Goal: Task Accomplishment & Management: Use online tool/utility

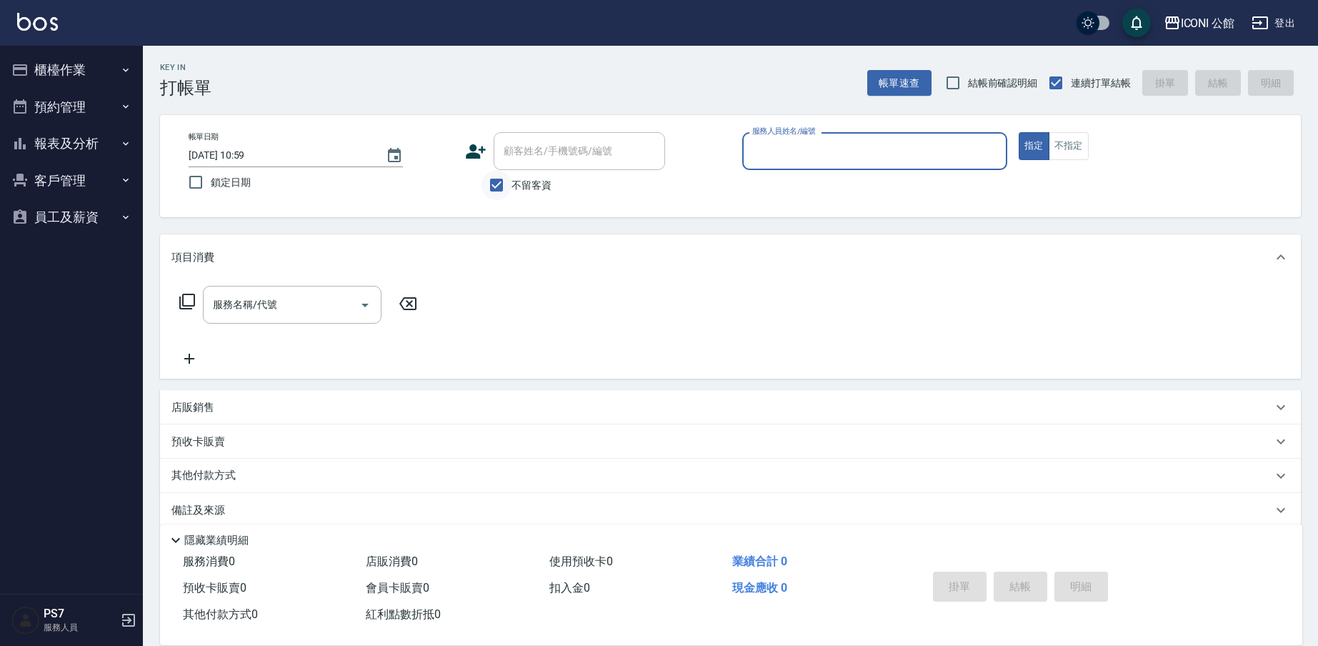
click at [492, 182] on input "不留客資" at bounding box center [497, 185] width 30 height 30
checkbox input "false"
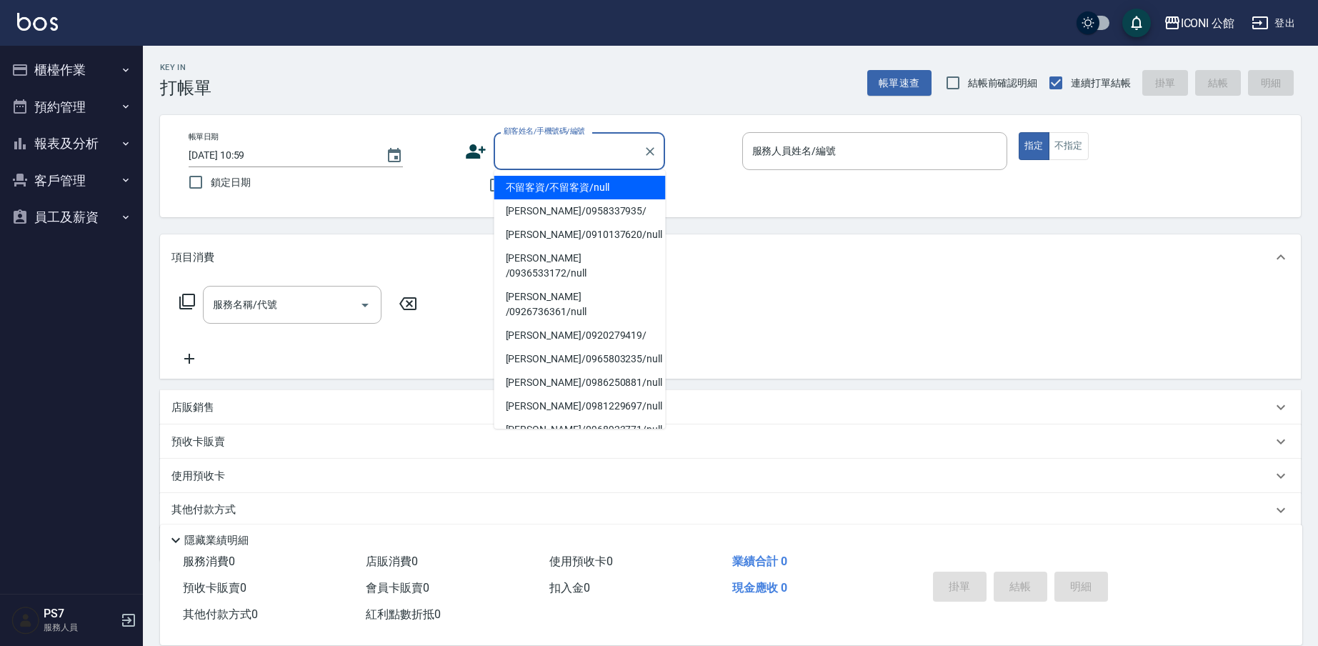
click at [563, 150] on div "顧客姓名/手機號碼/編號 顧客姓名/手機號碼/編號" at bounding box center [579, 151] width 171 height 38
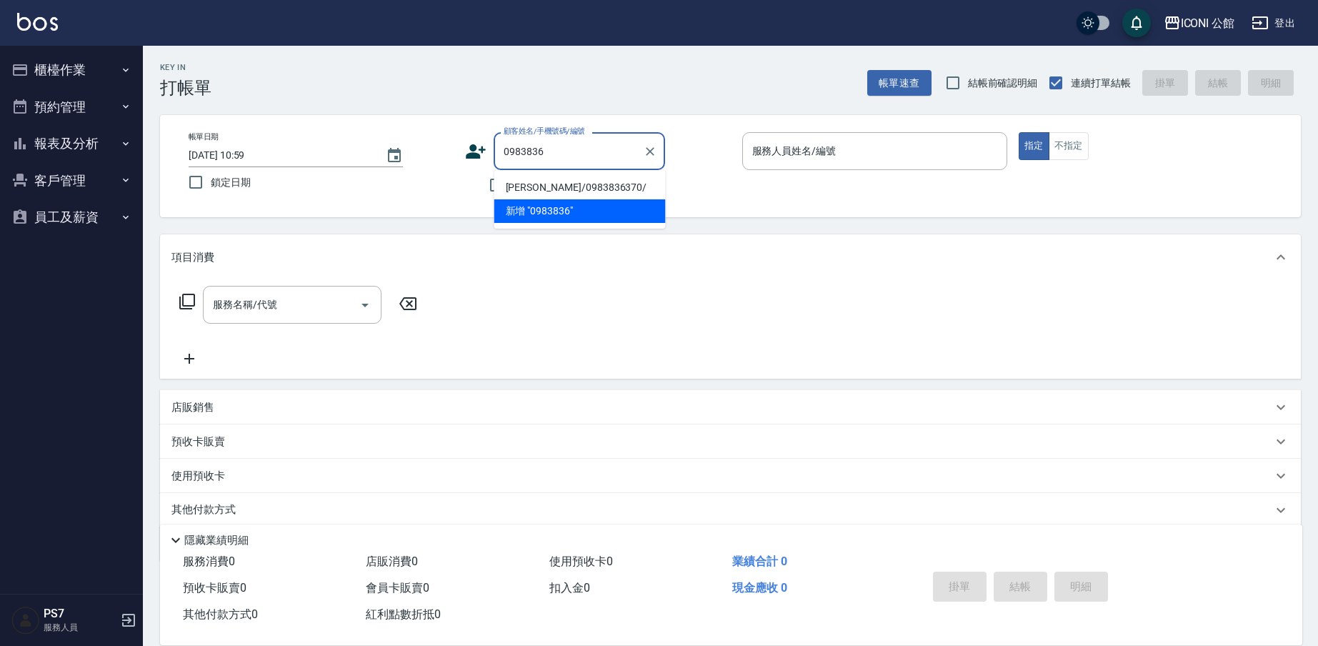
click at [579, 191] on li "[PERSON_NAME]/0983836370/" at bounding box center [579, 188] width 171 height 24
type input "[PERSON_NAME]/0983836370/"
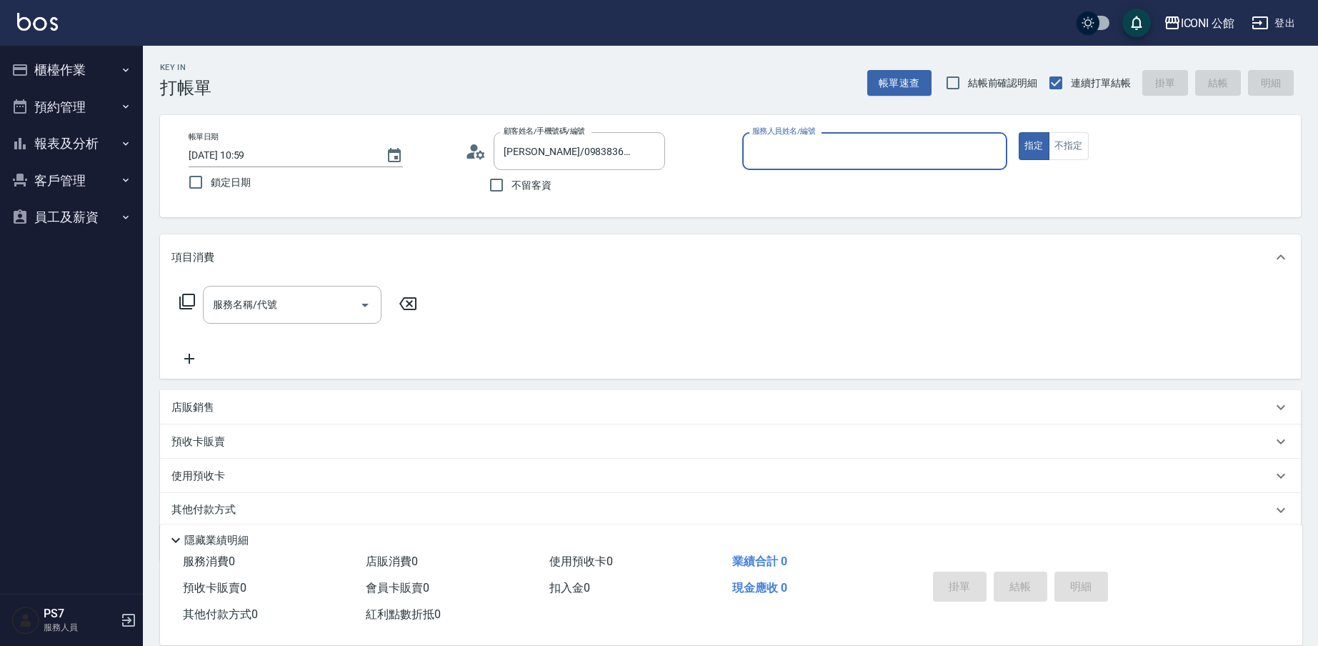
type input "[PERSON_NAME]-10"
click at [247, 476] on span "x2" at bounding box center [248, 477] width 12 height 21
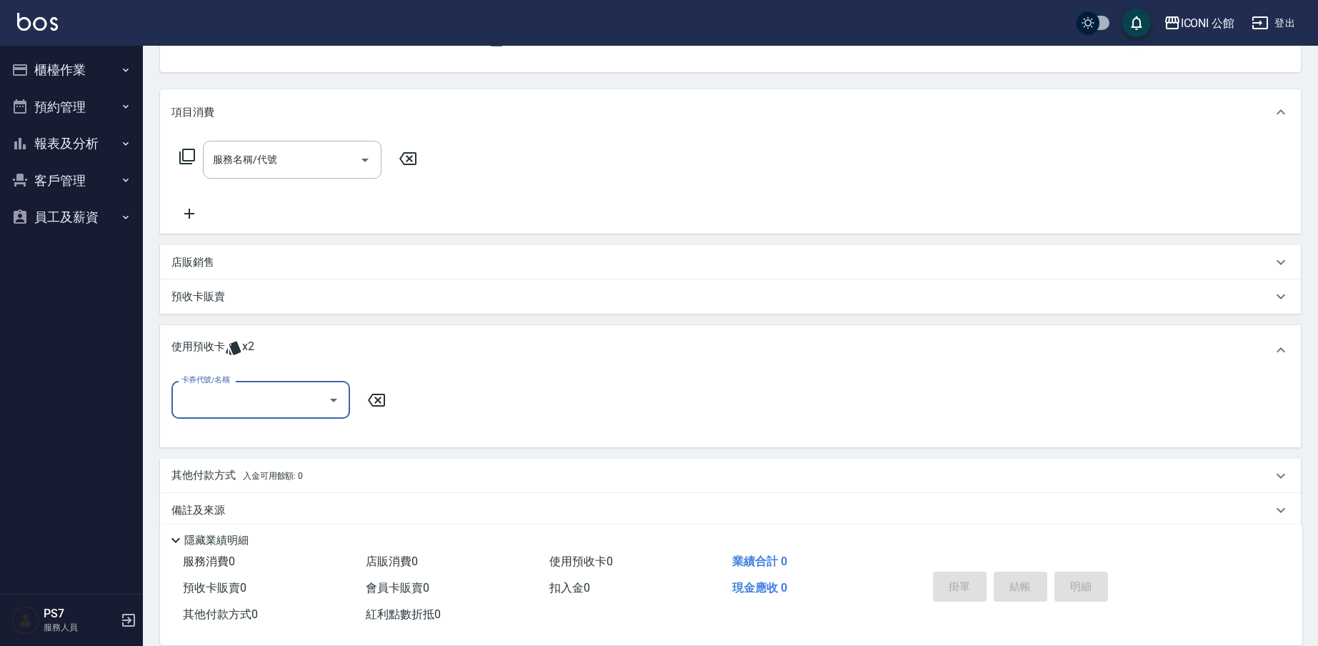
scroll to position [164, 0]
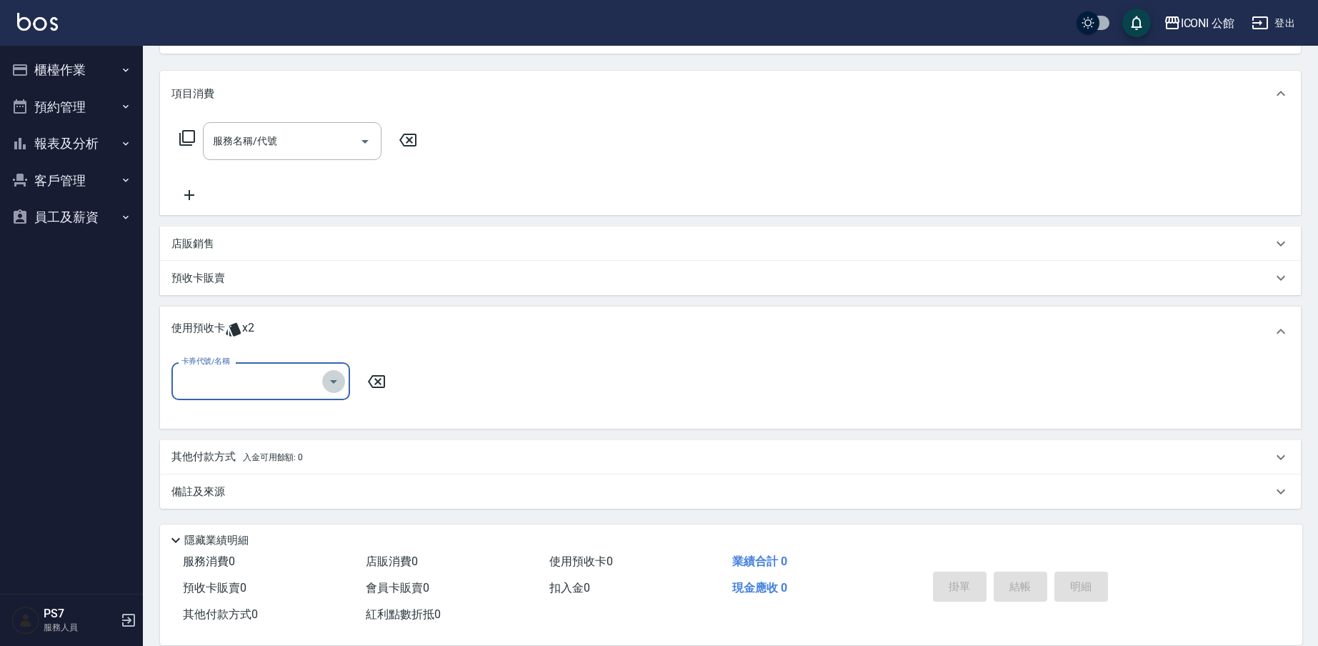
click at [333, 381] on icon "Open" at bounding box center [333, 382] width 7 height 4
click at [281, 420] on div "結構式科技護髮包卡4次 剩餘2張" at bounding box center [260, 419] width 179 height 24
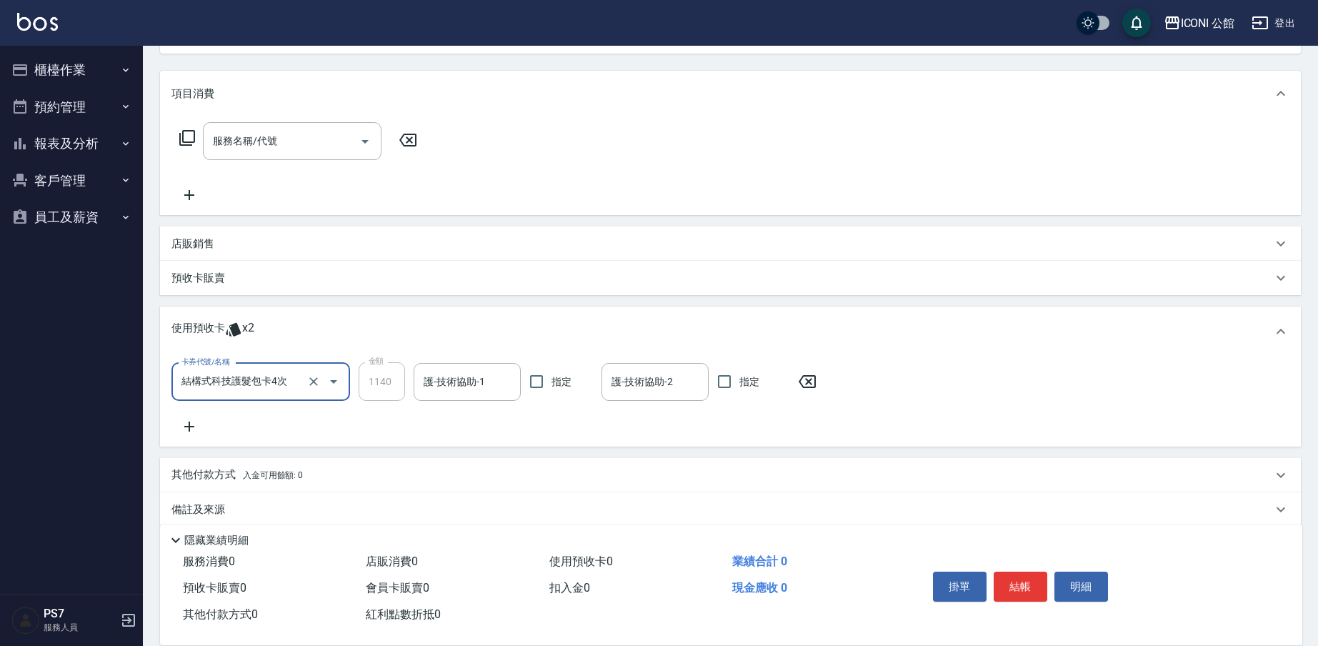
type input "結構式科技護髮包卡4次"
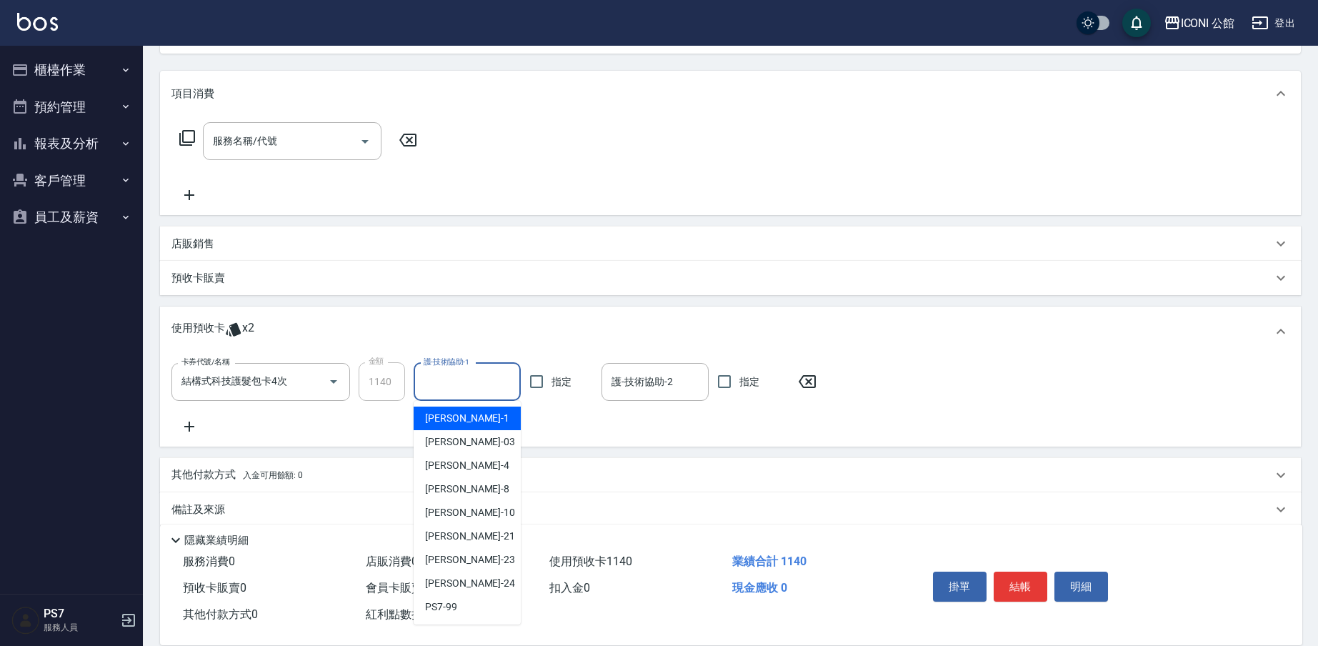
click at [474, 380] on div "護-技術協助-1 護-技術協助-1" at bounding box center [467, 382] width 107 height 38
click at [469, 543] on div "[PERSON_NAME] -21" at bounding box center [467, 536] width 107 height 24
type input "[PERSON_NAME]-21"
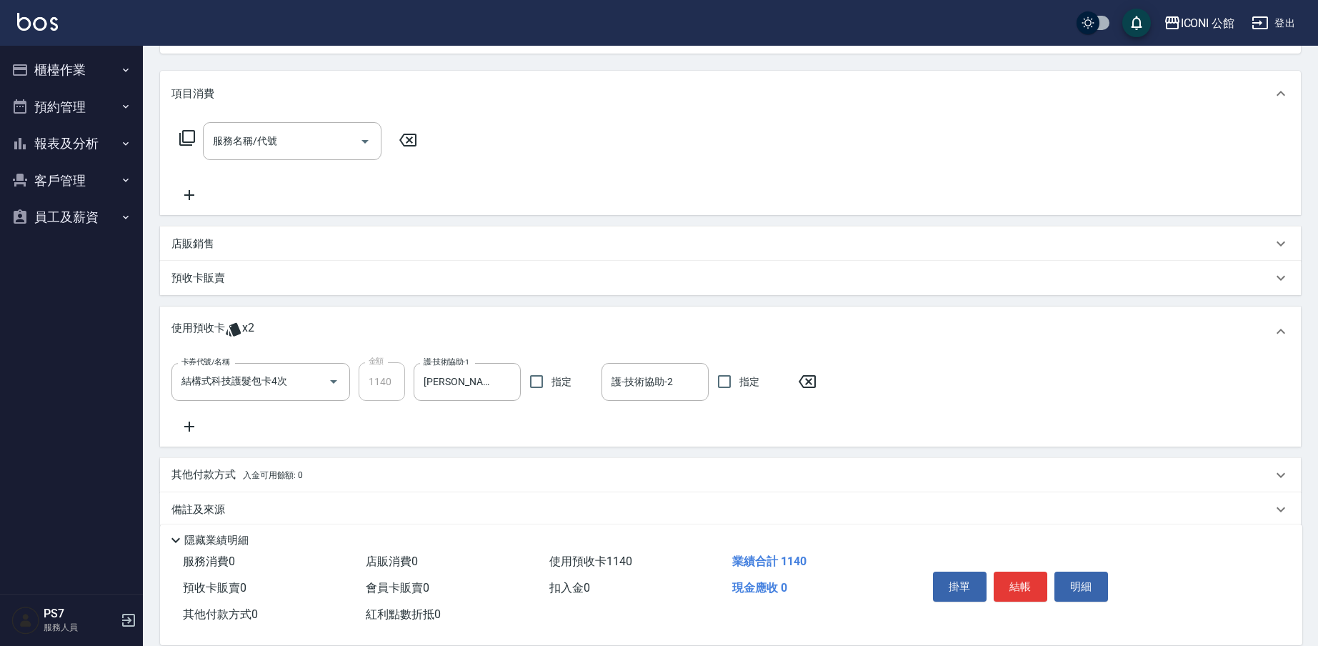
click at [186, 141] on icon at bounding box center [187, 137] width 17 height 17
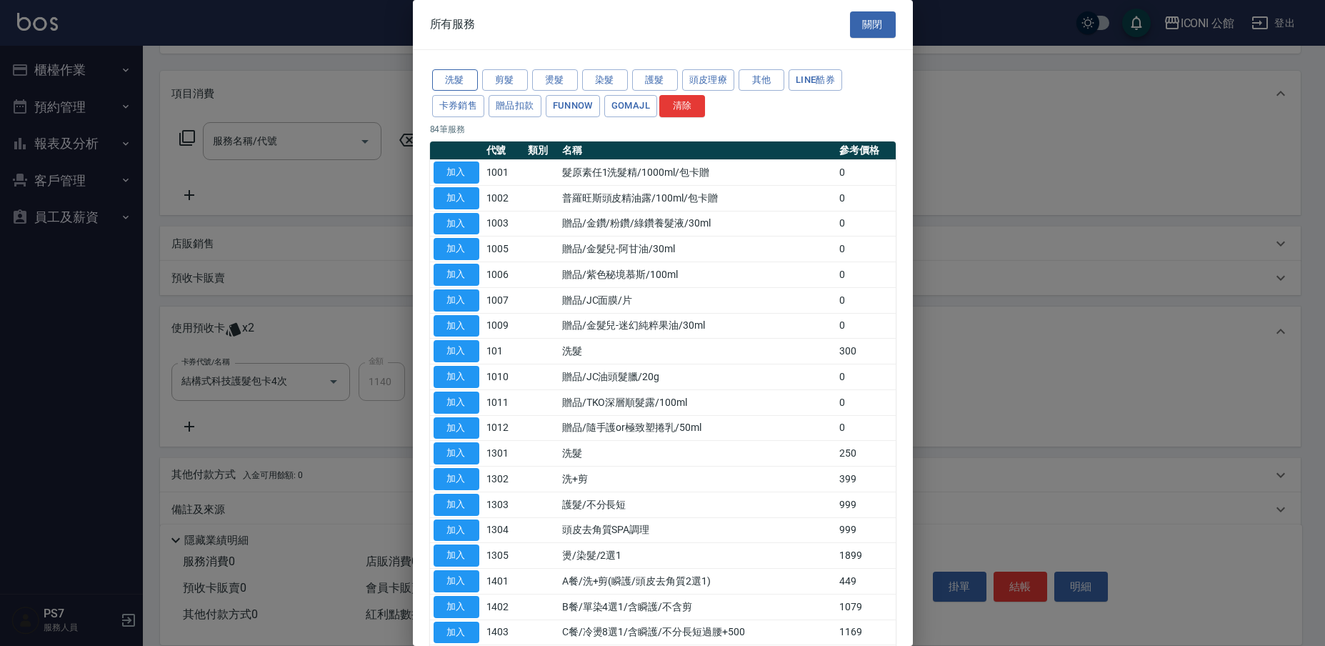
click at [465, 78] on button "洗髮" at bounding box center [455, 80] width 46 height 22
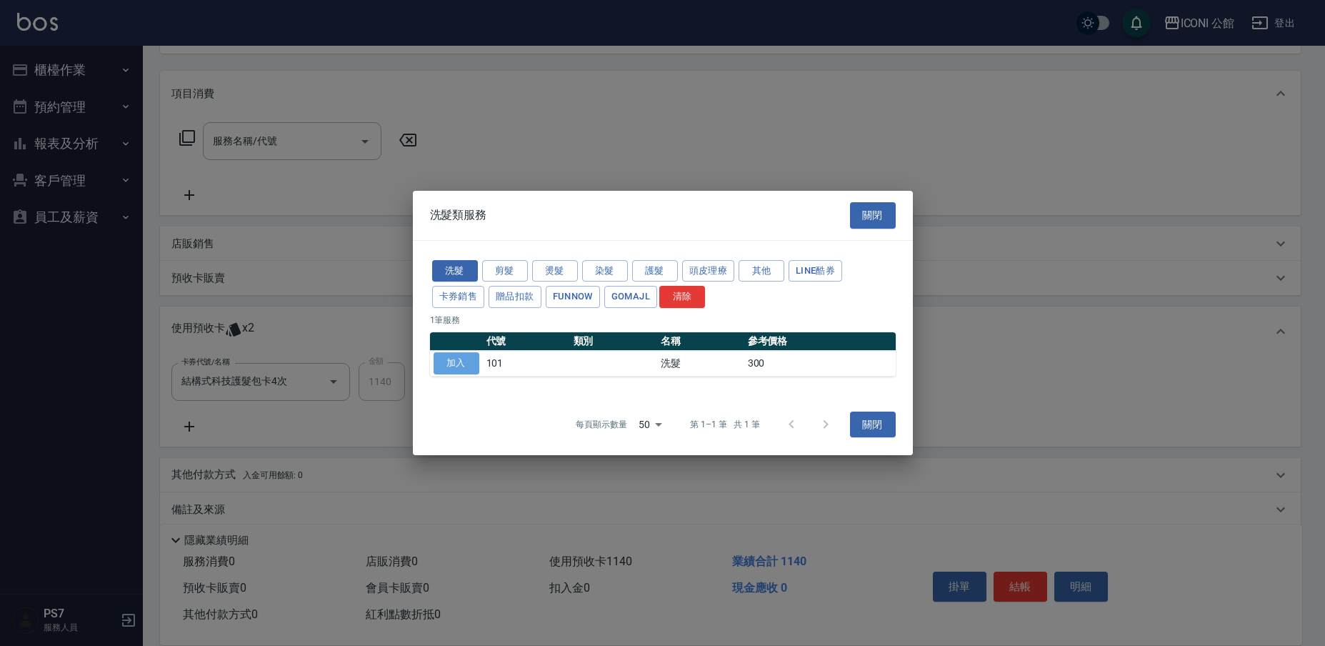
click at [457, 363] on button "加入" at bounding box center [457, 363] width 46 height 22
type input "洗髮(101)"
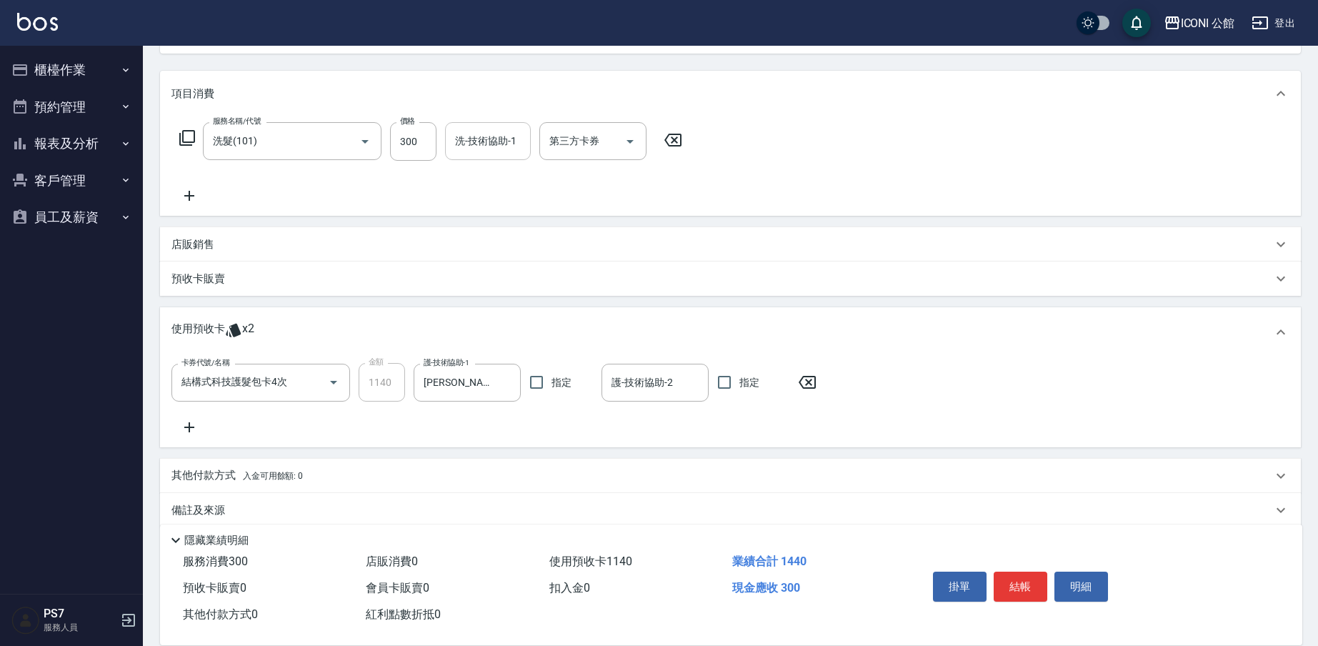
click at [495, 144] on input "洗-技術協助-1" at bounding box center [488, 141] width 73 height 25
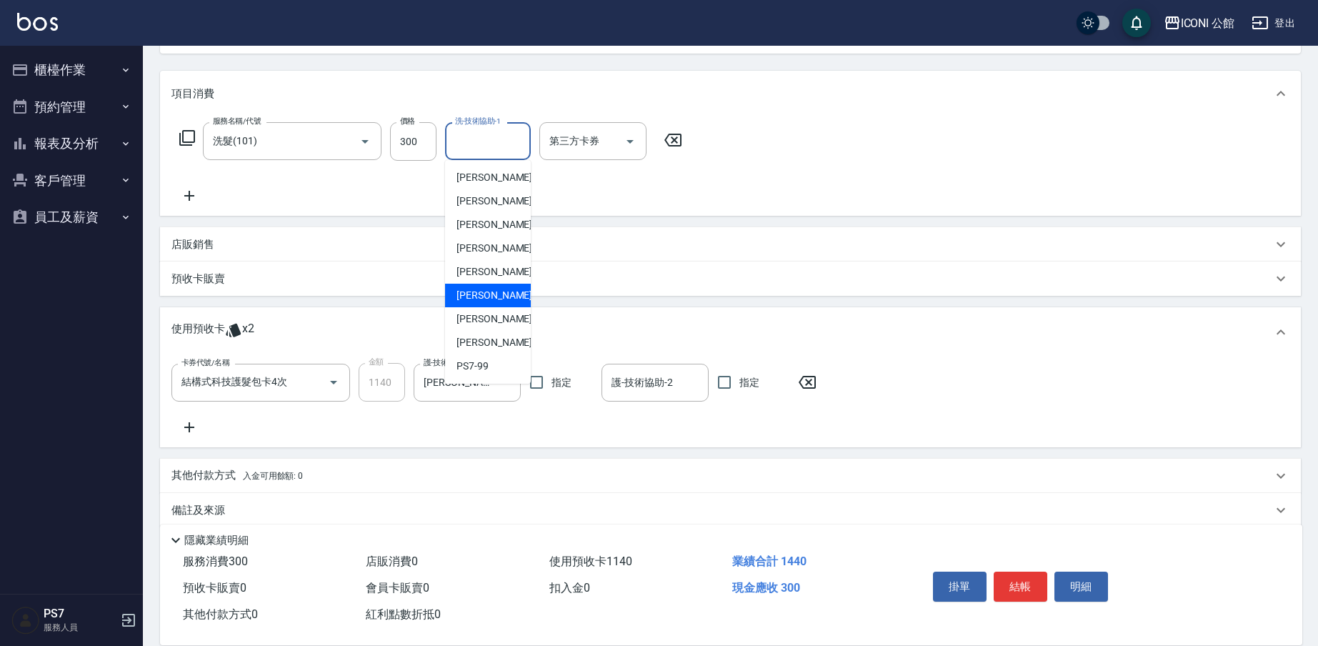
click at [496, 299] on div "[PERSON_NAME] -21" at bounding box center [488, 296] width 86 height 24
type input "[PERSON_NAME]-21"
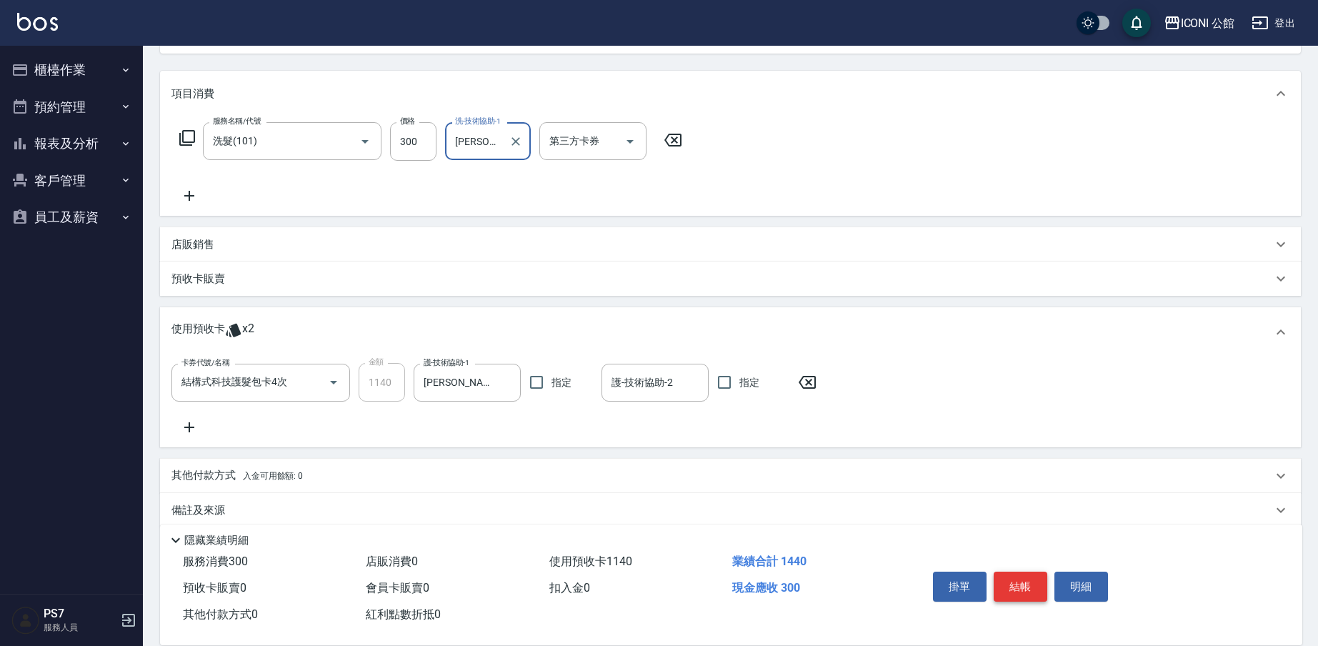
click at [1024, 577] on button "結帳" at bounding box center [1021, 587] width 54 height 30
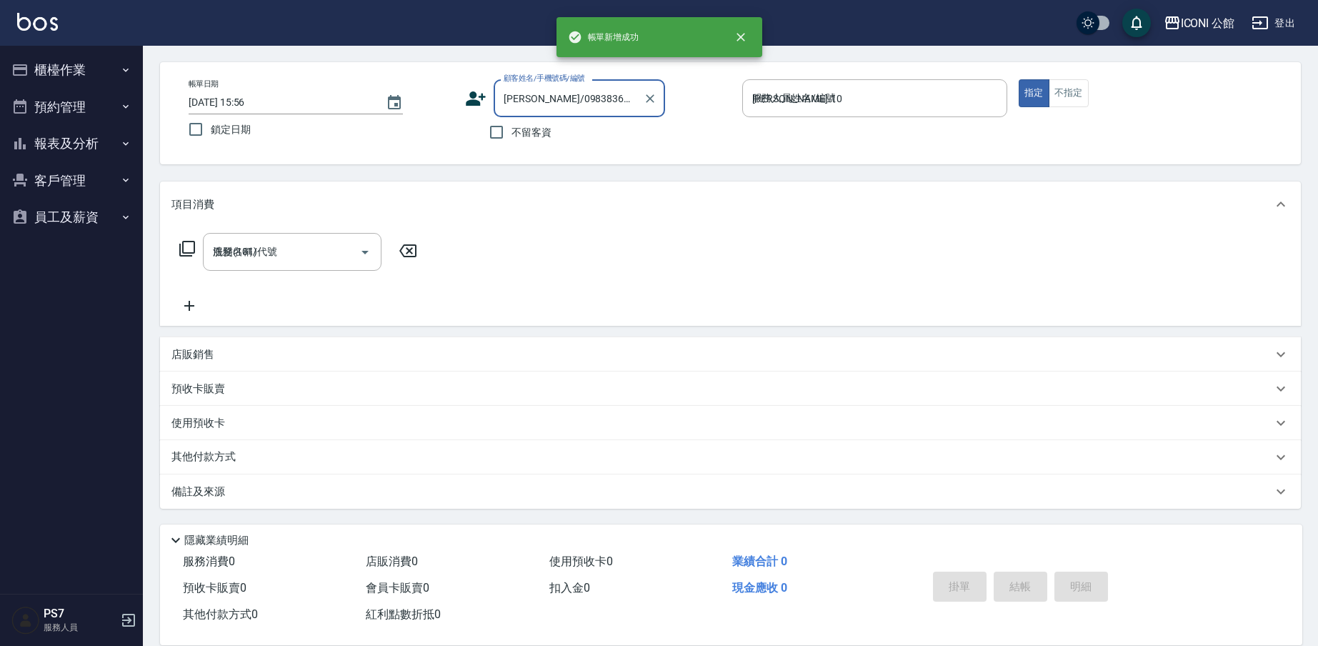
type input "[DATE] 15:56"
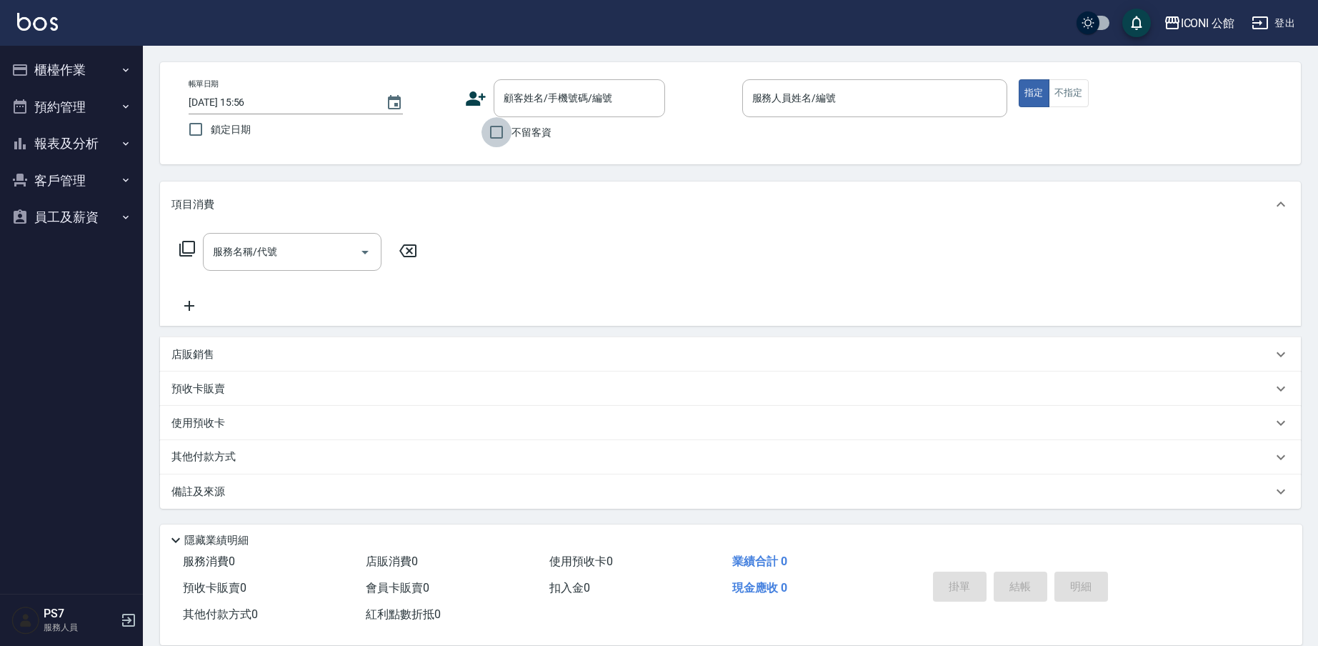
click at [495, 146] on input "不留客資" at bounding box center [497, 132] width 30 height 30
checkbox input "true"
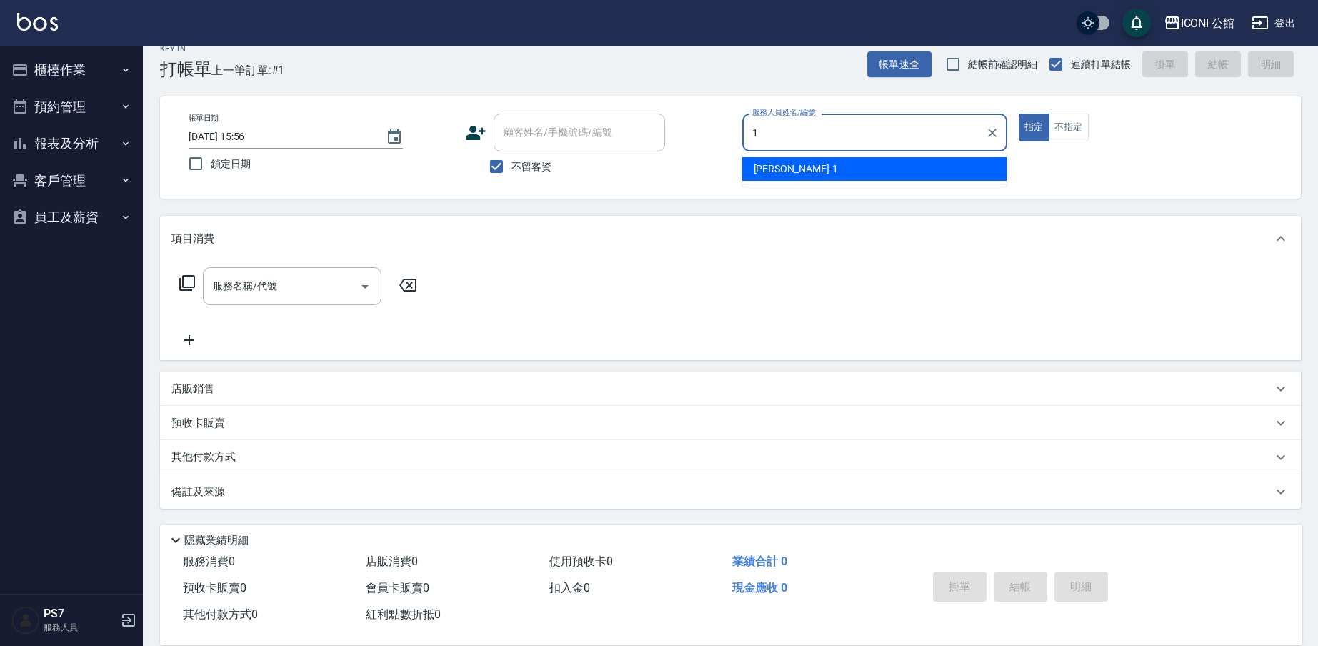
type input "[PERSON_NAME]-1"
type button "true"
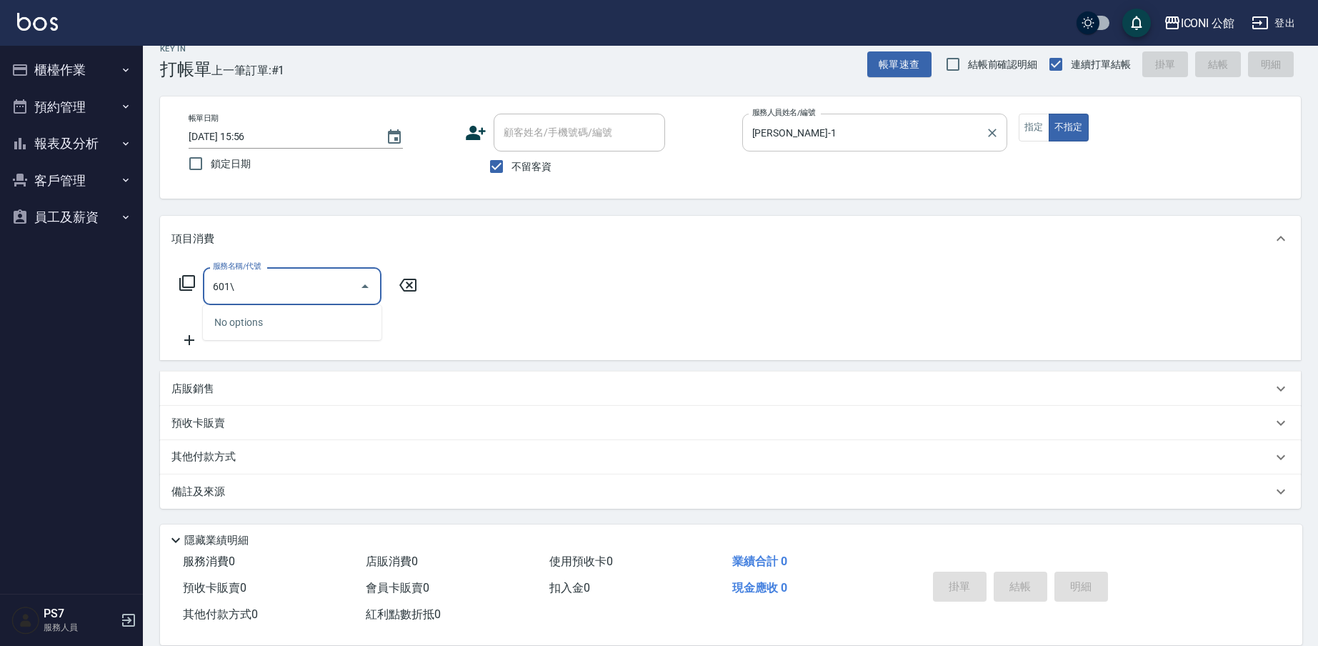
type input "601"
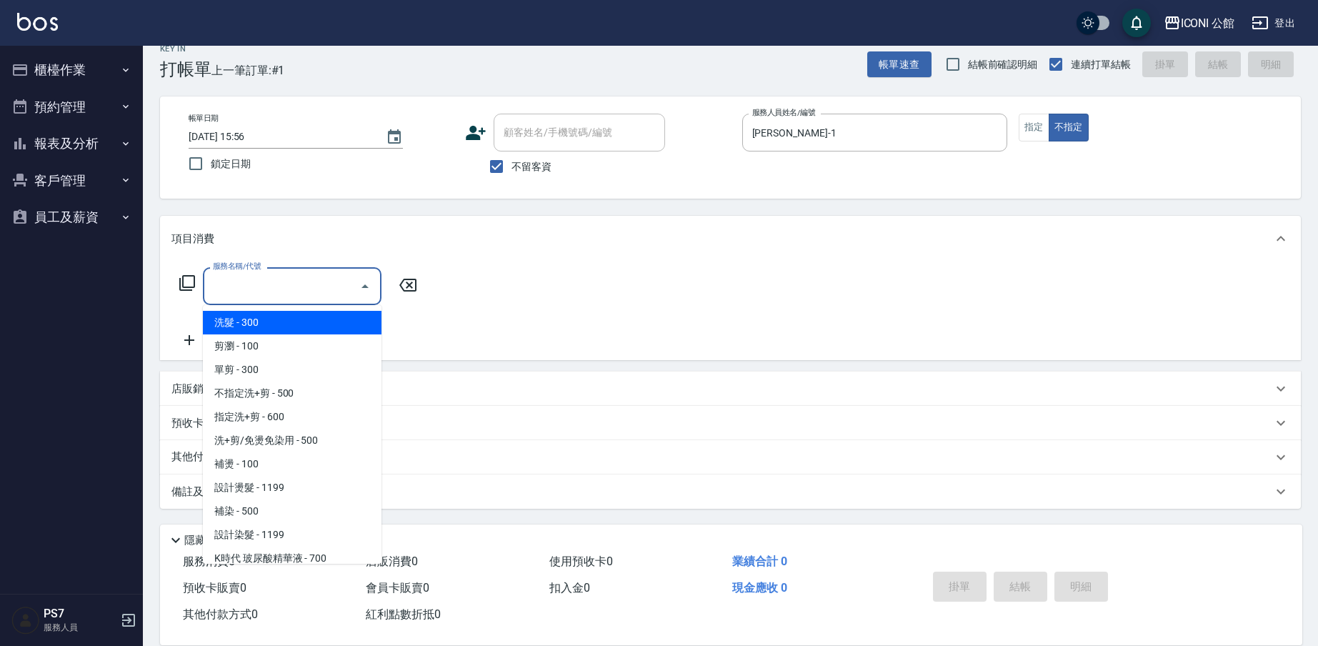
type input "2"
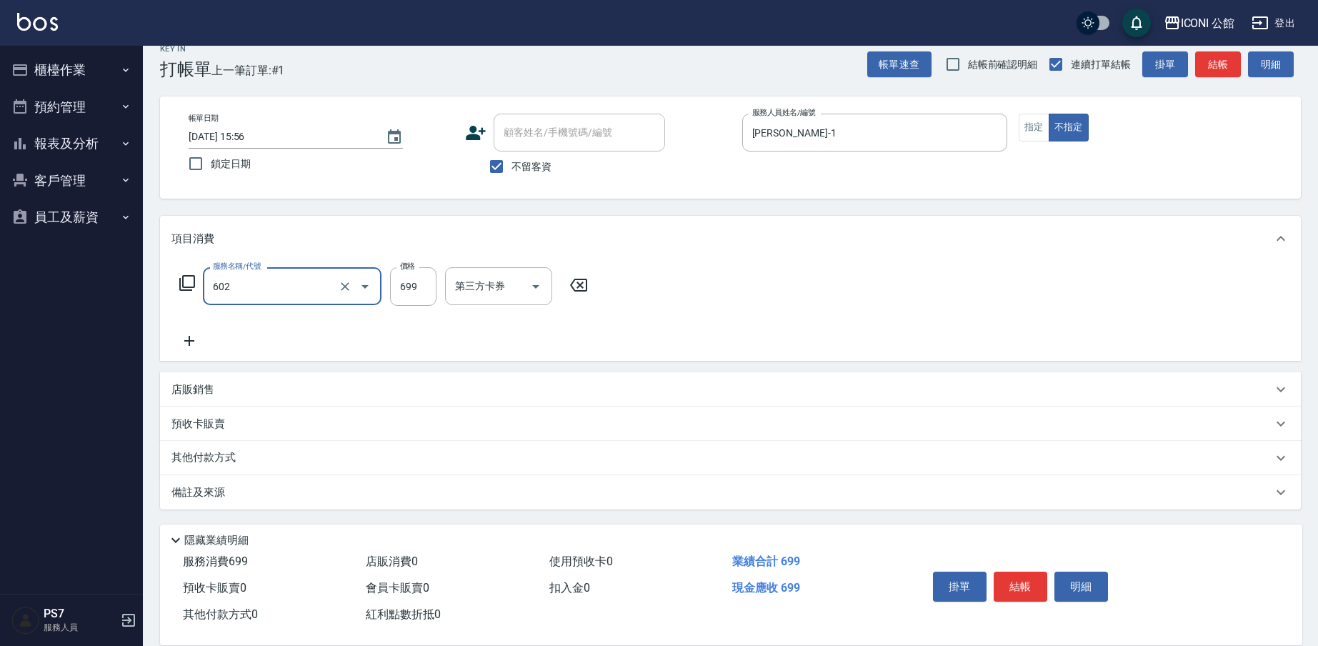
type input "輕度頭皮護理洗髮(602)"
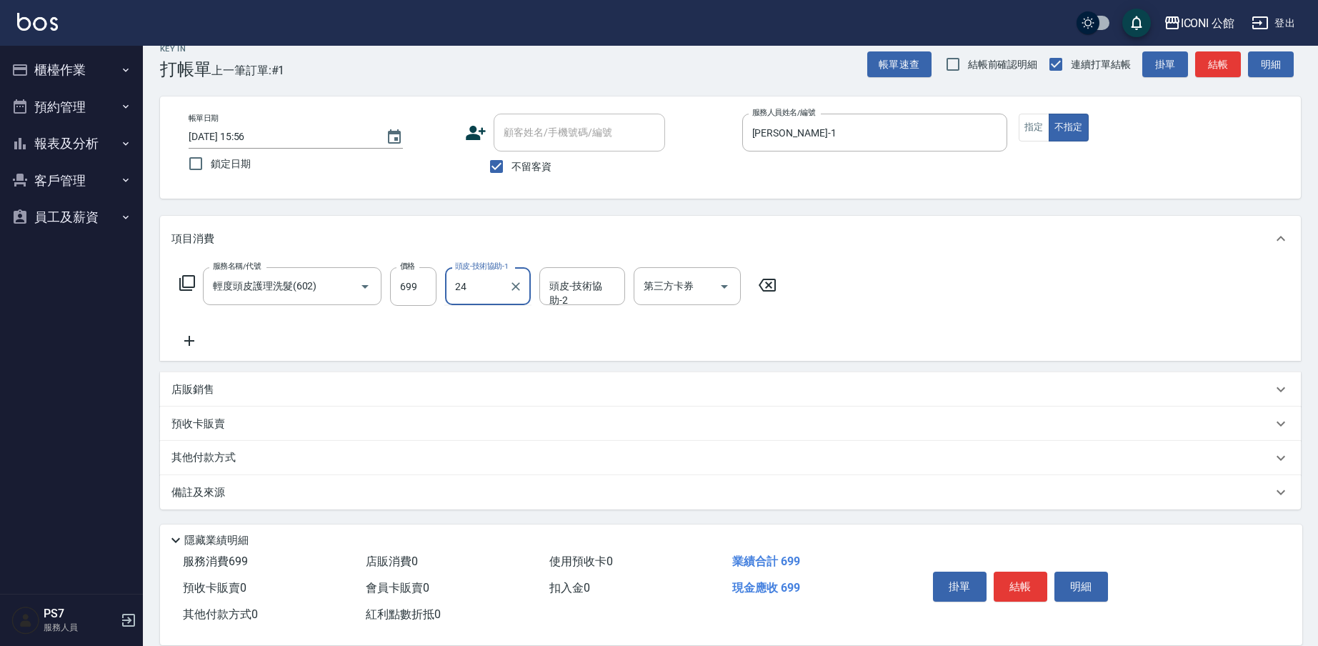
type input "[PERSON_NAME]-24"
type input "Sandy-8"
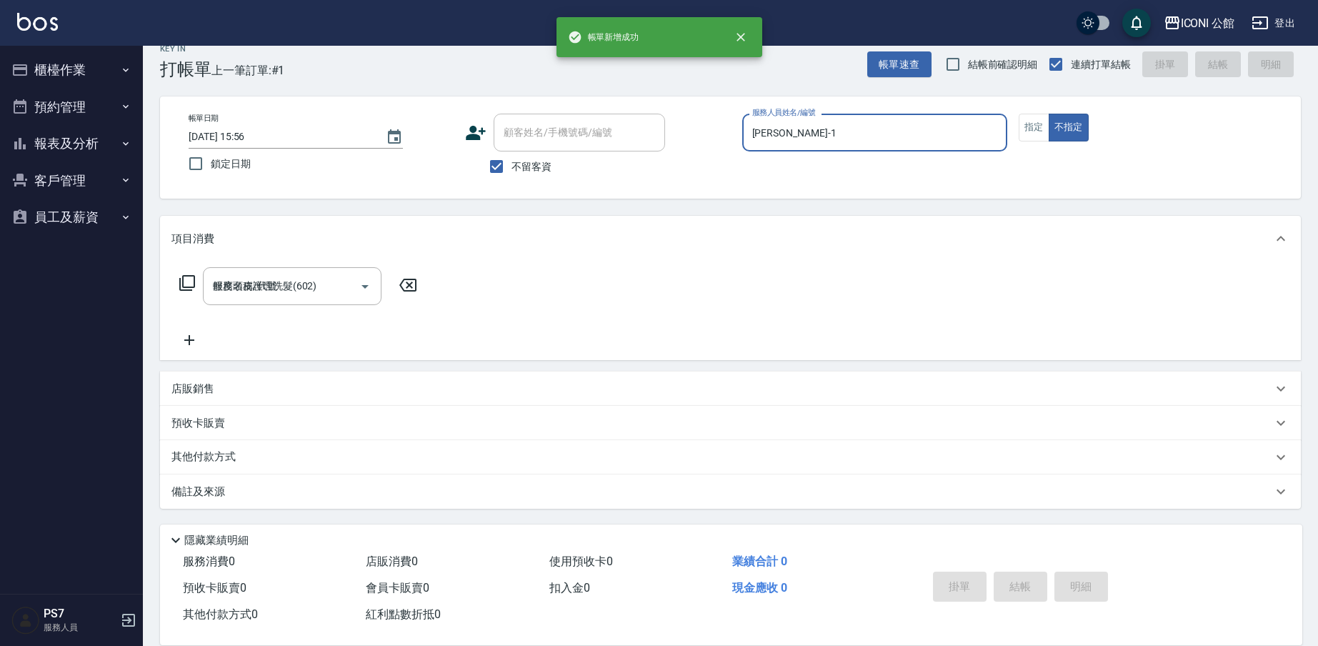
type input "[DATE] 16:00"
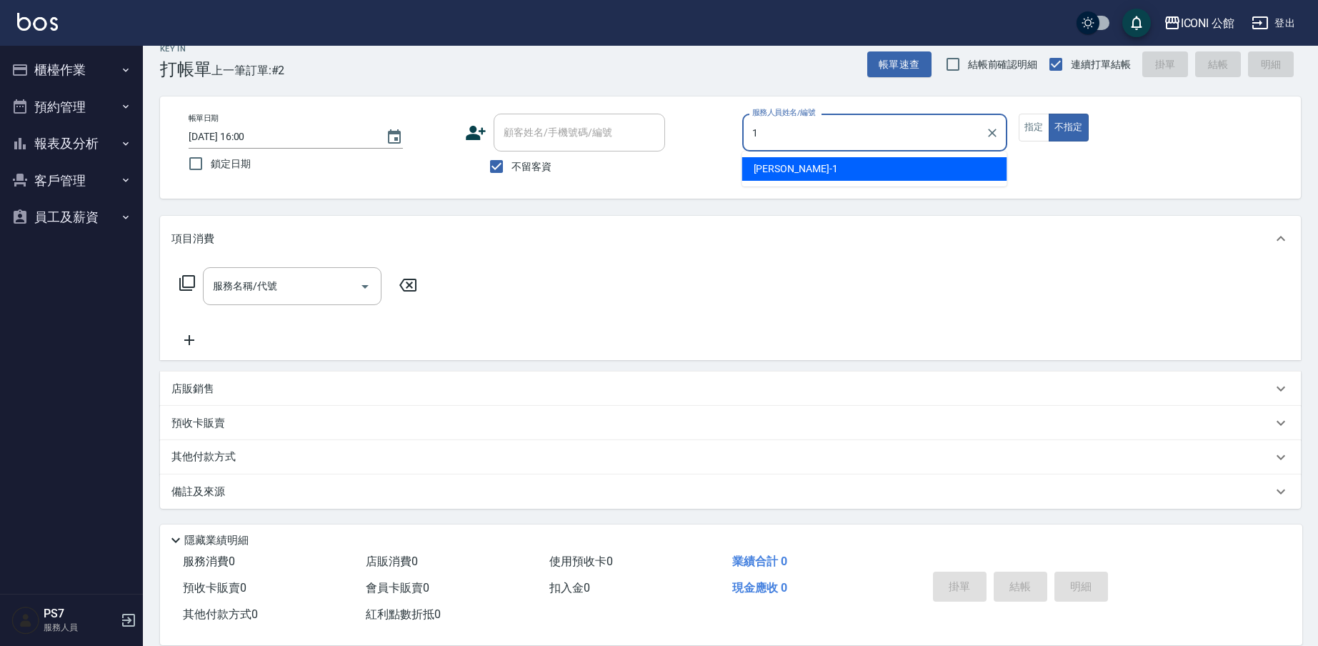
type input "[PERSON_NAME]-1"
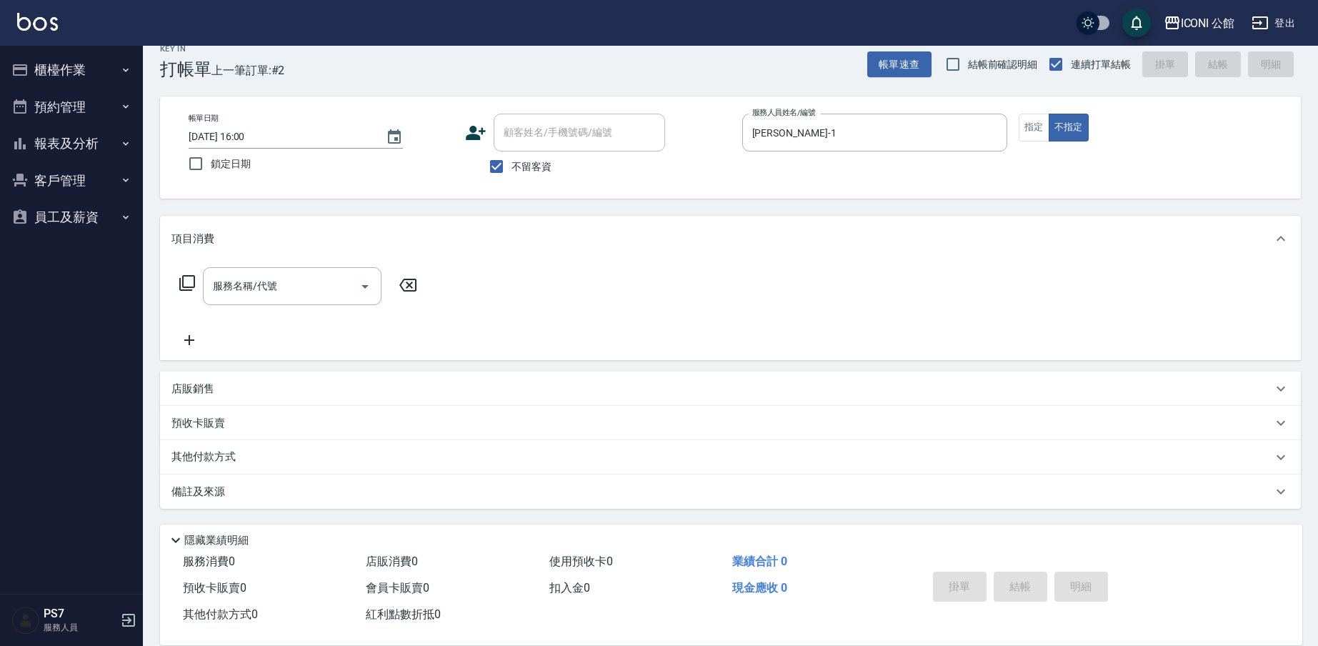
type button "false"
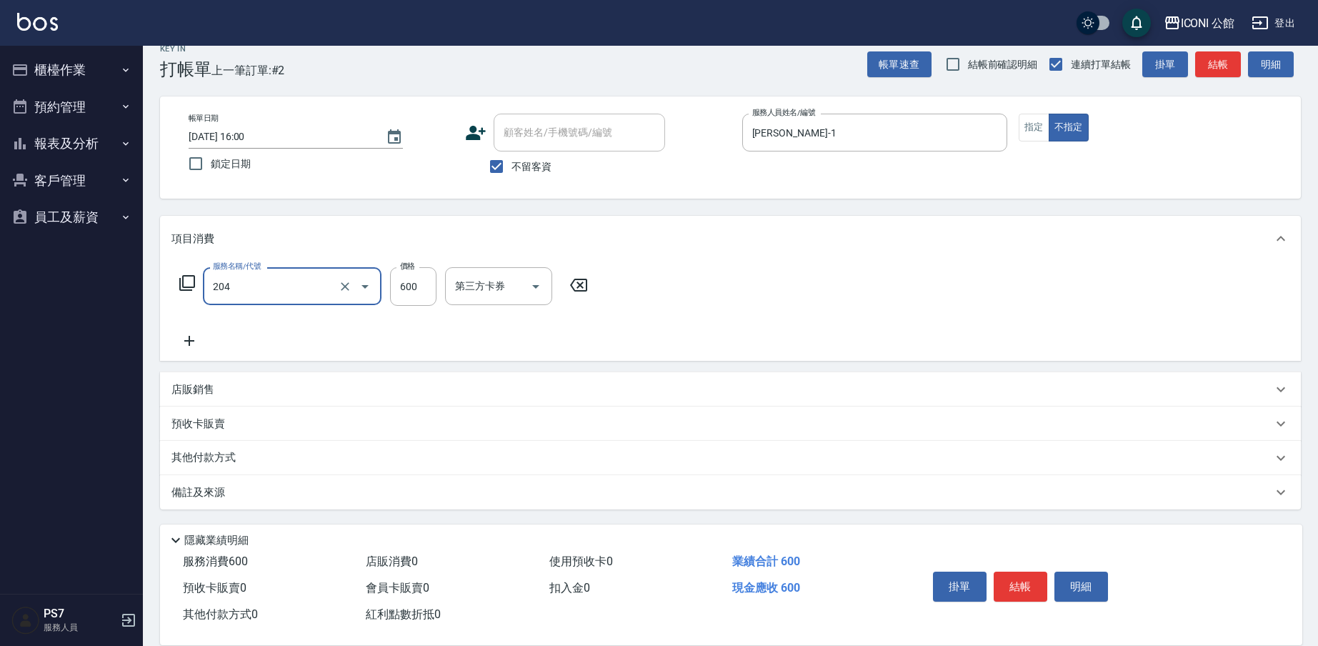
type input "指定洗+剪(204)"
type input "500"
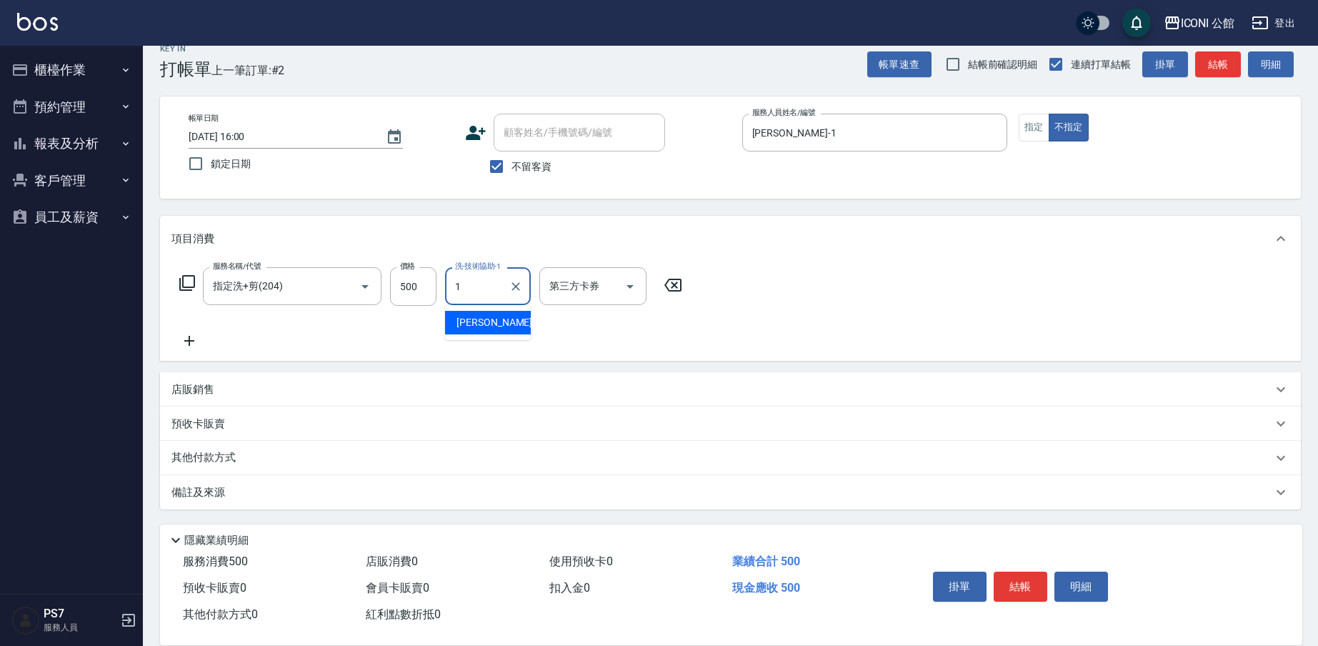
type input "[PERSON_NAME]-1"
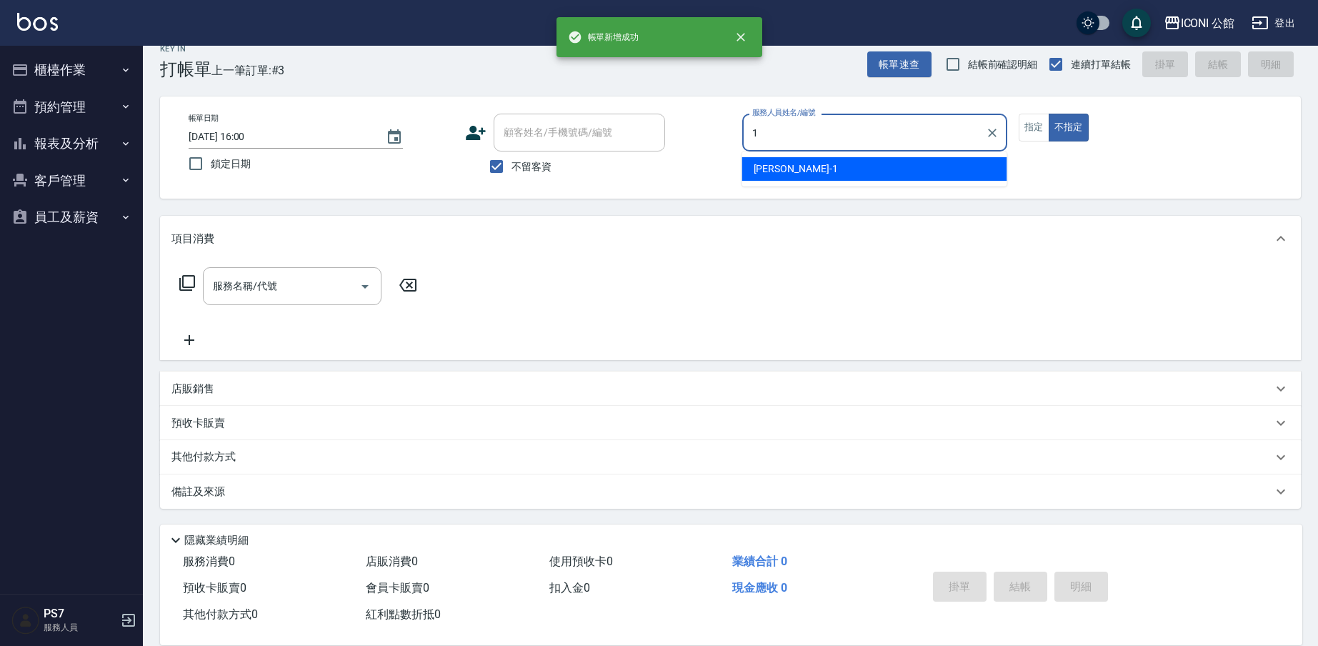
type input "[PERSON_NAME]-1"
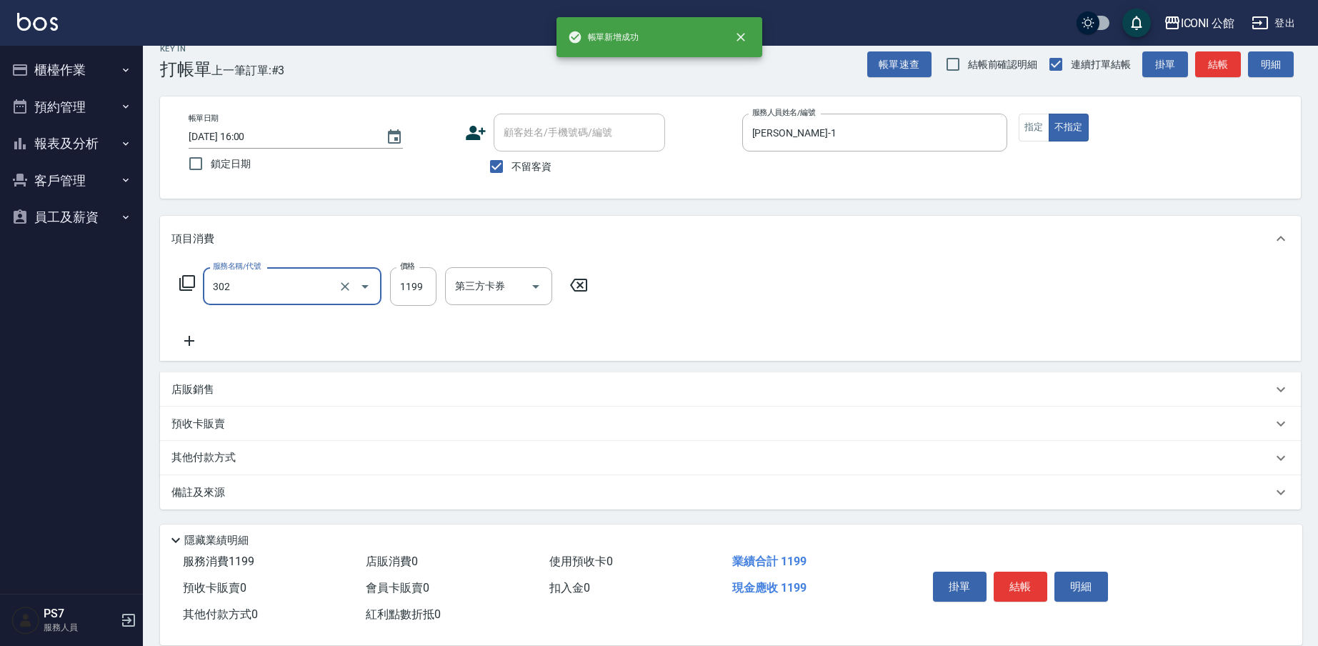
type input "設計燙髮(302)"
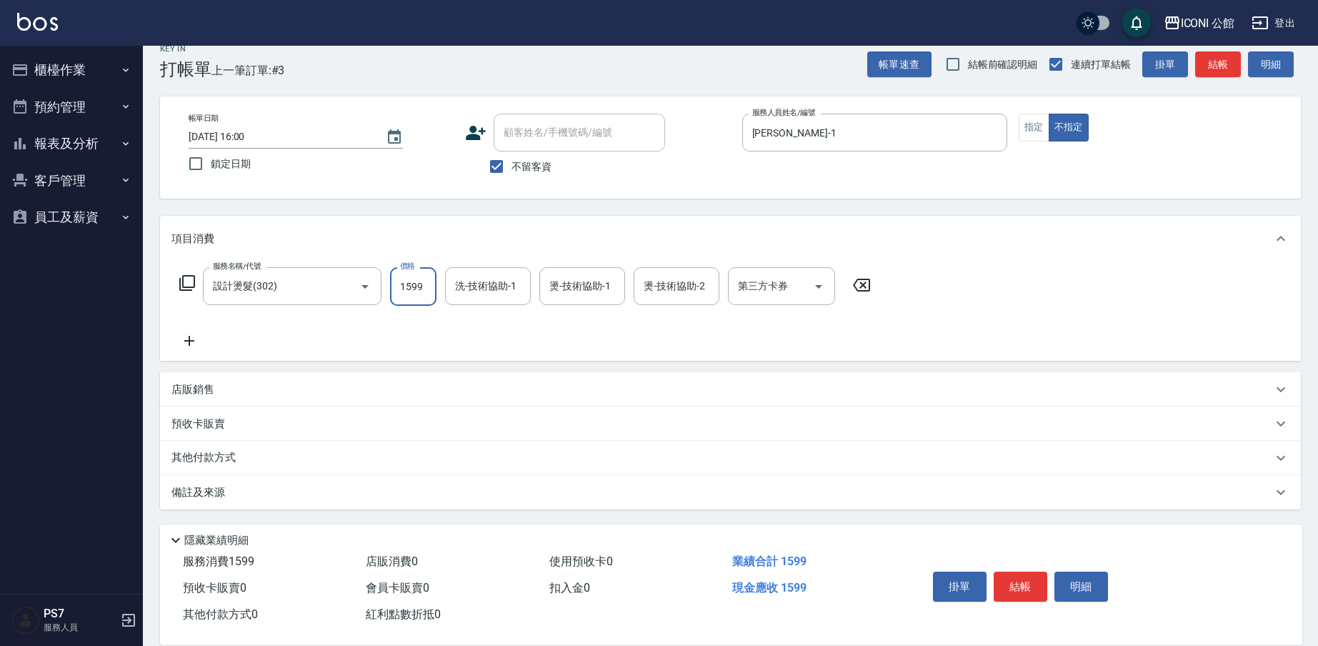
type input "1599"
type input "[PERSON_NAME]-1"
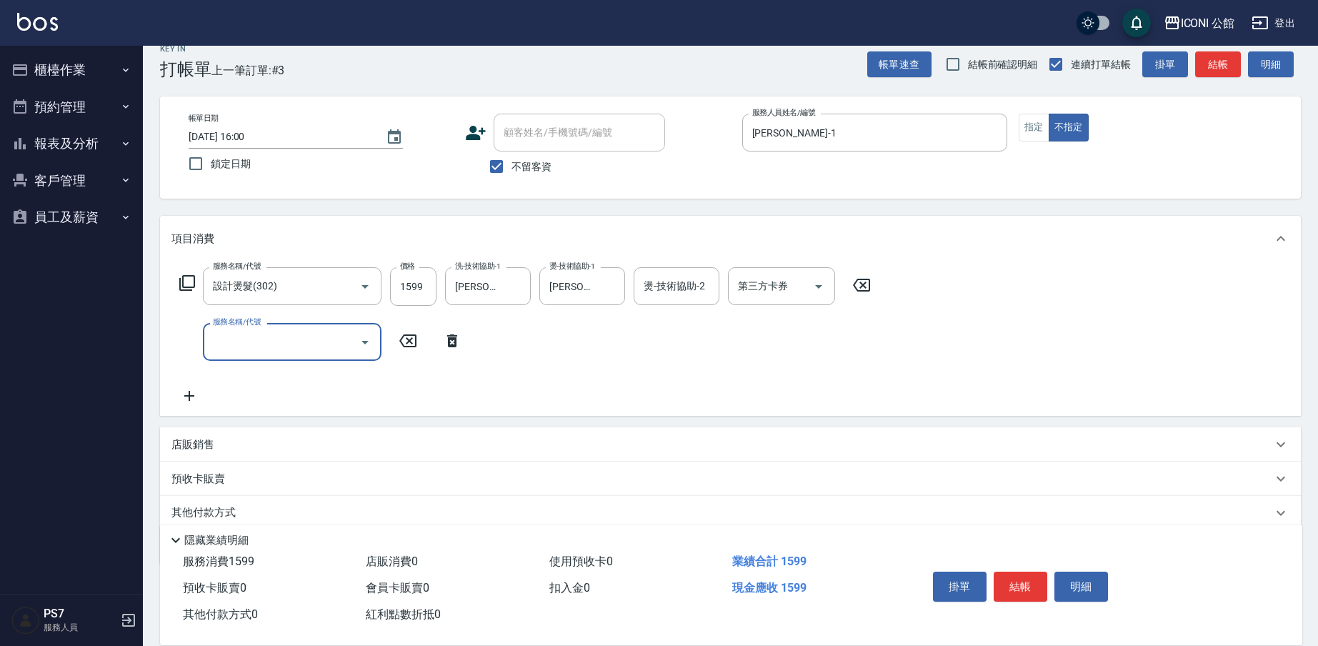
click at [441, 342] on icon at bounding box center [452, 340] width 36 height 17
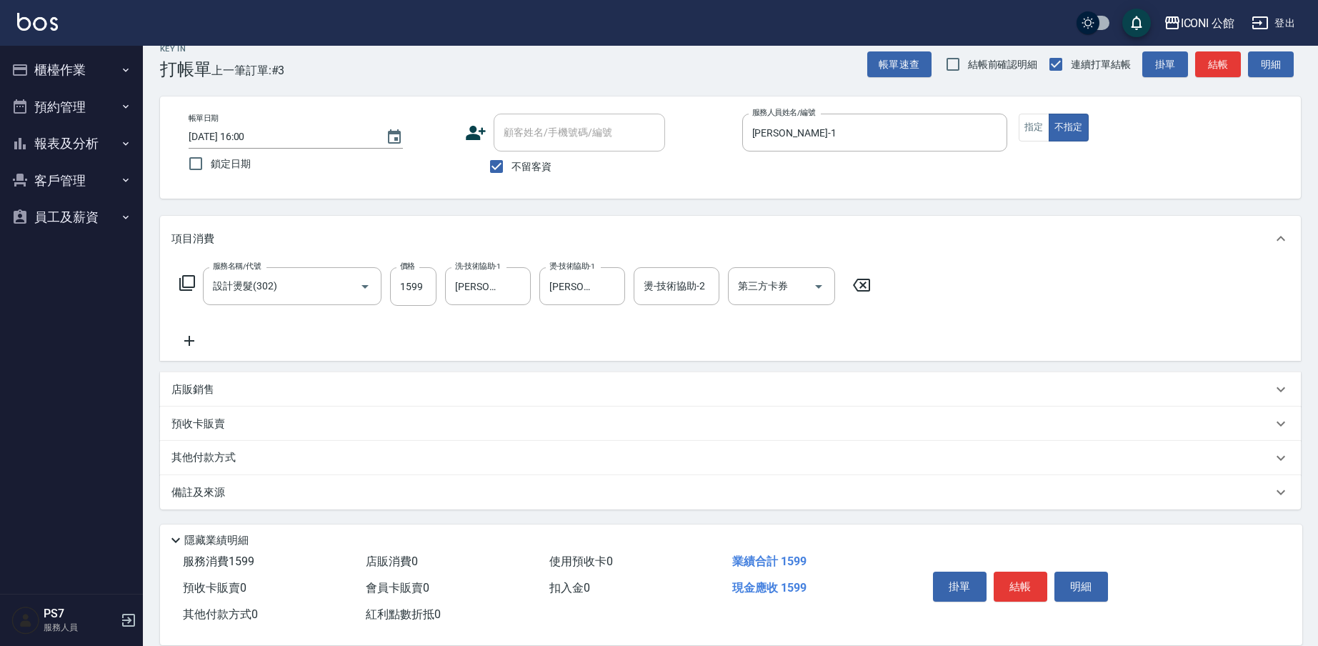
click at [192, 392] on p "店販銷售" at bounding box center [192, 389] width 43 height 15
click at [212, 431] on input "服務人員姓名/編號" at bounding box center [225, 442] width 94 height 25
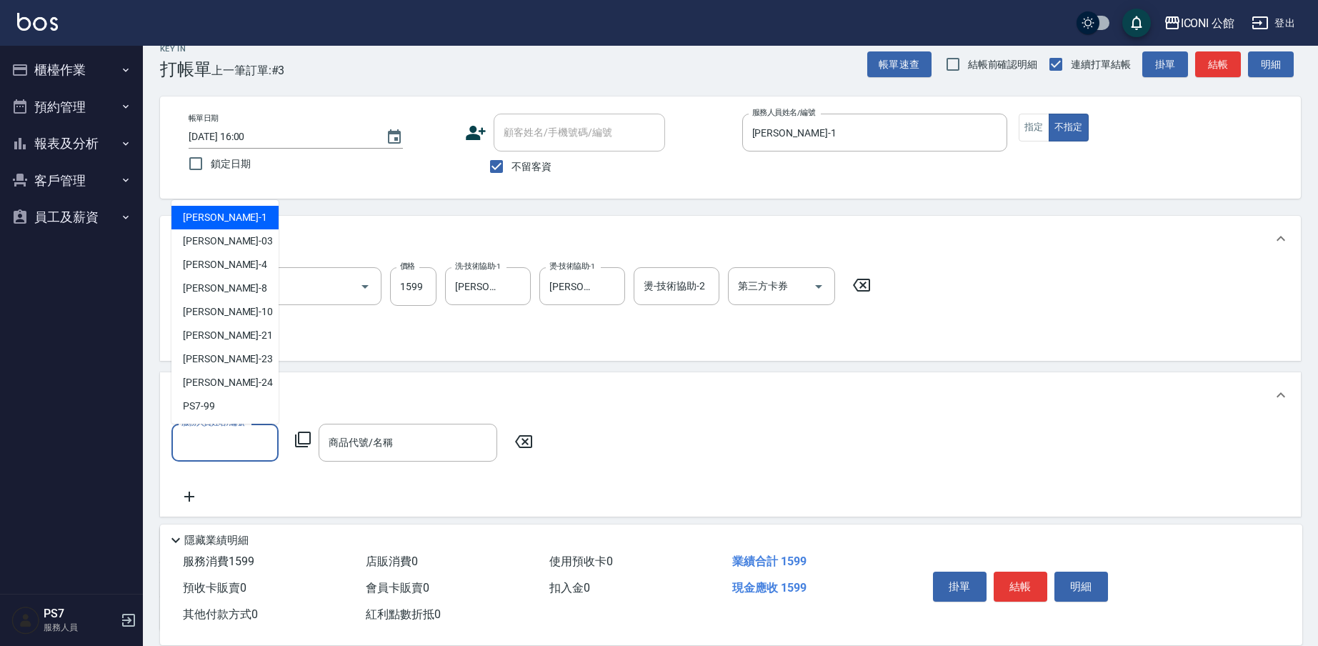
click at [219, 210] on div "[PERSON_NAME] -1" at bounding box center [224, 218] width 107 height 24
type input "[PERSON_NAME]-1"
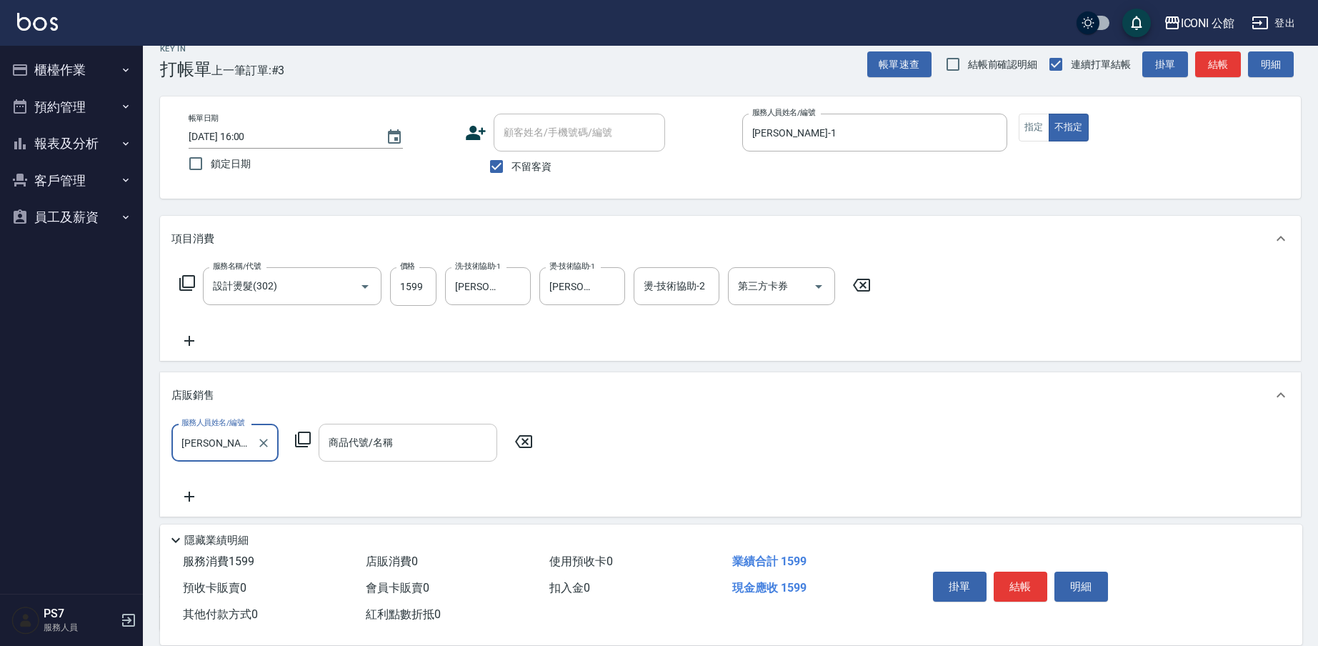
click at [355, 462] on div "商品代號/名稱" at bounding box center [408, 443] width 179 height 38
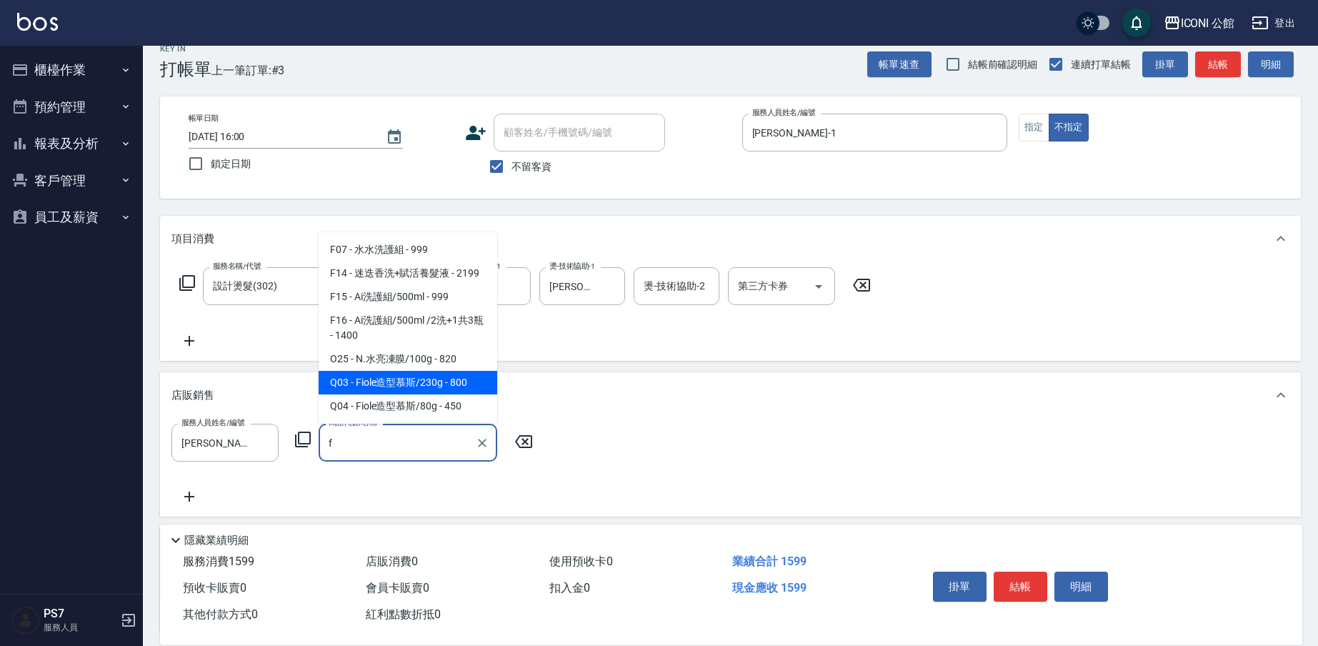
click at [419, 388] on span "Q03 - Fiole造型慕斯/230g - 800" at bounding box center [408, 383] width 179 height 24
type input "Fiole造型慕斯/230g"
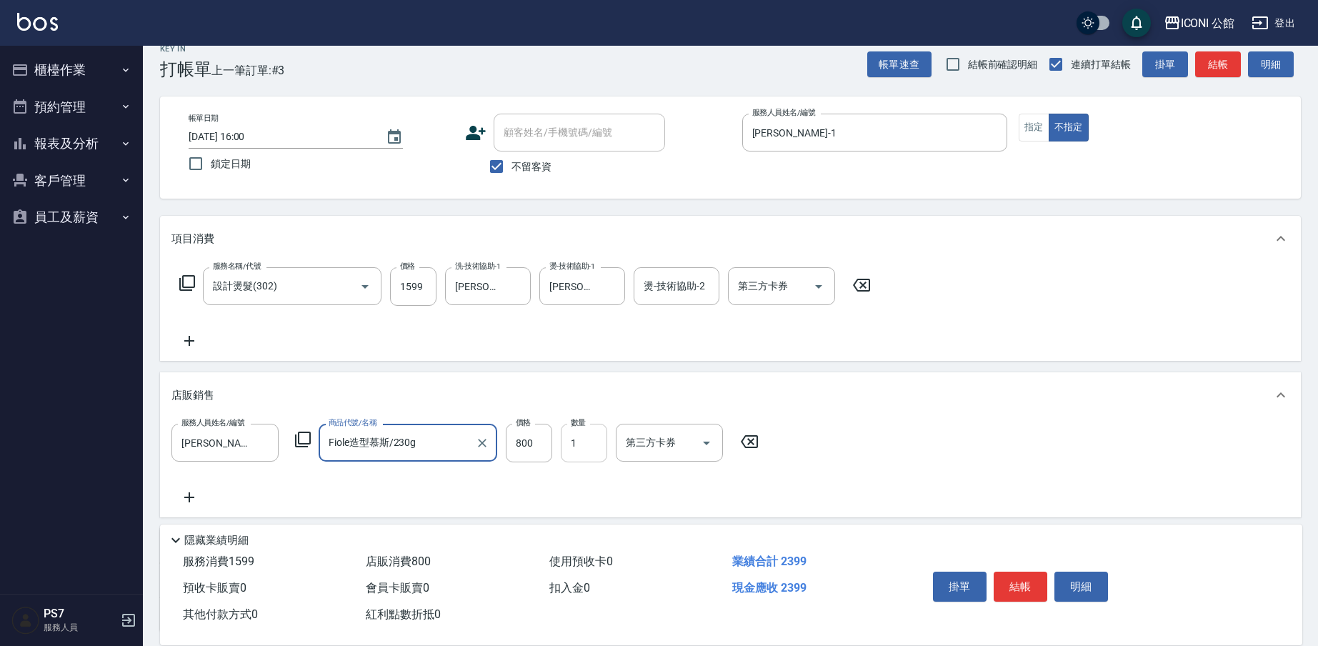
click at [582, 441] on input "1" at bounding box center [584, 443] width 46 height 39
click at [536, 444] on input "800" at bounding box center [529, 443] width 46 height 39
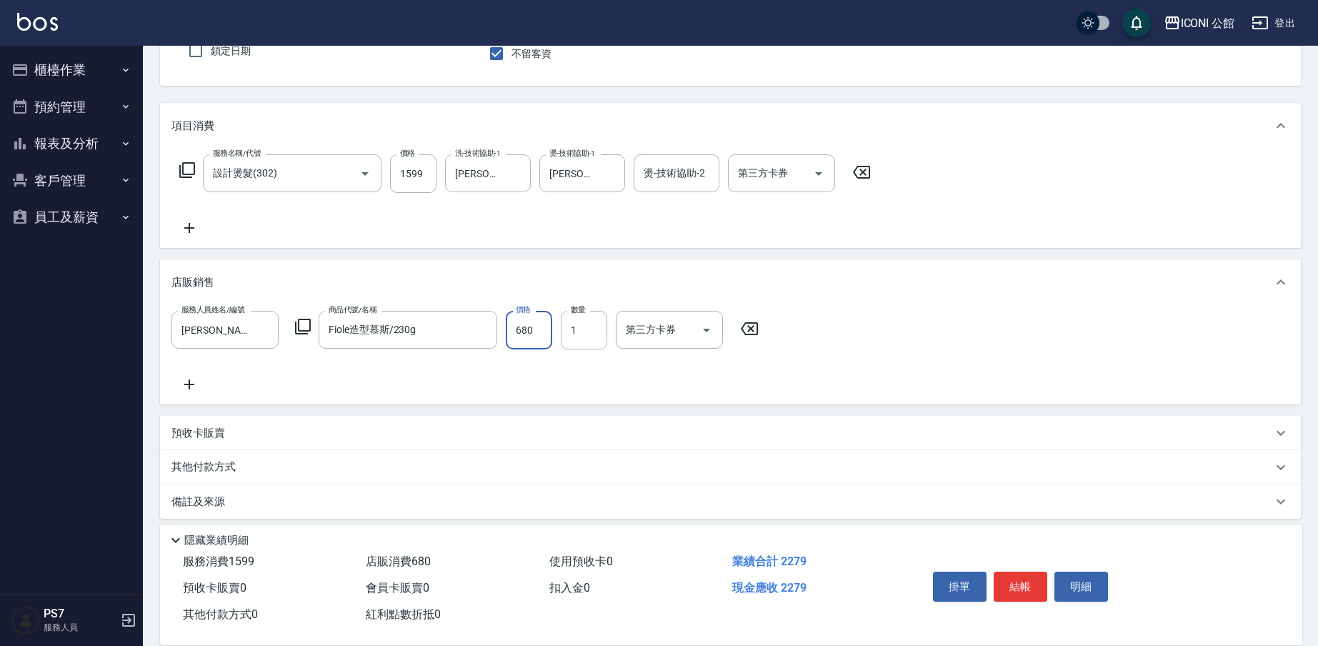
type input "680"
click at [220, 474] on p "其他付款方式" at bounding box center [206, 467] width 71 height 16
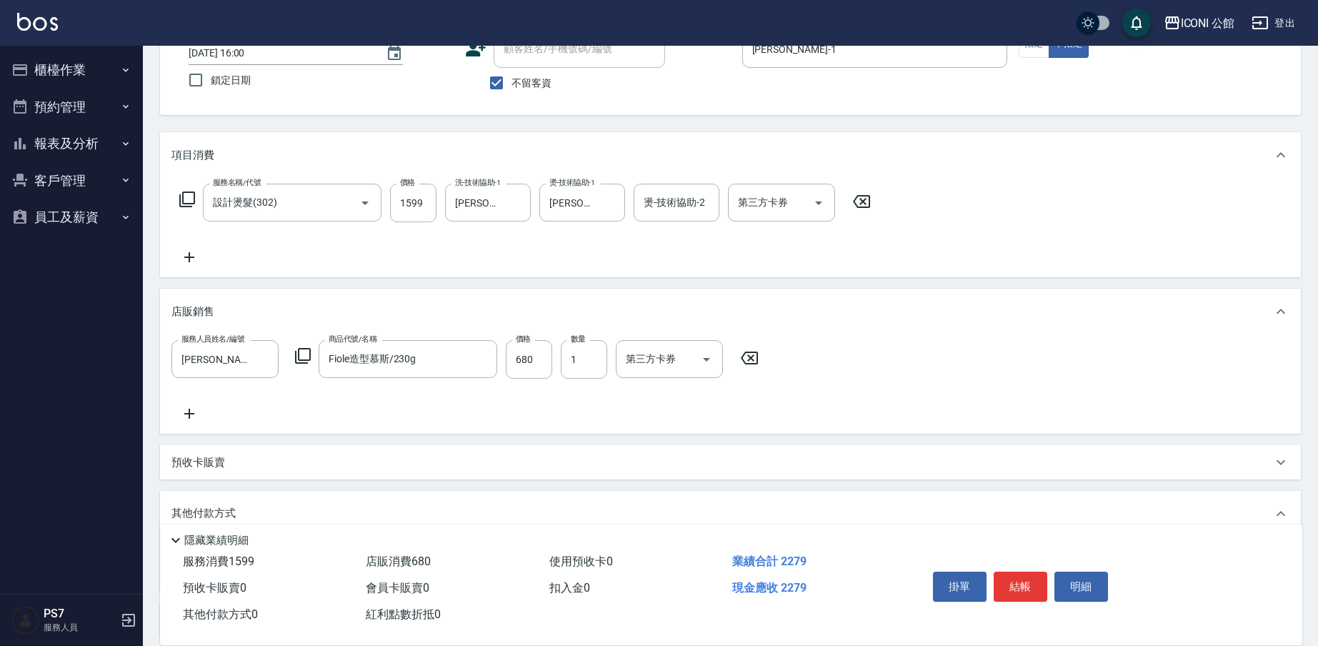
scroll to position [231, 0]
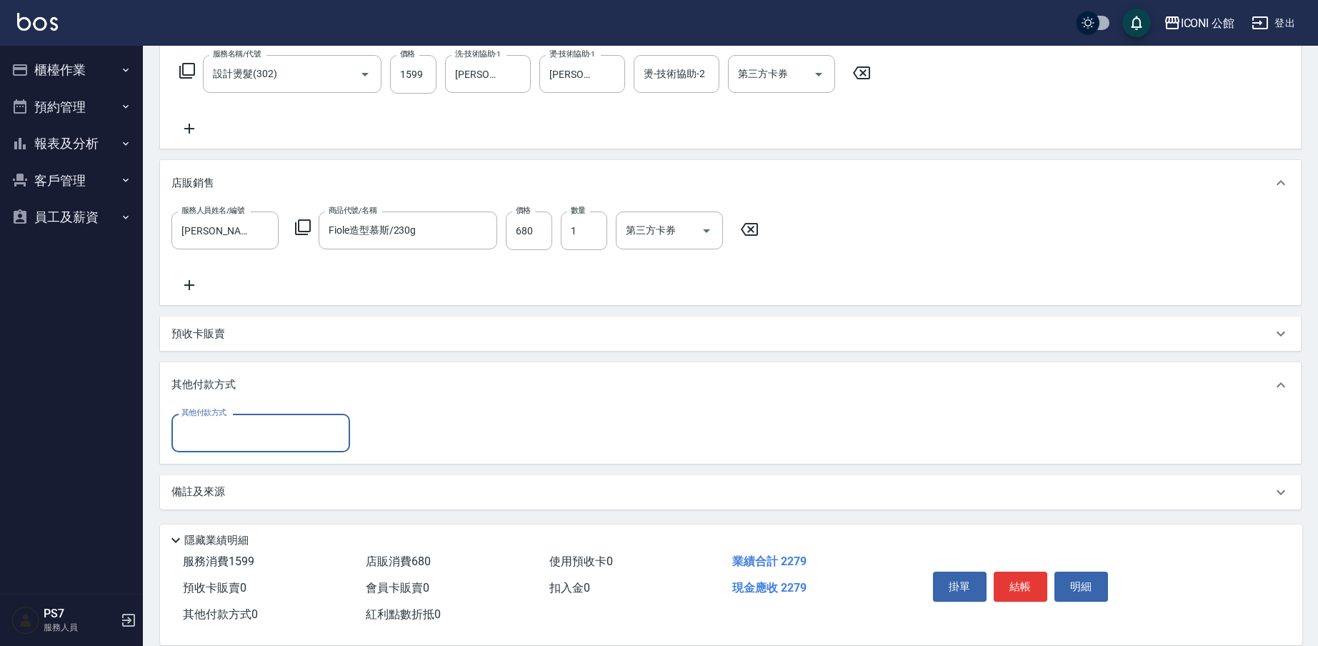
click at [201, 428] on input "其他付款方式" at bounding box center [261, 432] width 166 height 25
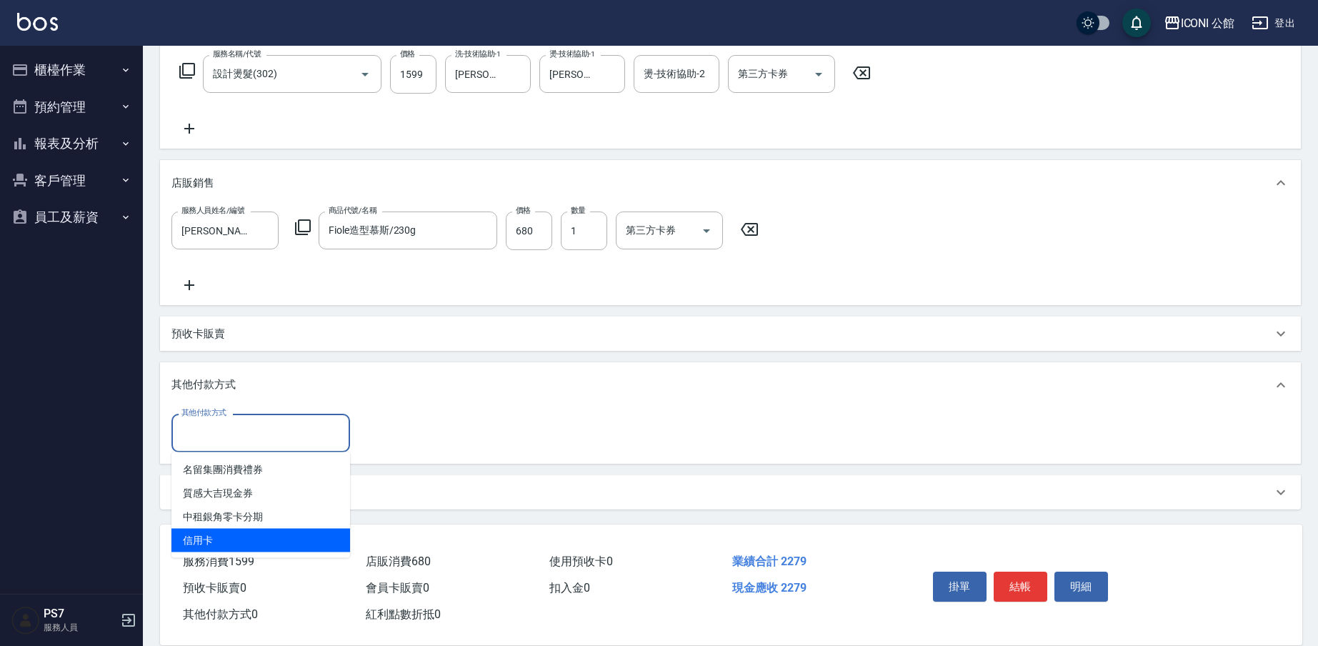
click at [219, 539] on span "信用卡" at bounding box center [260, 541] width 179 height 24
type input "信用卡"
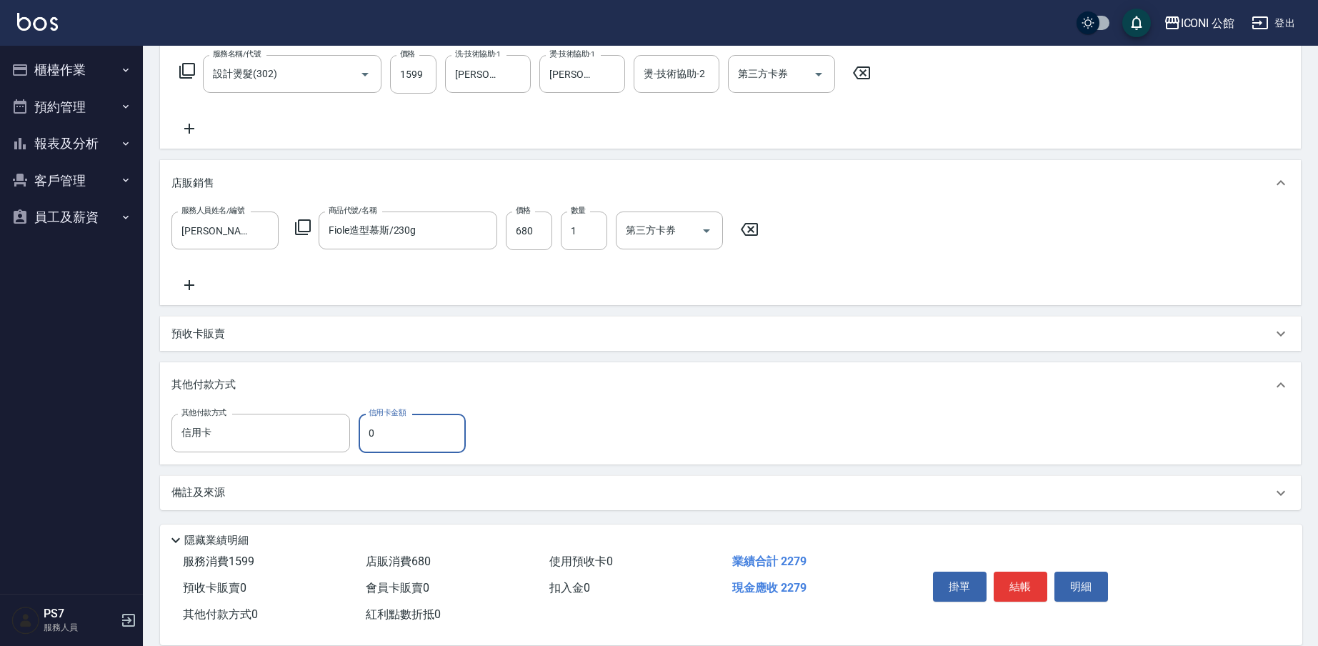
click at [389, 435] on input "0" at bounding box center [412, 433] width 107 height 39
type input "2279"
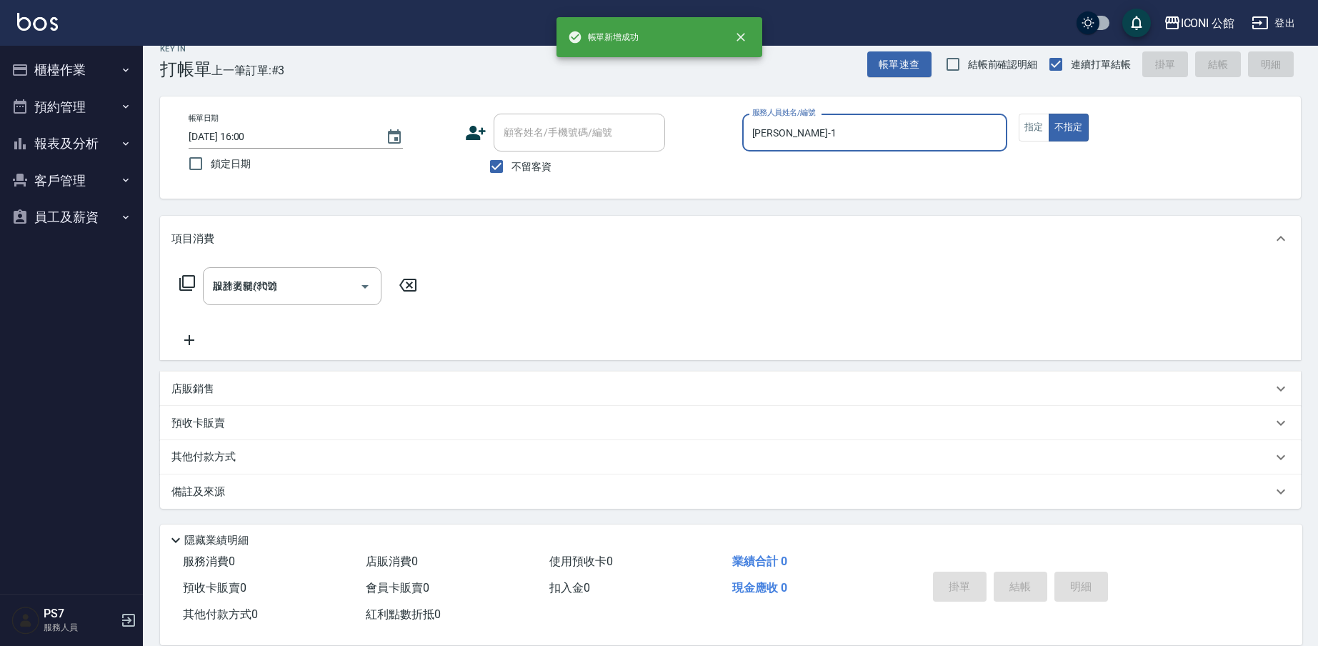
type input "[DATE] 16:01"
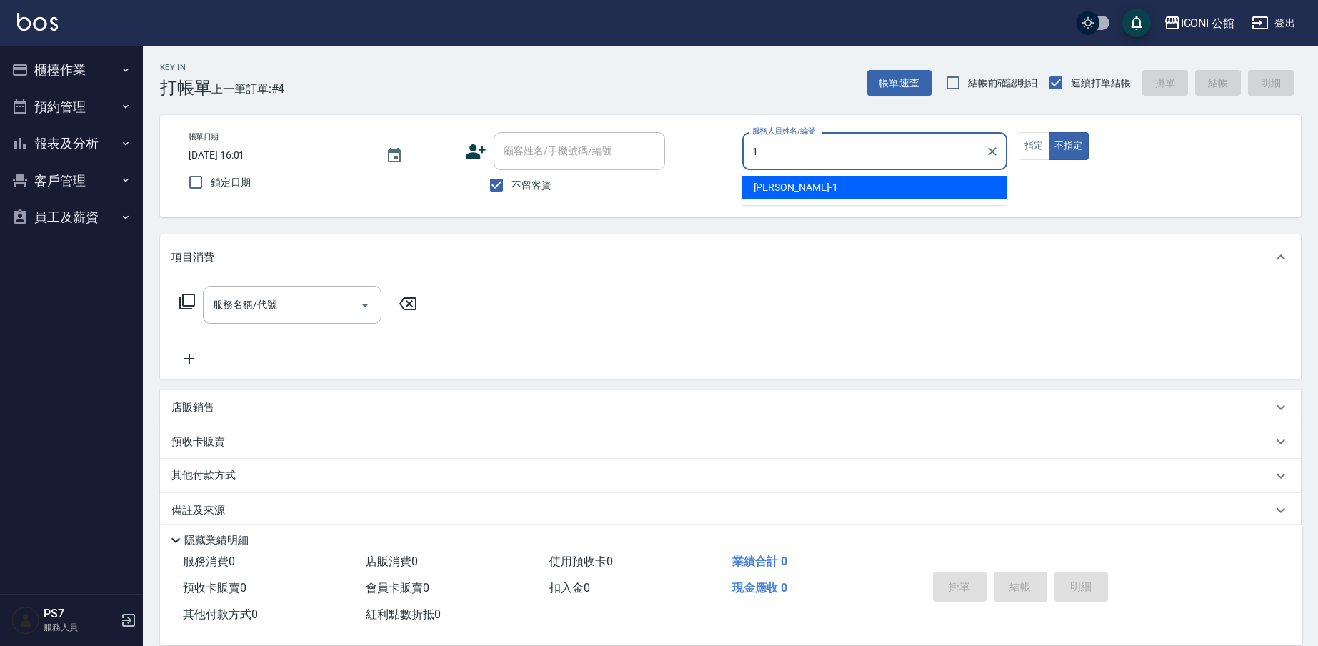
type input "[PERSON_NAME]-1"
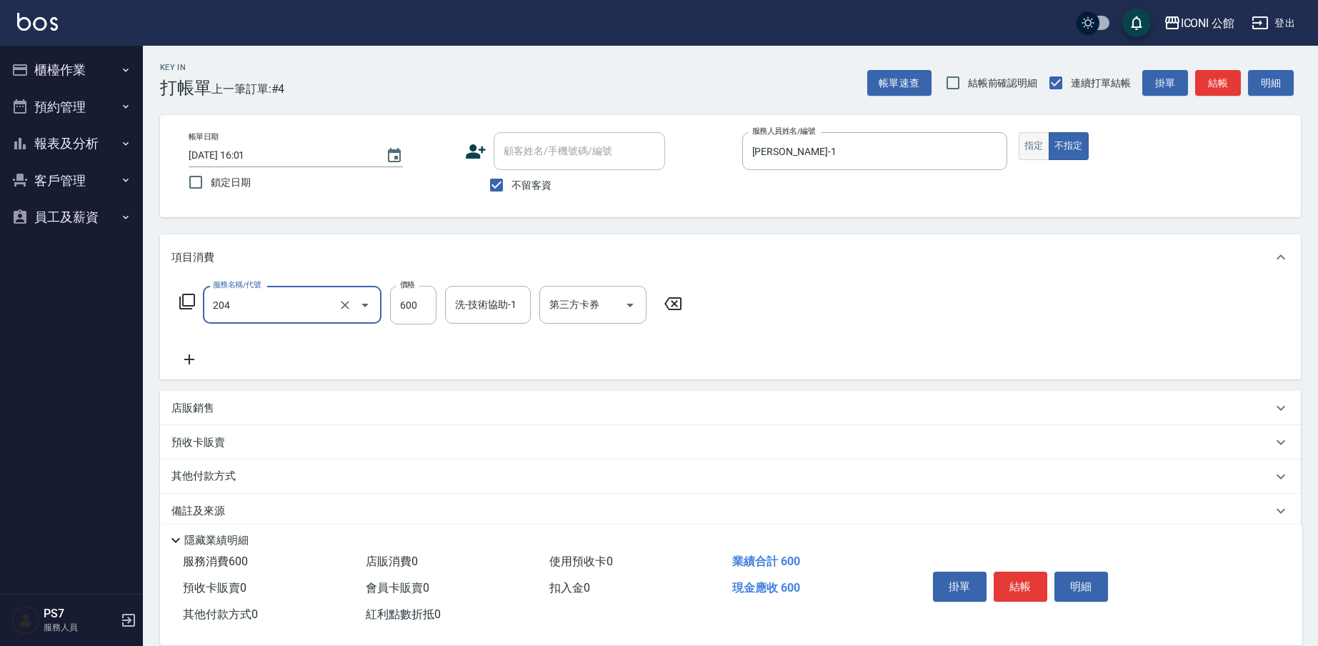
type input "指定洗+剪(204)"
click at [1038, 153] on button "指定" at bounding box center [1034, 146] width 31 height 28
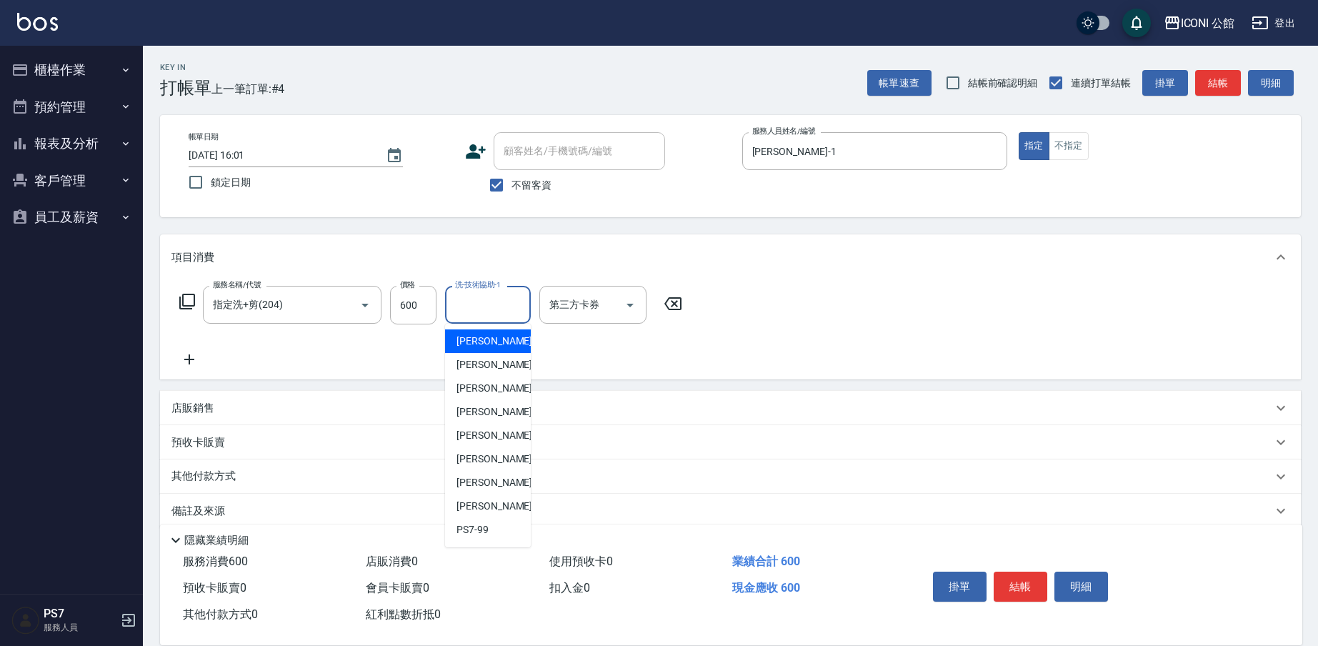
click at [466, 312] on input "洗-技術協助-1" at bounding box center [488, 304] width 73 height 25
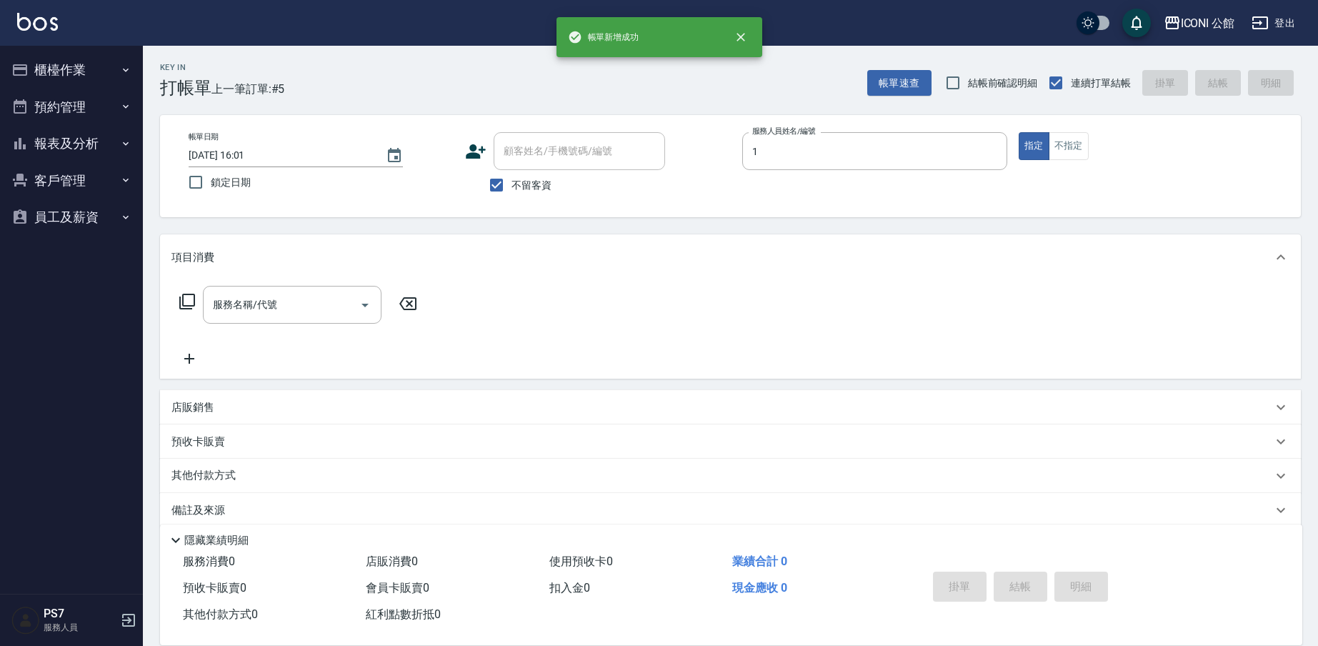
type input "[PERSON_NAME]-1"
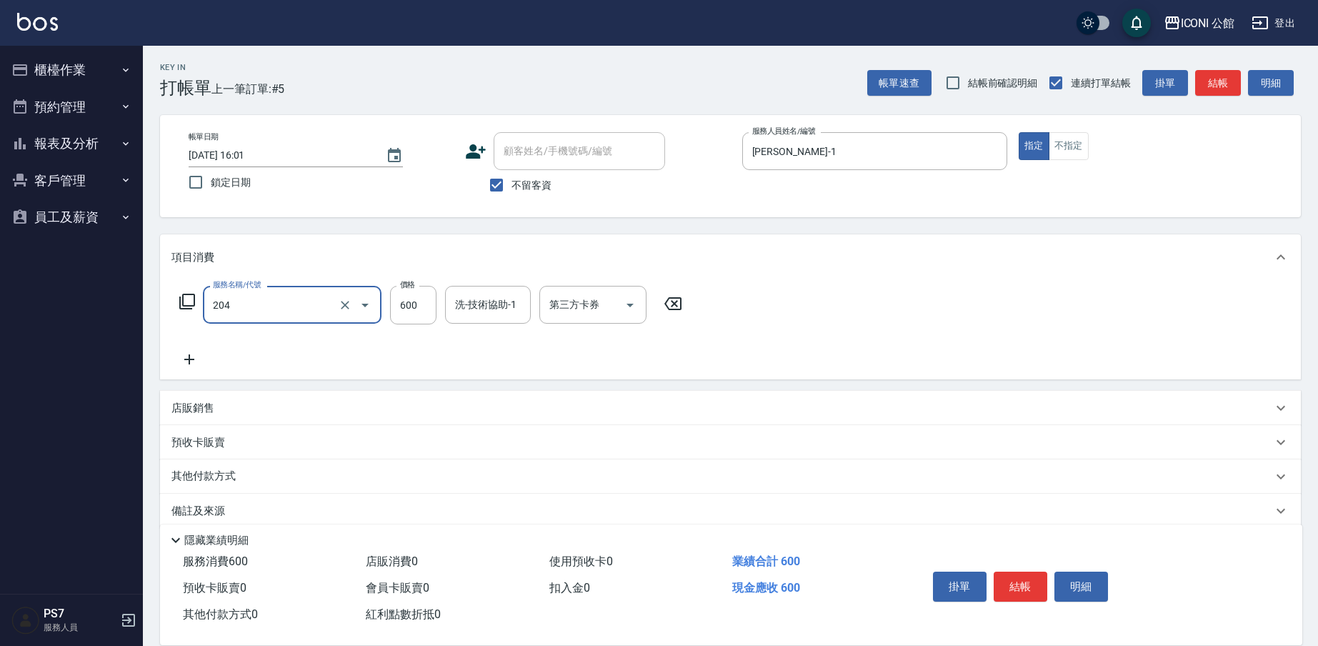
type input "指定洗+剪(204)"
type input "1"
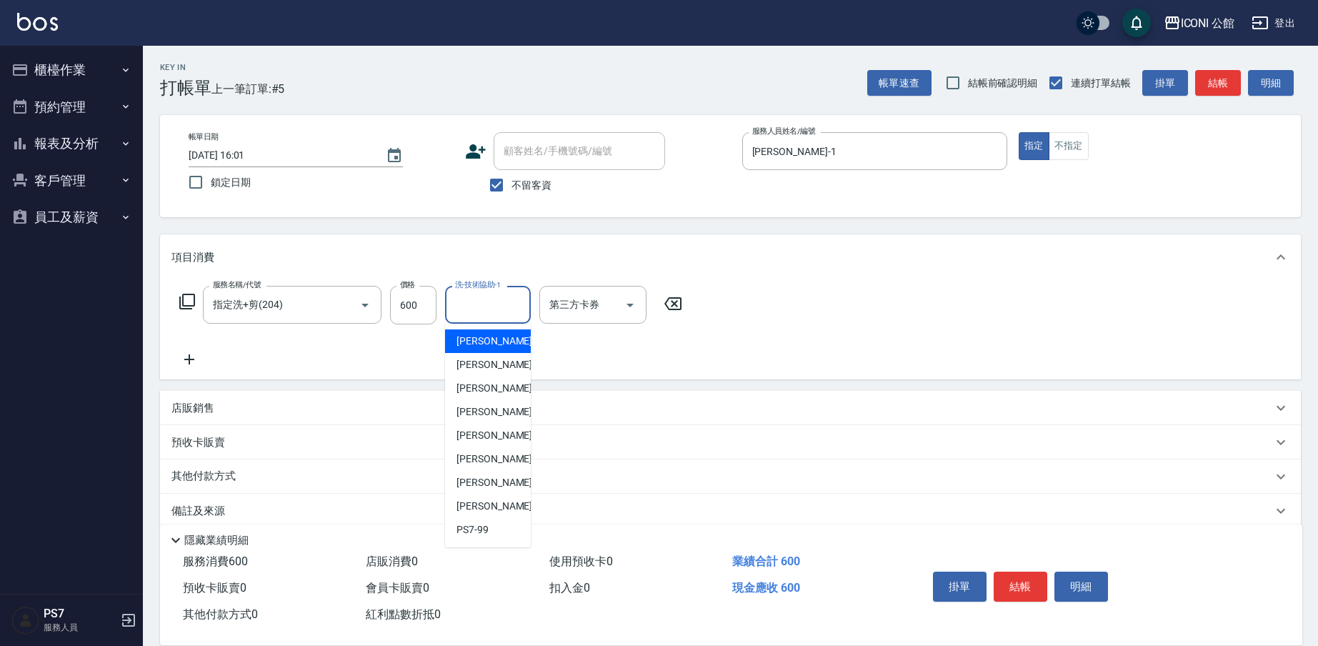
type input "4"
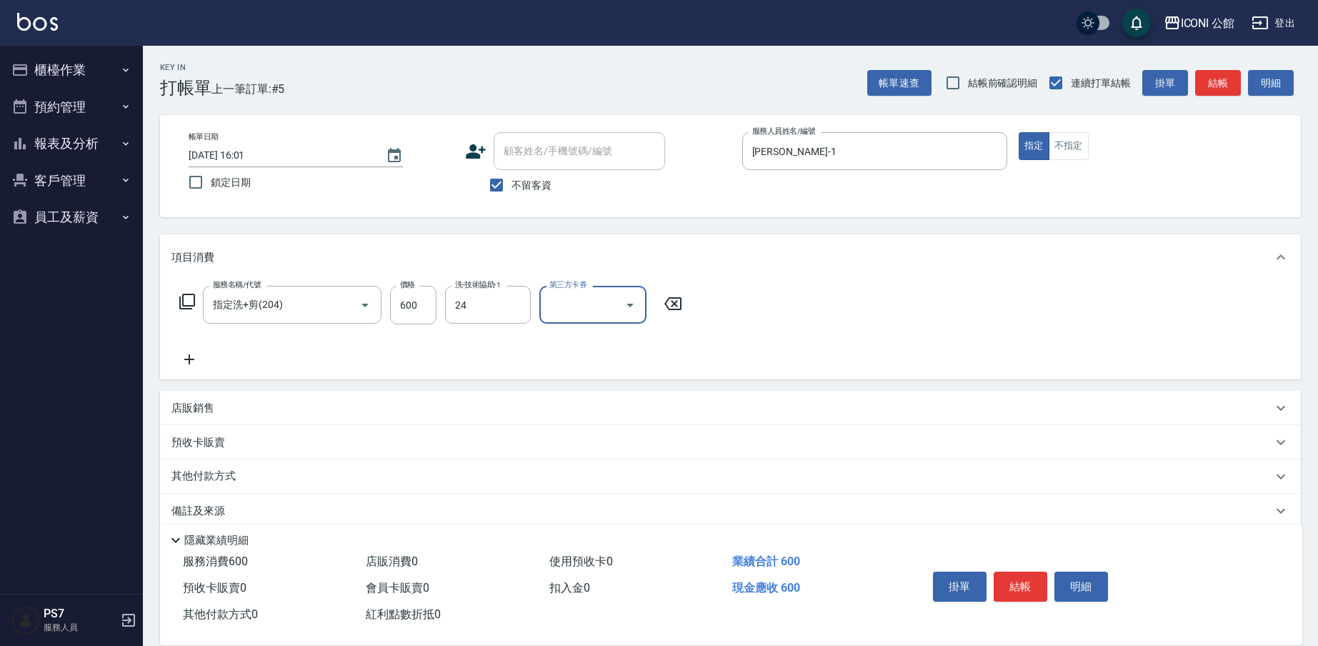
type input "[PERSON_NAME]-24"
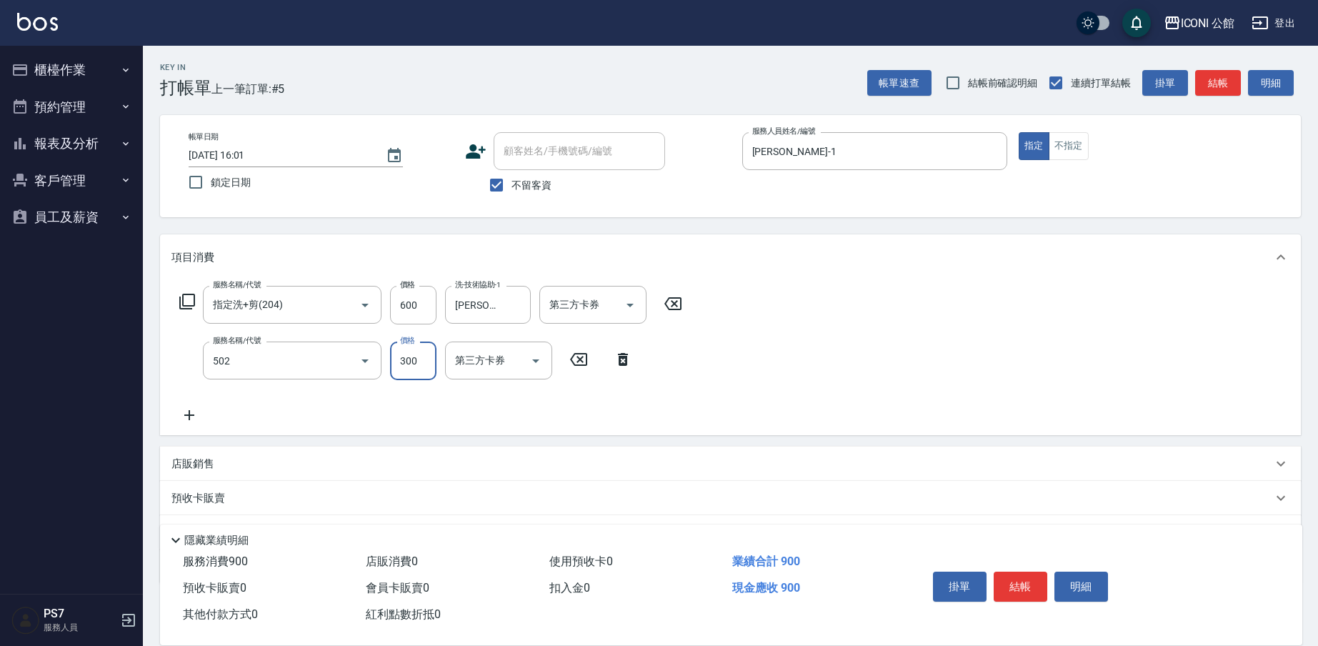
type input "瞬間護髮(502)"
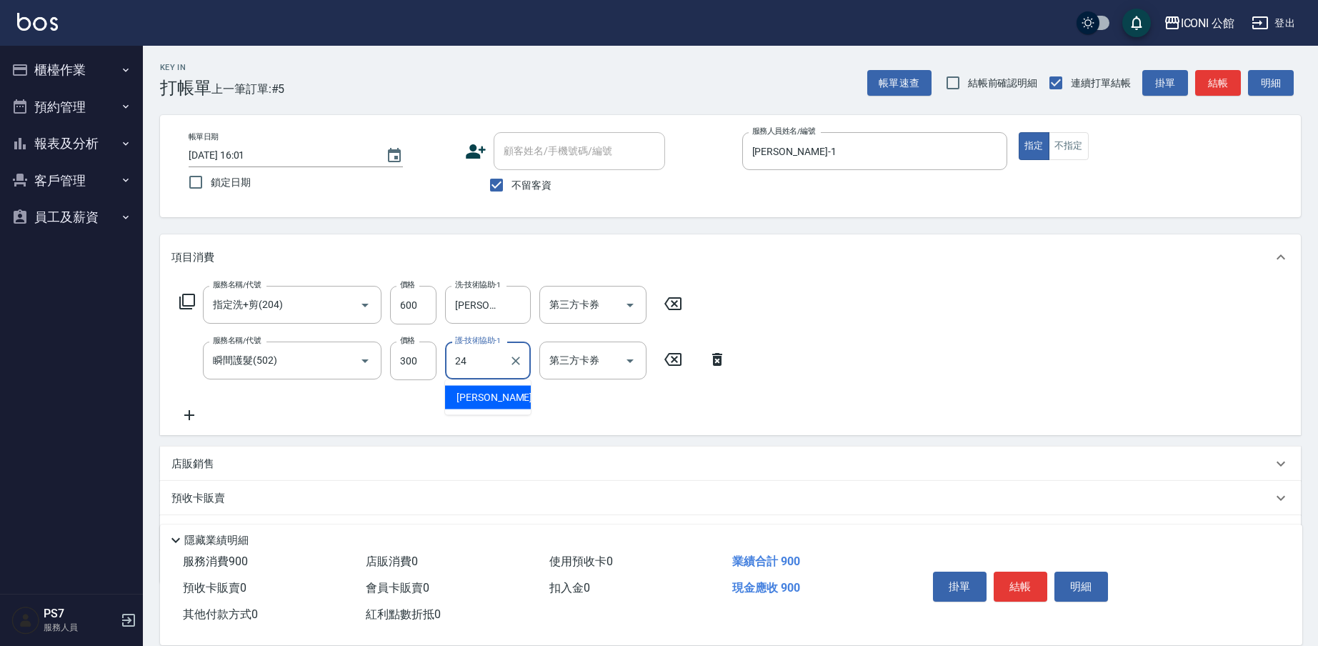
type input "[PERSON_NAME]-24"
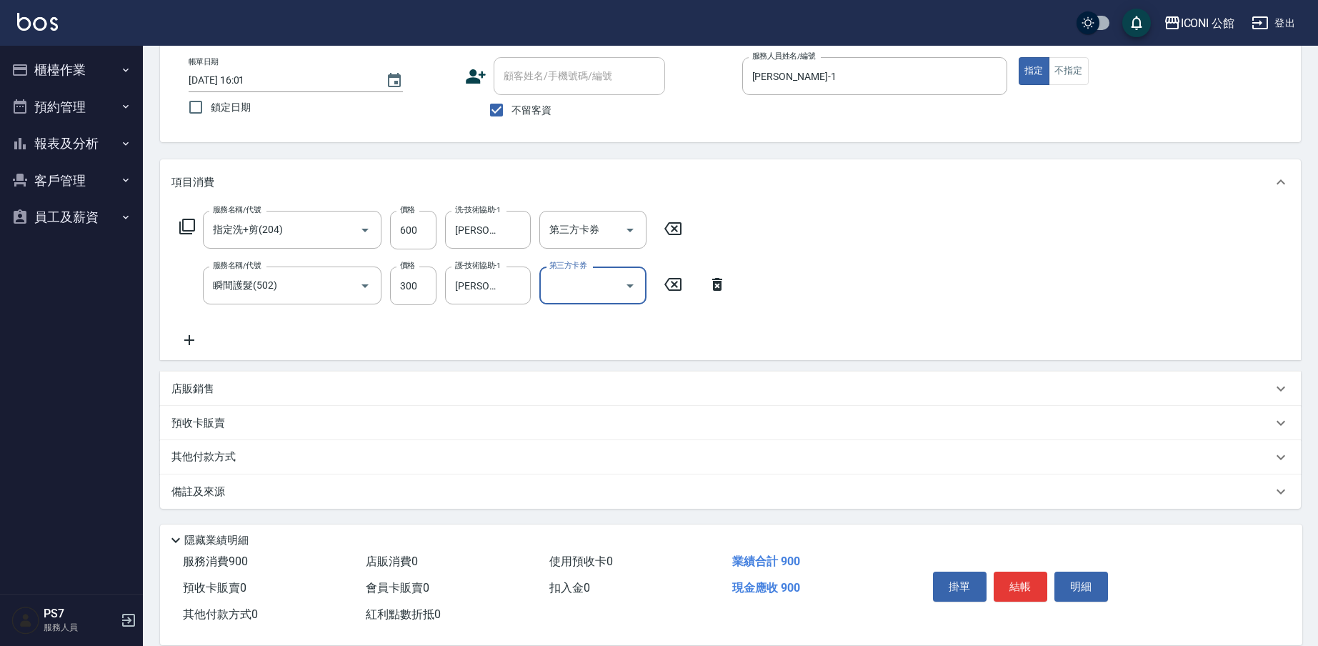
click at [211, 451] on p "其他付款方式" at bounding box center [206, 457] width 71 height 16
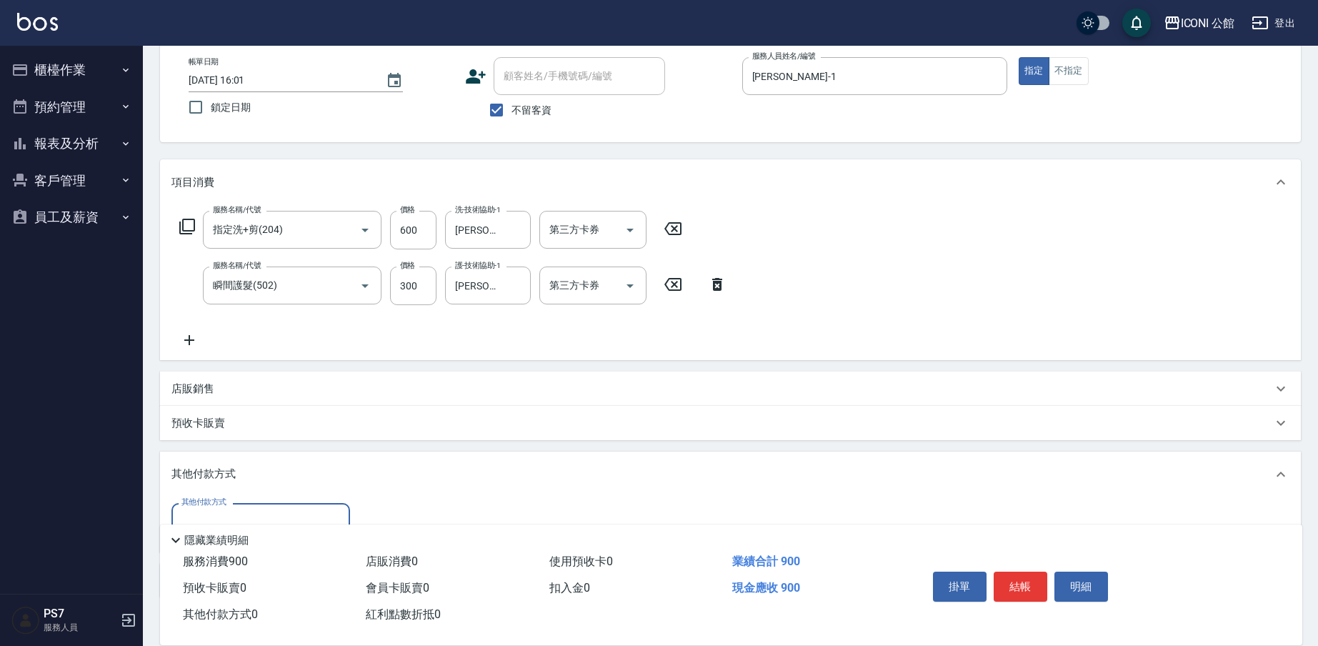
scroll to position [164, 0]
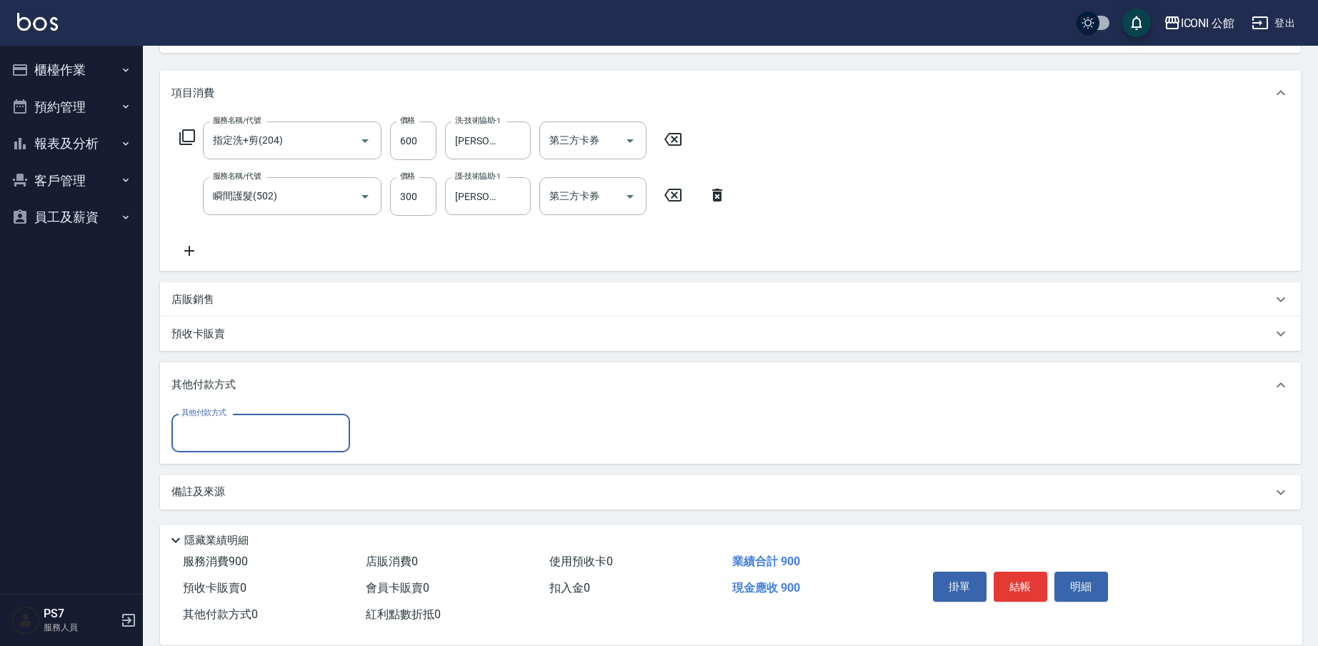
click at [219, 429] on input "其他付款方式" at bounding box center [261, 432] width 166 height 25
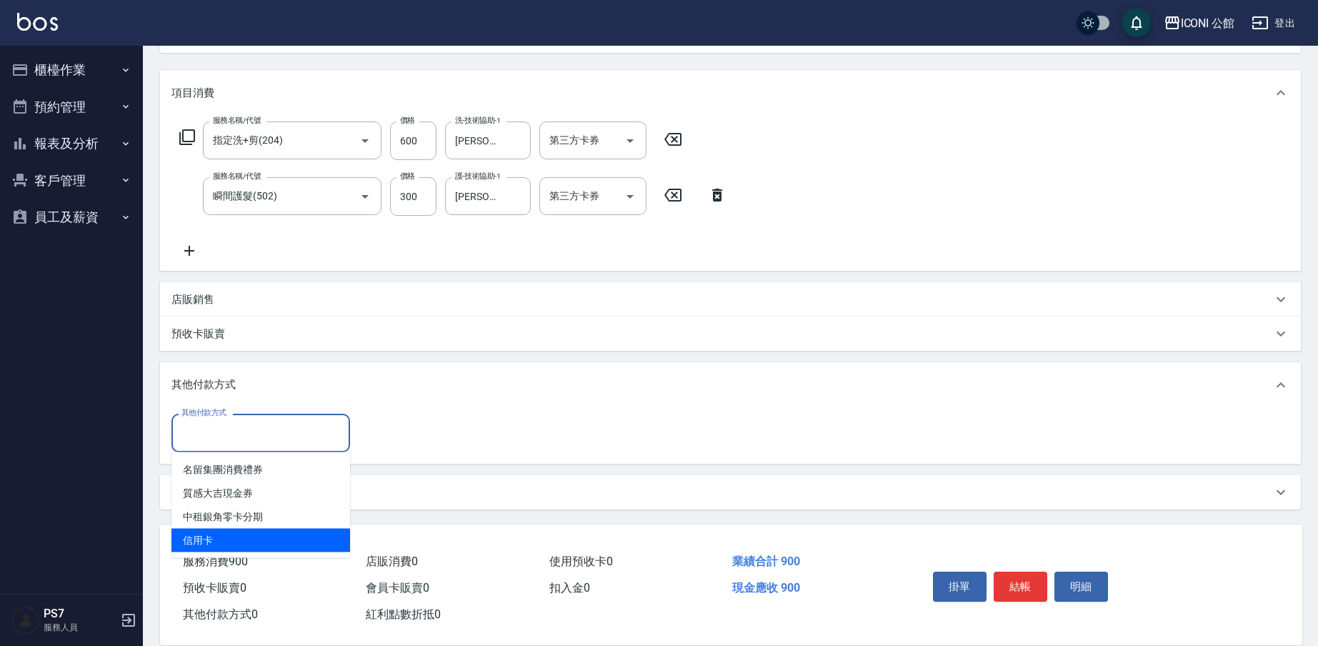
click at [219, 540] on span "信用卡" at bounding box center [260, 541] width 179 height 24
type input "信用卡"
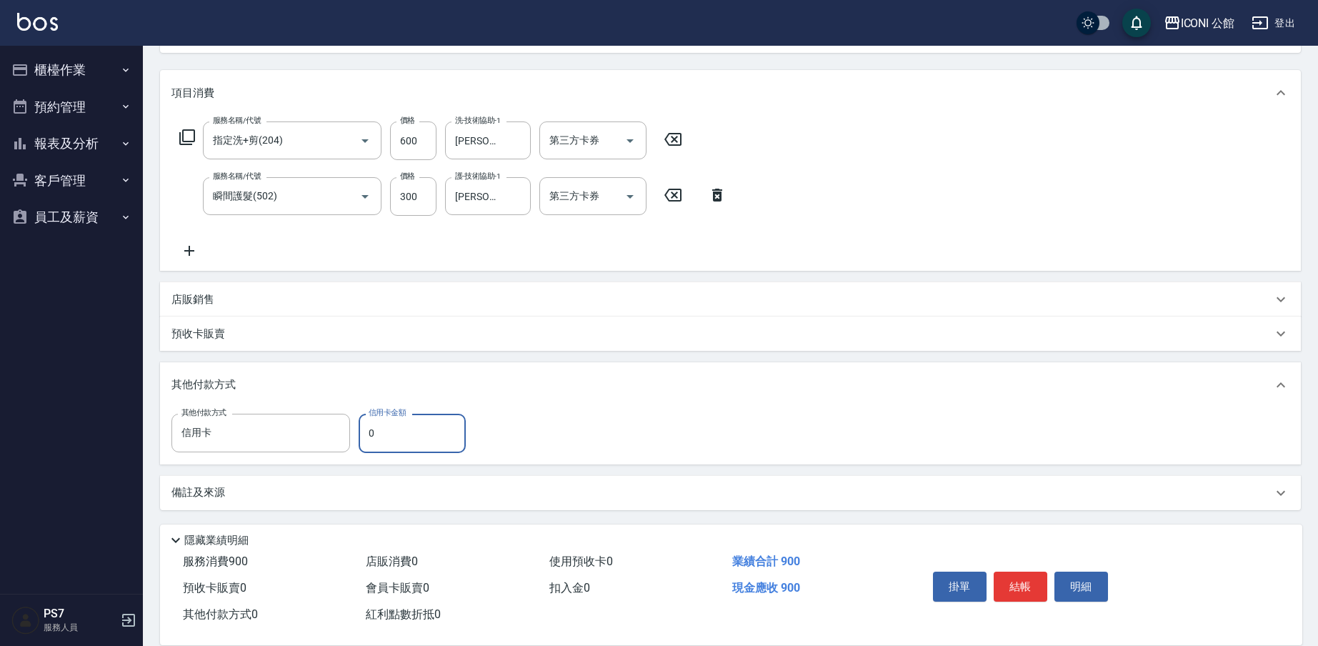
click at [427, 429] on input "0" at bounding box center [412, 433] width 107 height 39
type input "900"
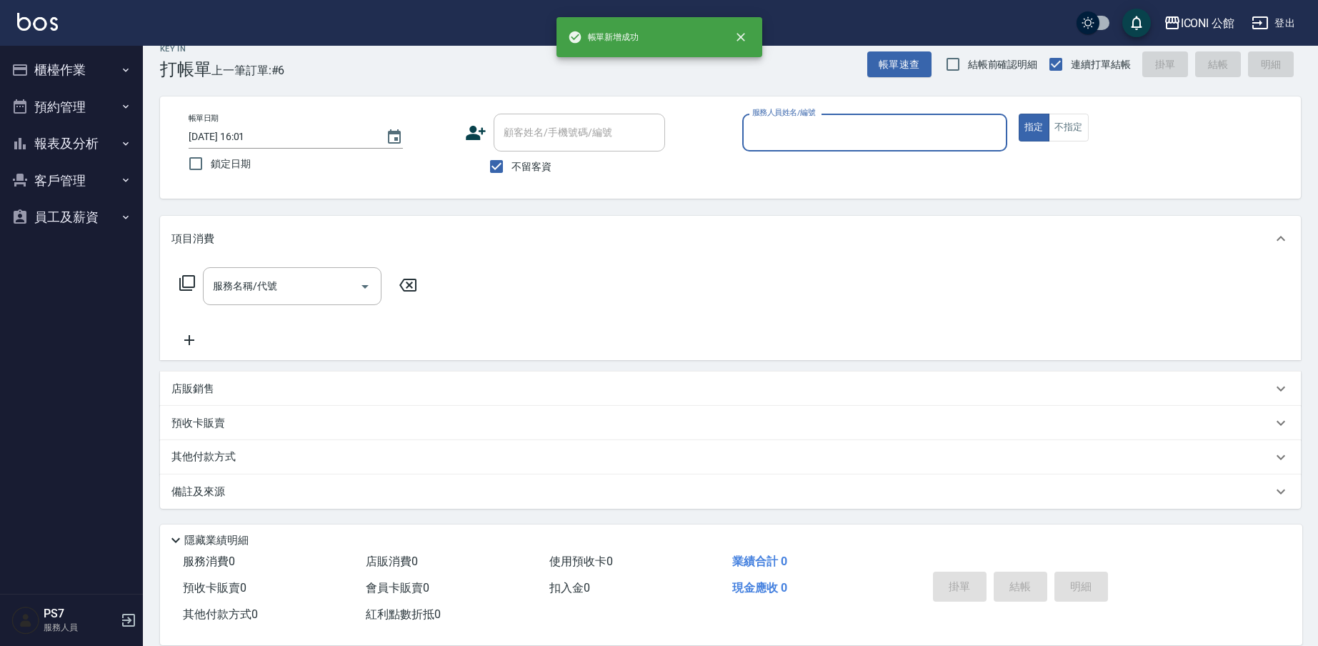
scroll to position [19, 0]
type input "[PERSON_NAME]-1"
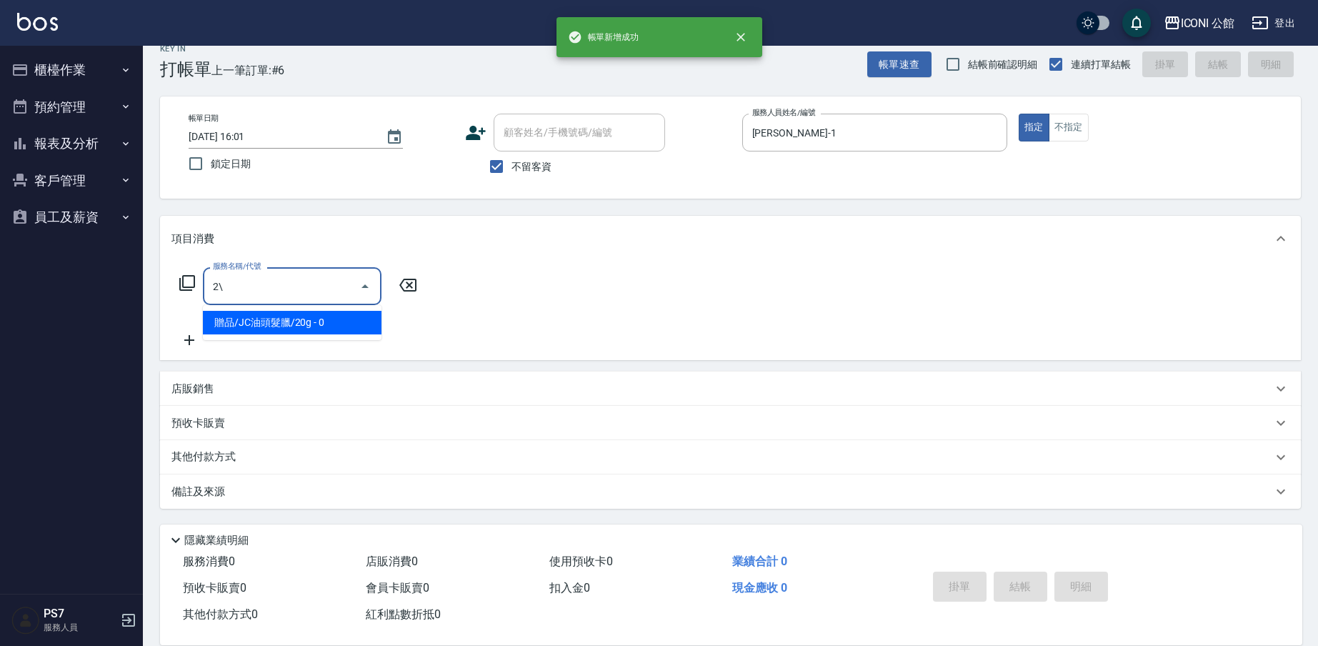
type input "2"
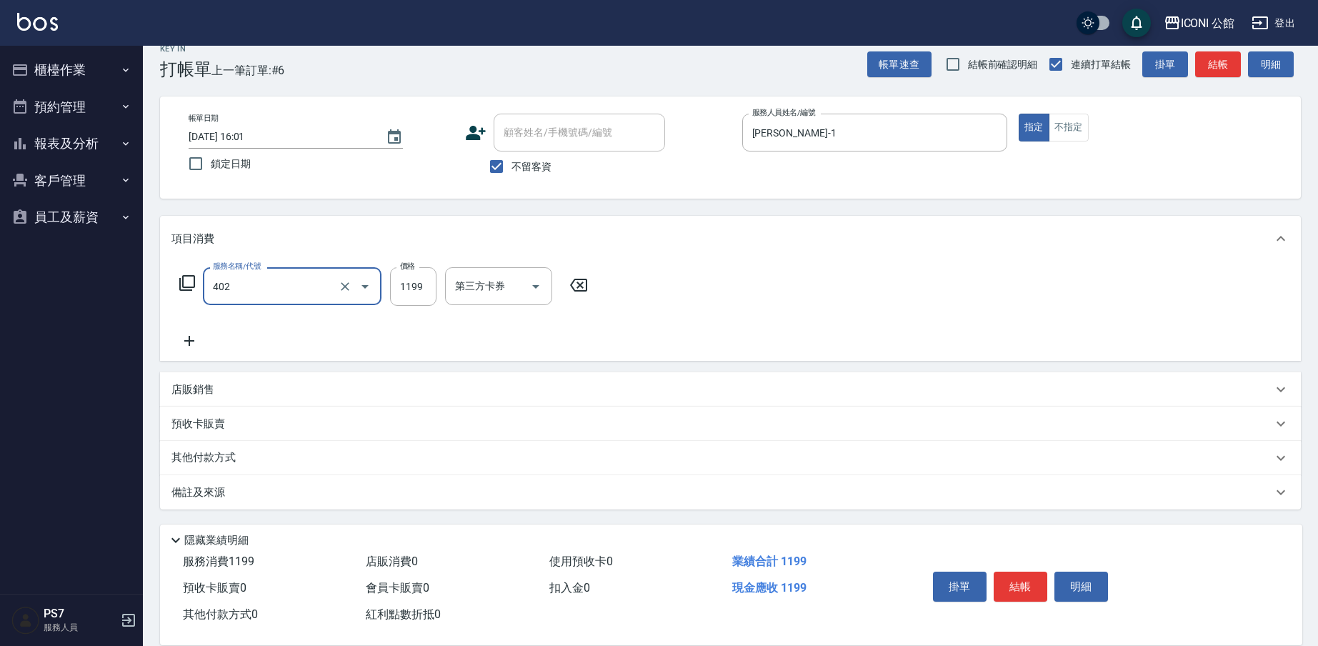
type input "設計染髮(402)"
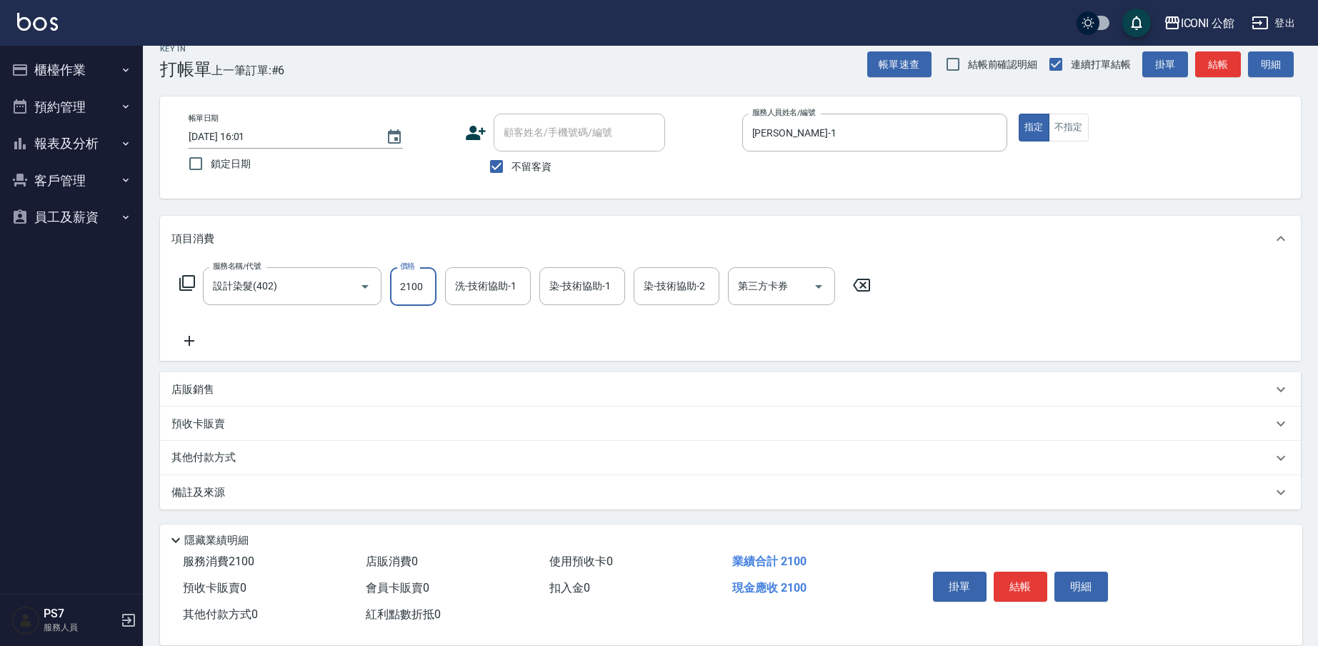
type input "2100"
type input "[PERSON_NAME]-1"
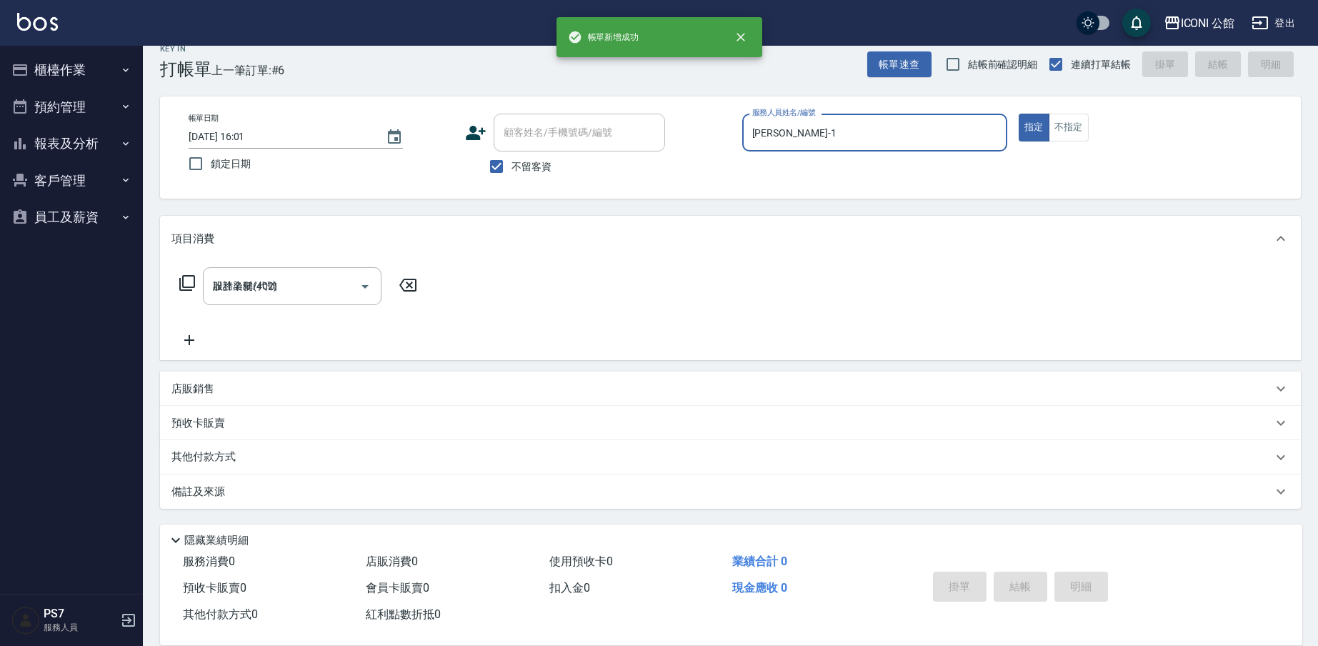
type input "[DATE] 16:02"
click at [63, 51] on ul "櫃檯作業 打帳單 帳單列表 掛單列表 座位開單 營業儀表板 現金收支登錄 高階收支登錄 材料自購登錄 每日結帳 排班表 現場電腦打卡 預約管理 預約管理 單日…" at bounding box center [71, 144] width 131 height 196
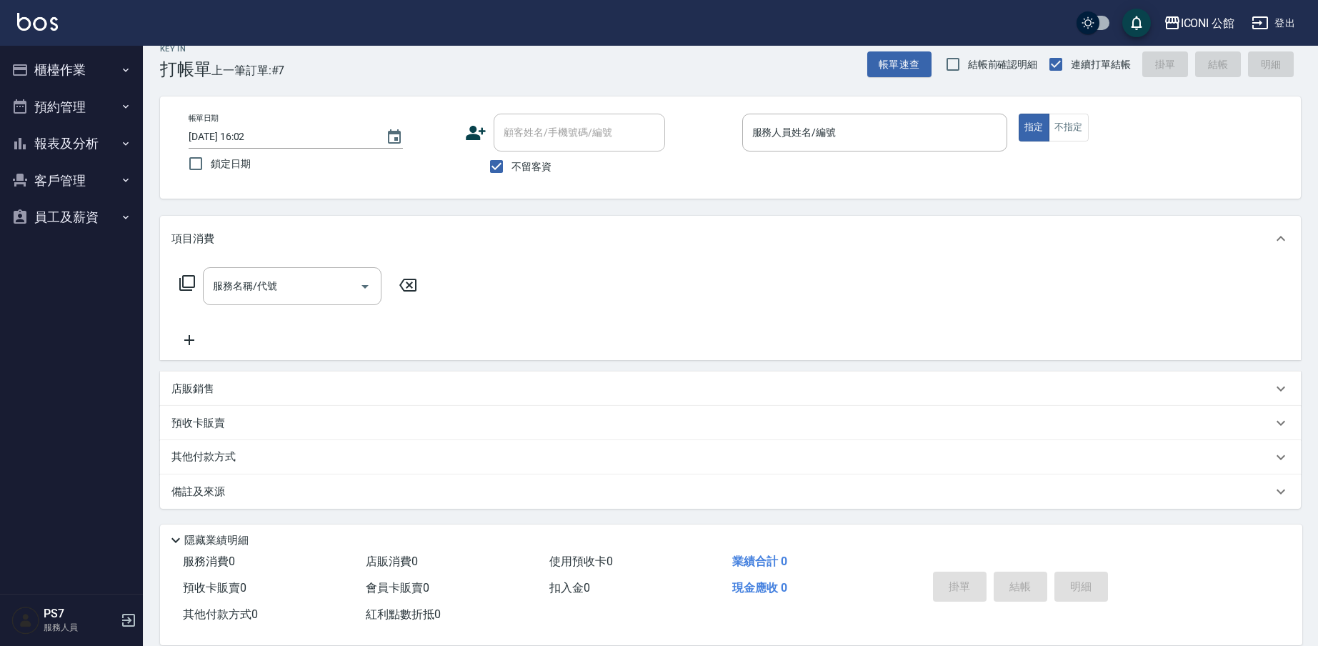
click at [65, 59] on button "櫃檯作業" at bounding box center [71, 69] width 131 height 37
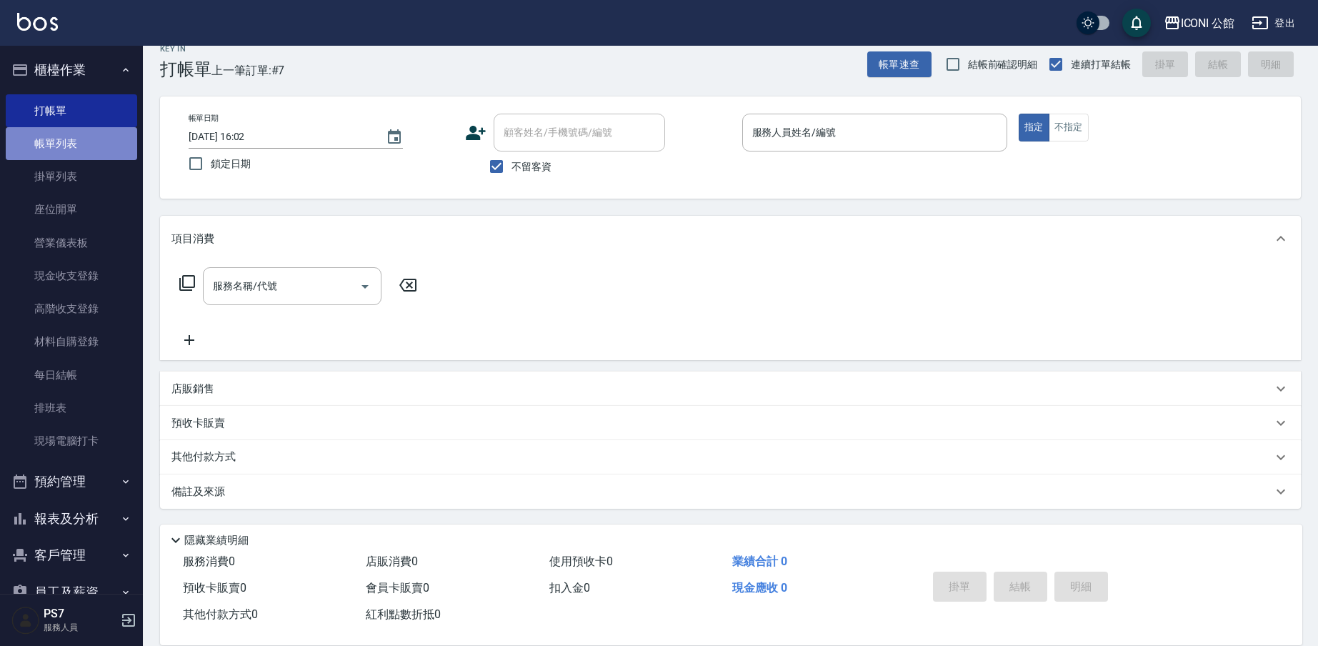
click at [81, 155] on link "帳單列表" at bounding box center [71, 143] width 131 height 33
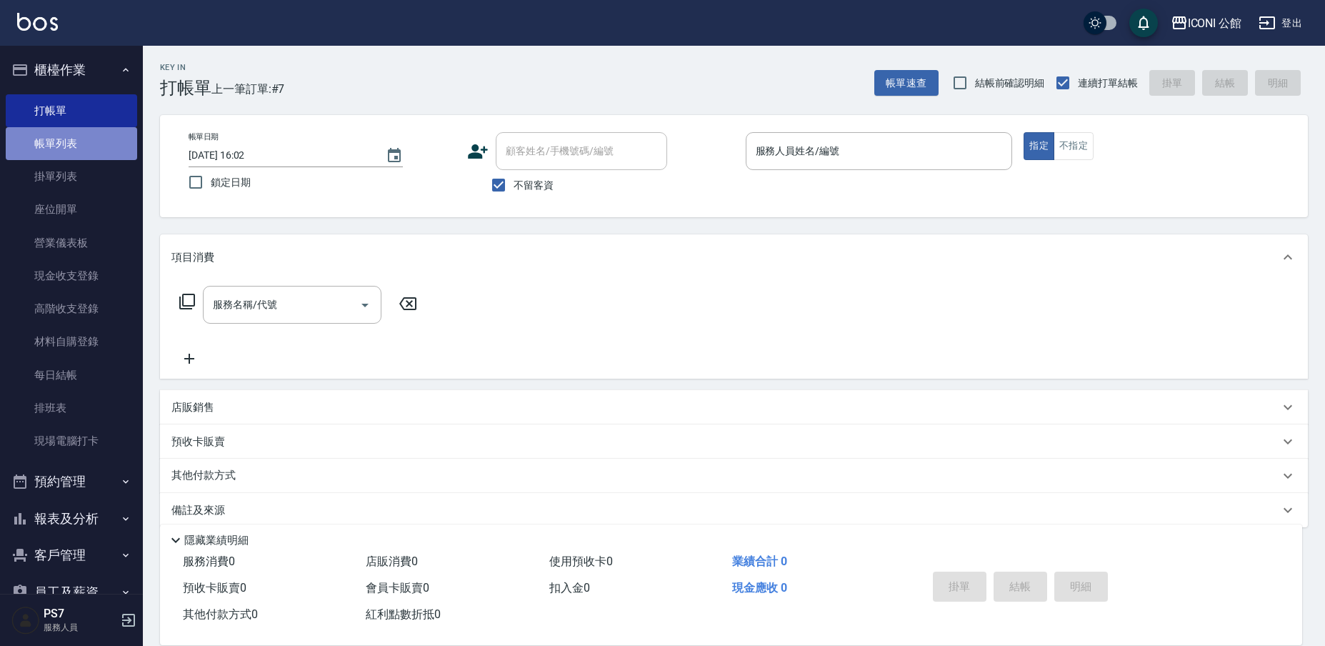
click at [81, 154] on link "帳單列表" at bounding box center [71, 143] width 131 height 33
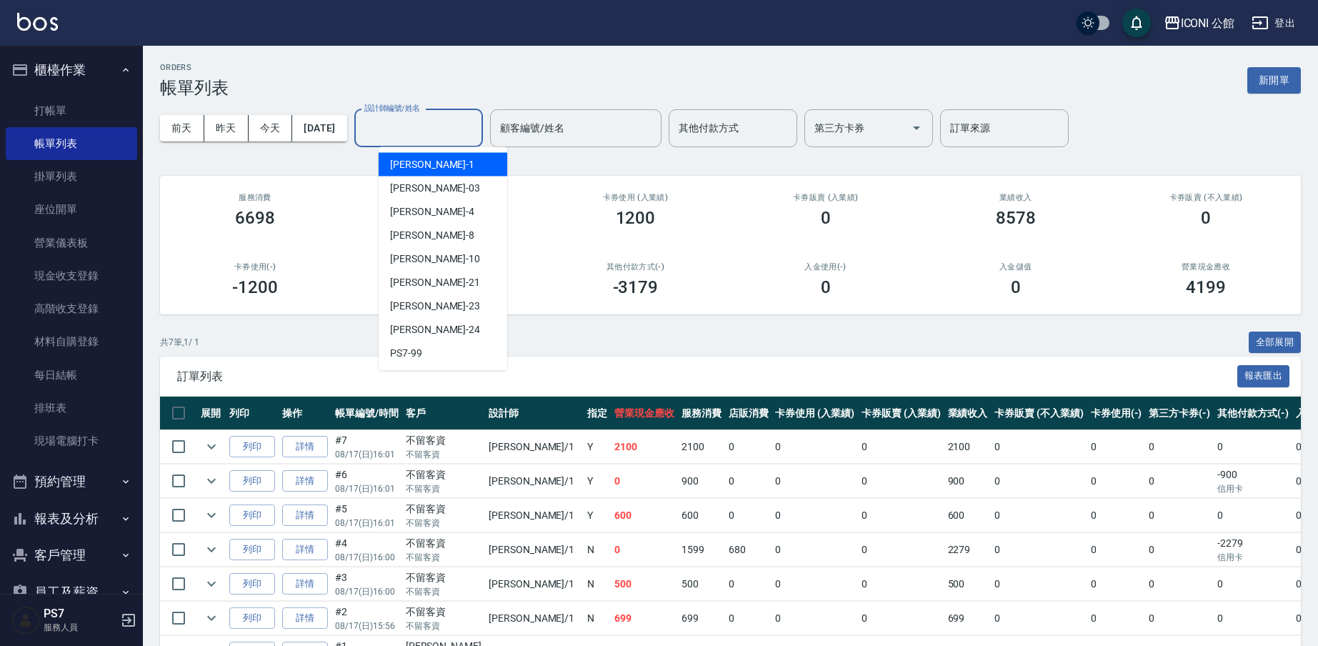
click at [444, 131] on input "設計師編號/姓名" at bounding box center [419, 128] width 116 height 25
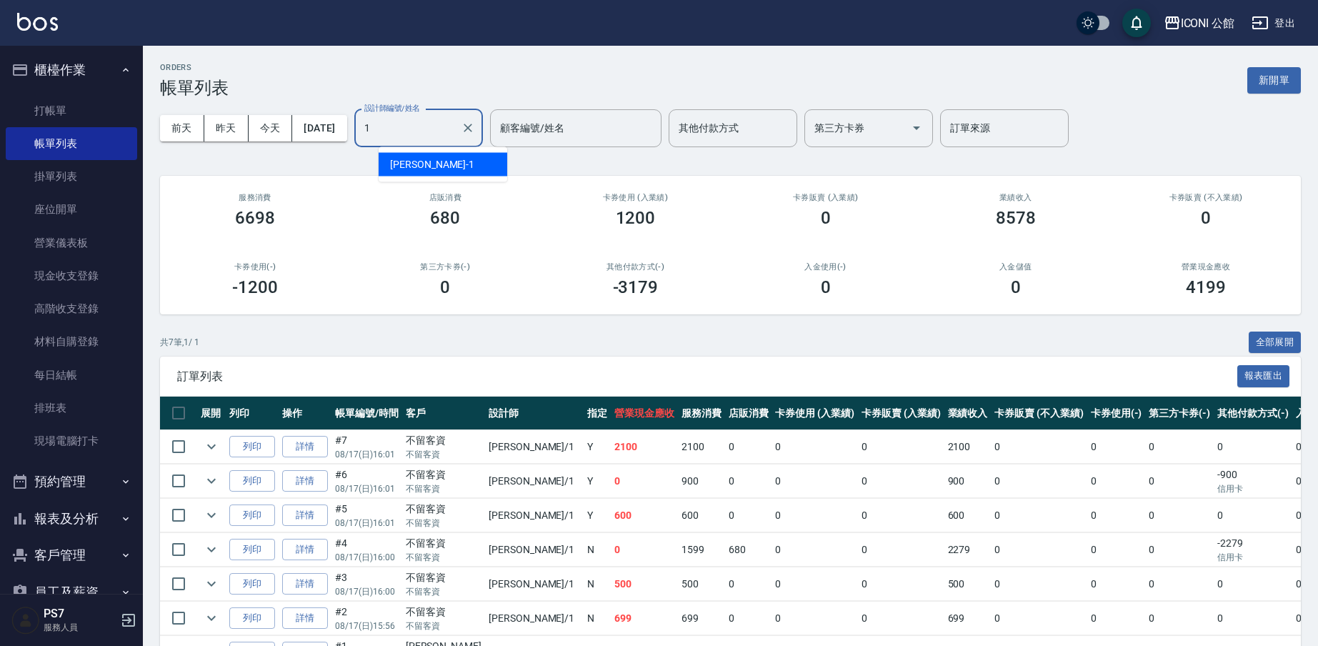
type input "[PERSON_NAME]-1"
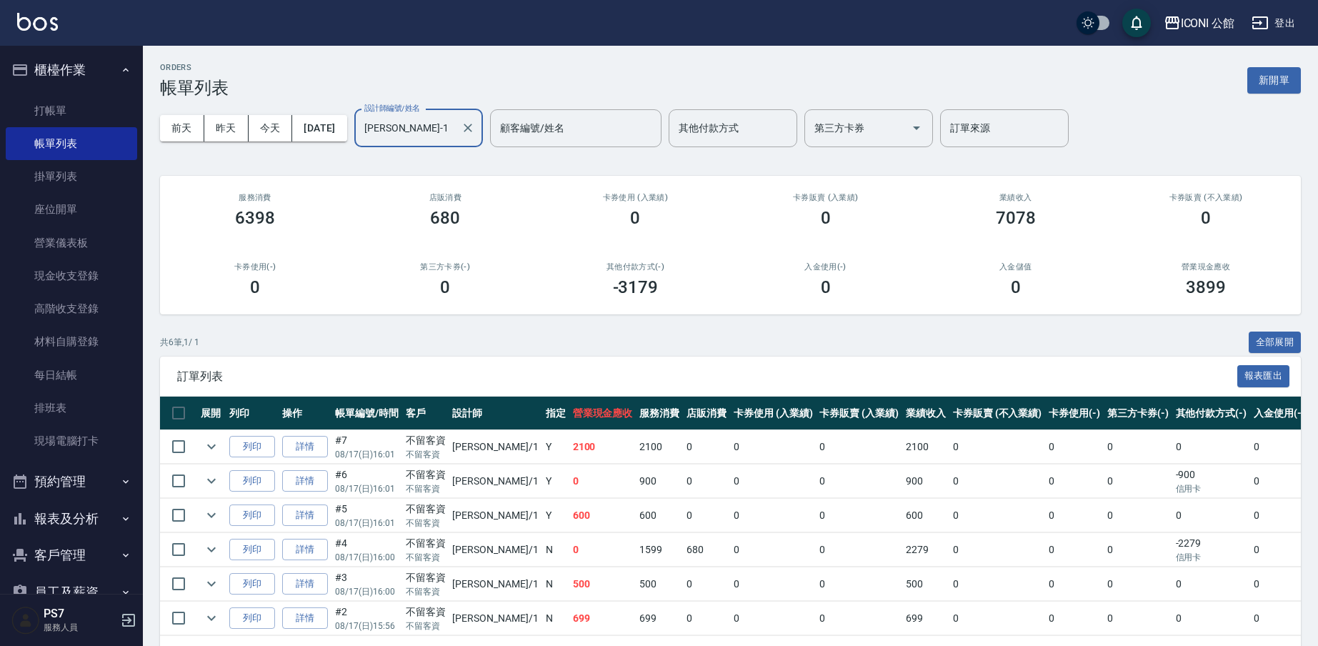
scroll to position [55, 0]
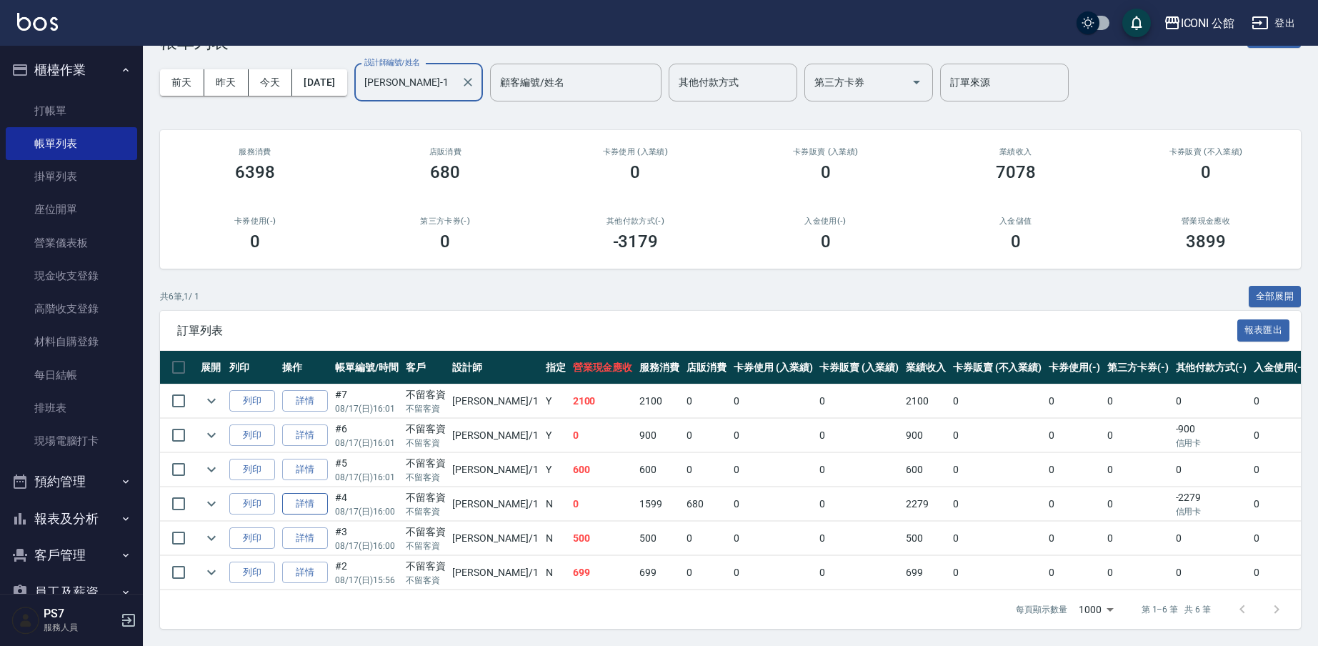
click at [327, 489] on td "詳情" at bounding box center [305, 504] width 53 height 34
click at [324, 493] on link "詳情" at bounding box center [305, 504] width 46 height 22
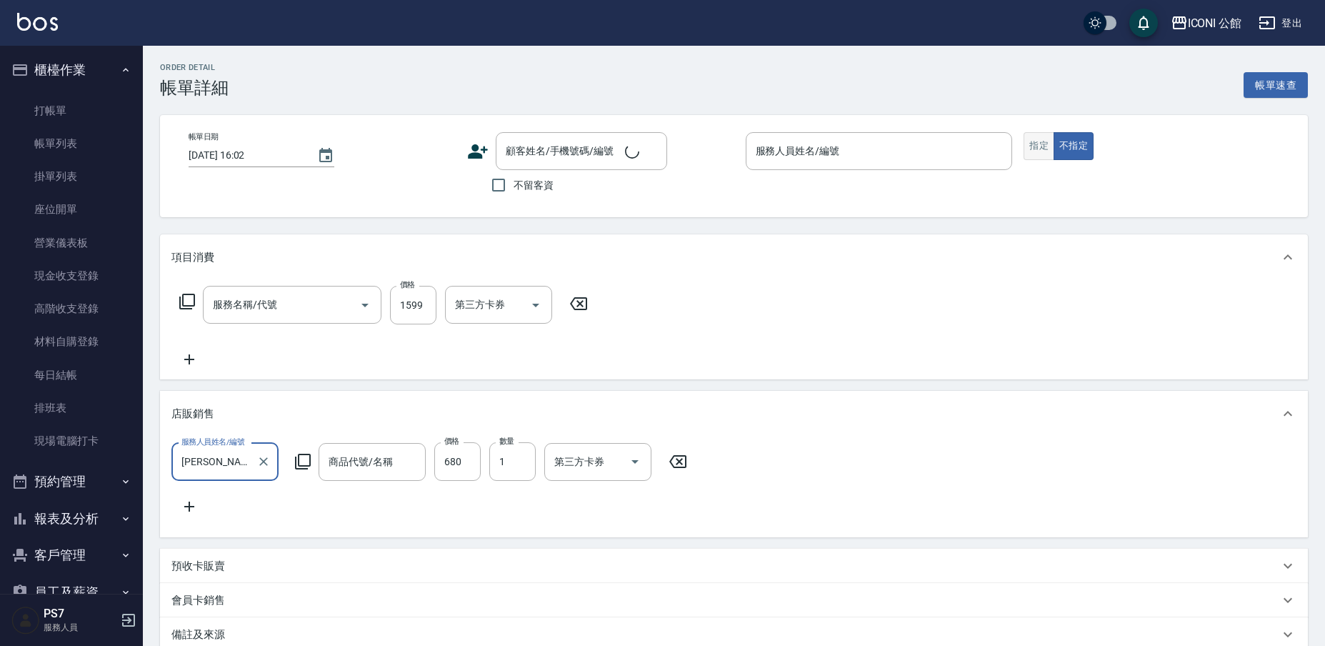
click at [1033, 149] on button "指定" at bounding box center [1039, 146] width 31 height 28
click at [1034, 148] on button "指定" at bounding box center [1034, 146] width 31 height 28
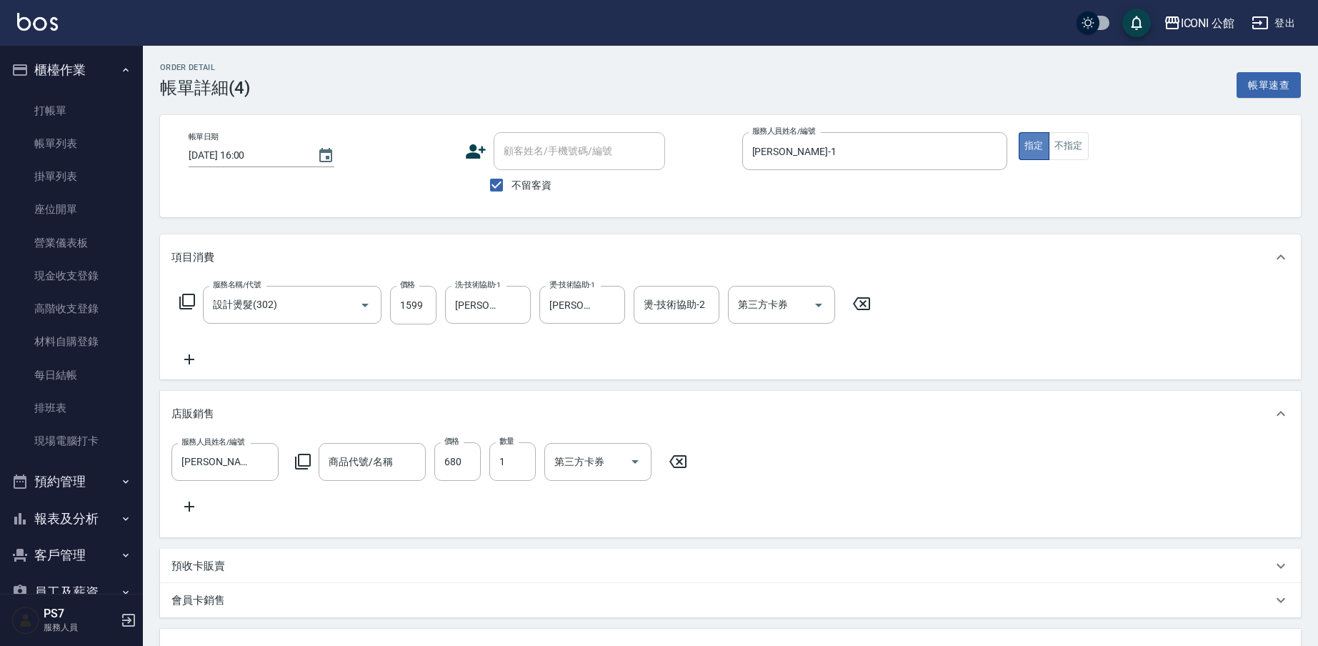
type input "[DATE] 16:00"
checkbox input "true"
type input "[PERSON_NAME]-1"
type input "設計燙髮(302)"
click at [1034, 148] on button "指定" at bounding box center [1034, 146] width 31 height 28
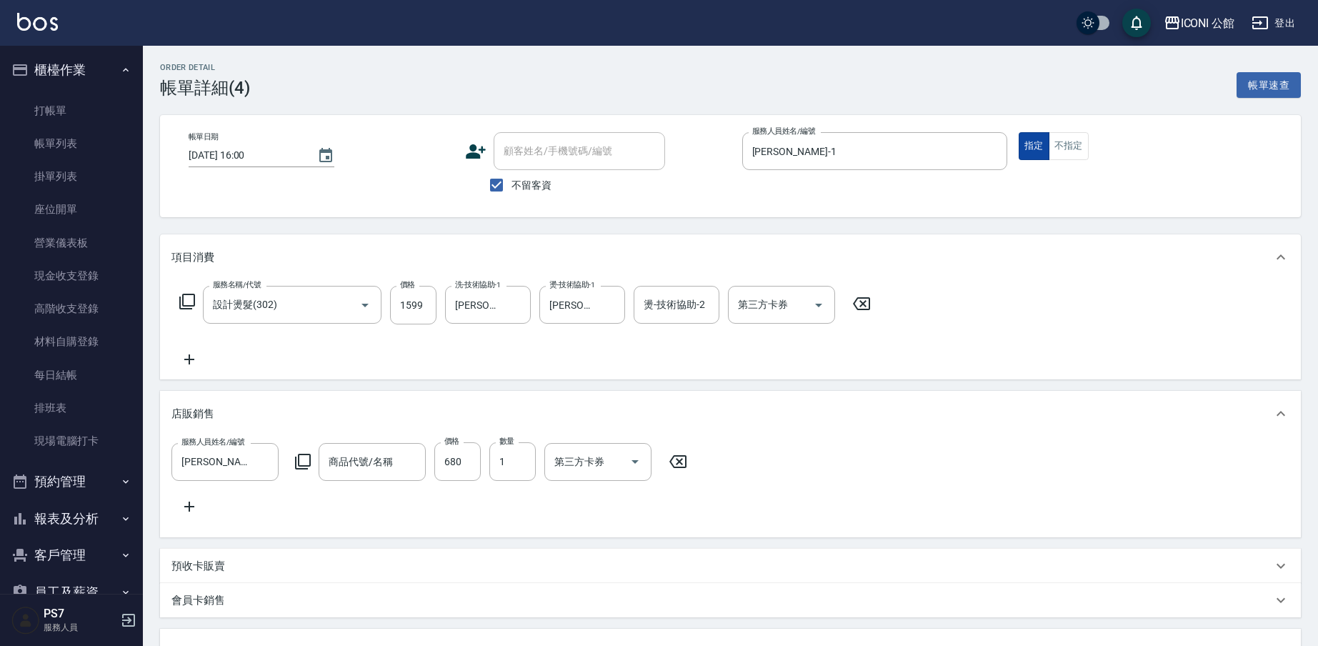
type input "Fiole造型慕斯/230g"
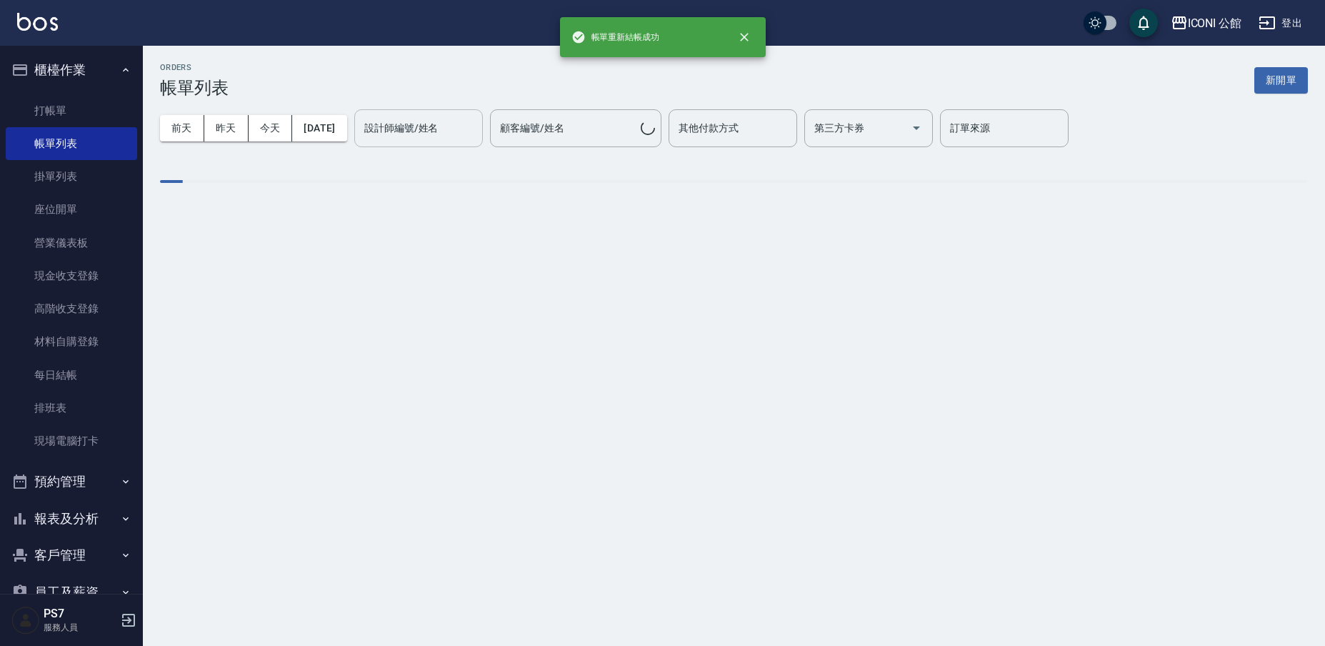
click at [410, 118] on input "設計師編號/姓名" at bounding box center [419, 128] width 116 height 25
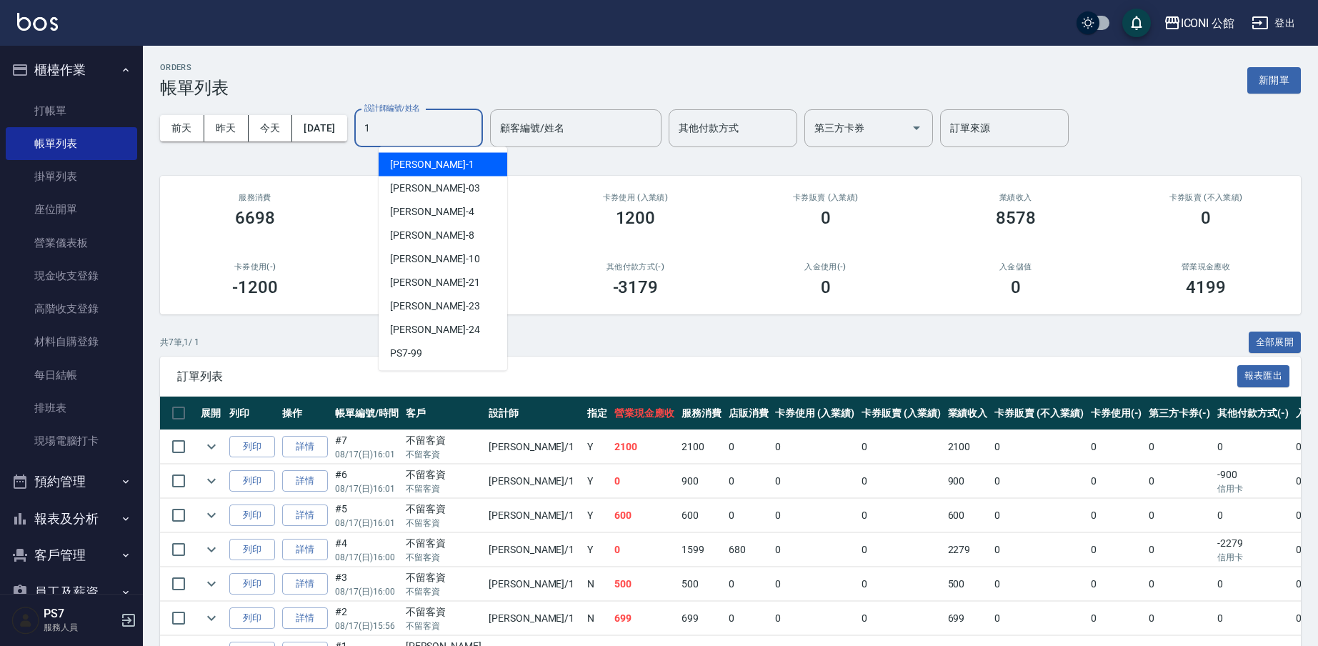
type input "[PERSON_NAME]-1"
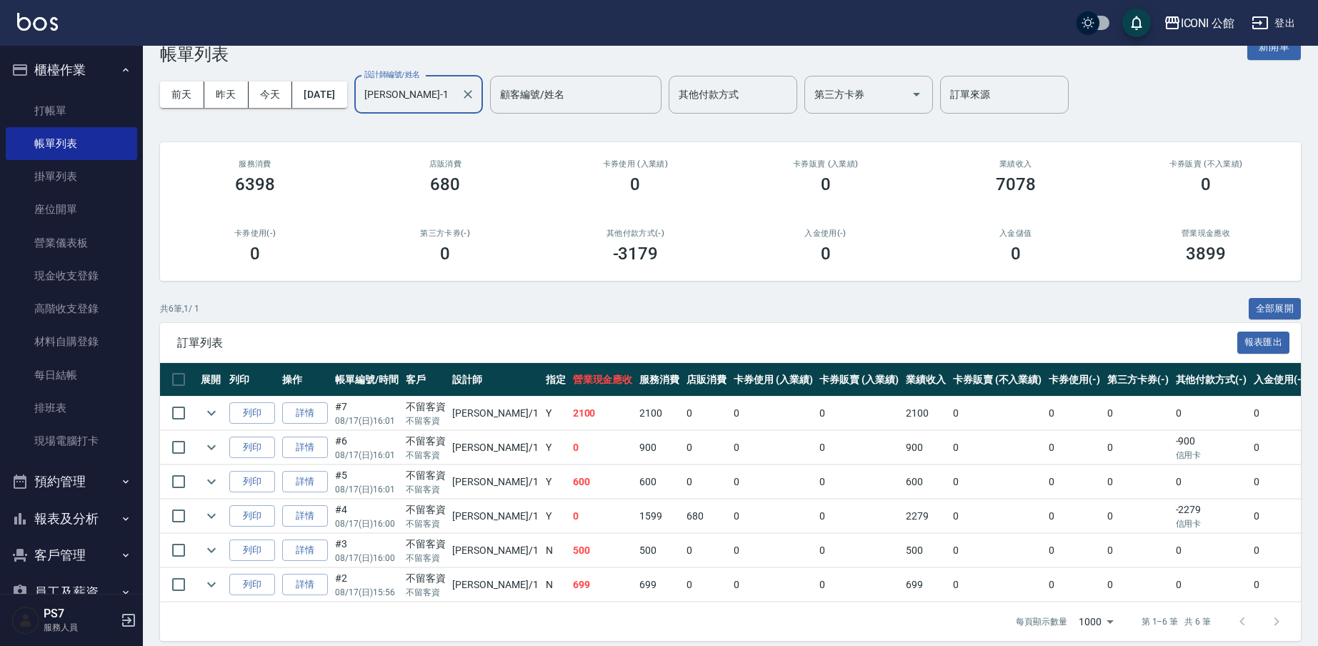
scroll to position [55, 0]
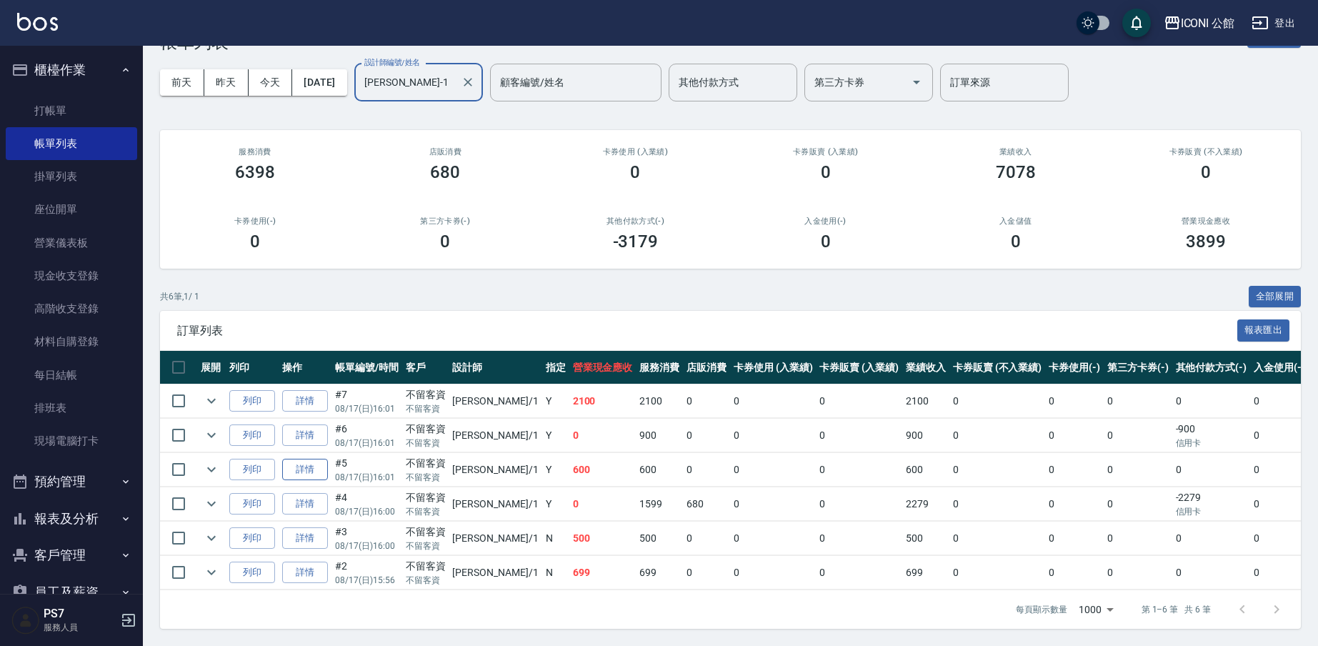
click at [314, 459] on link "詳情" at bounding box center [305, 470] width 46 height 22
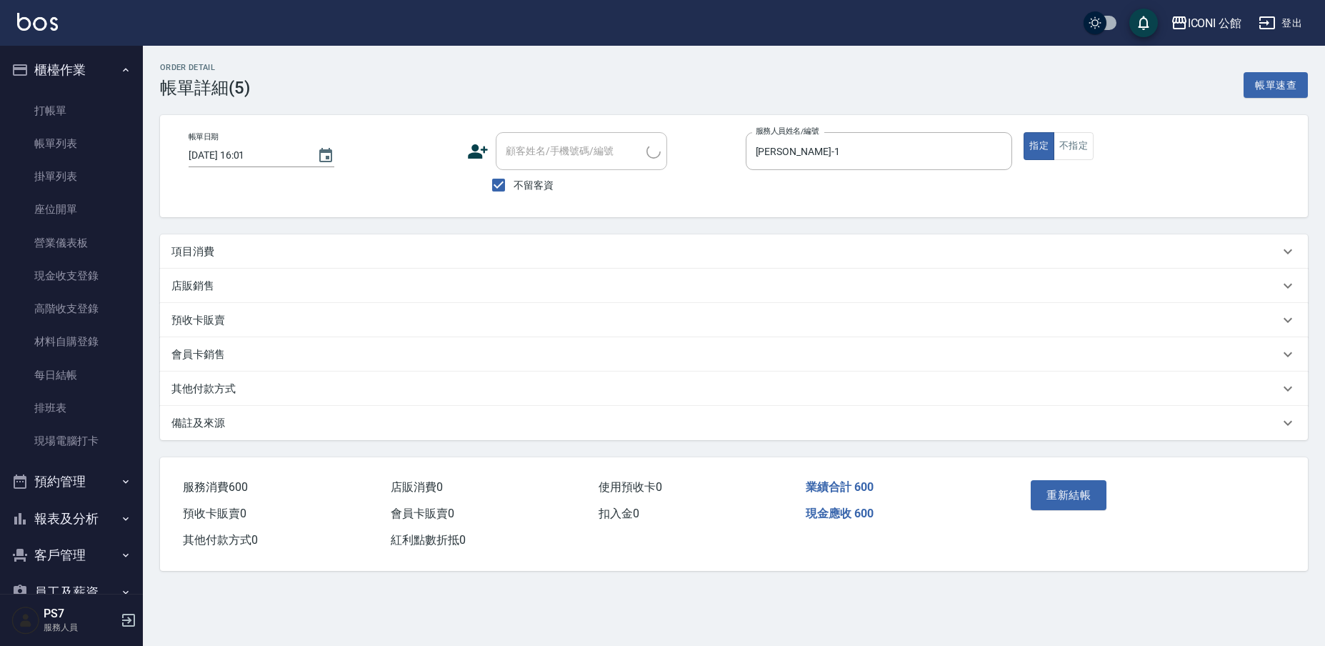
type input "[DATE] 16:01"
checkbox input "true"
type input "[PERSON_NAME]-1"
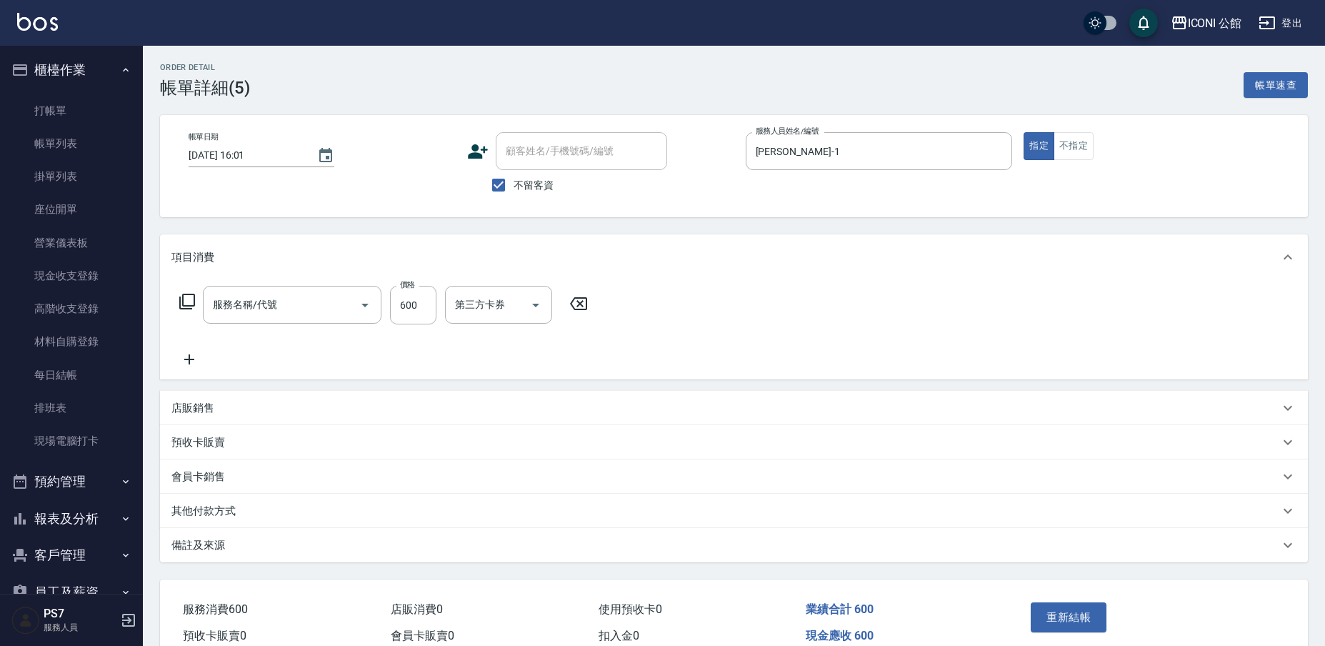
type input "指定洗+剪(204)"
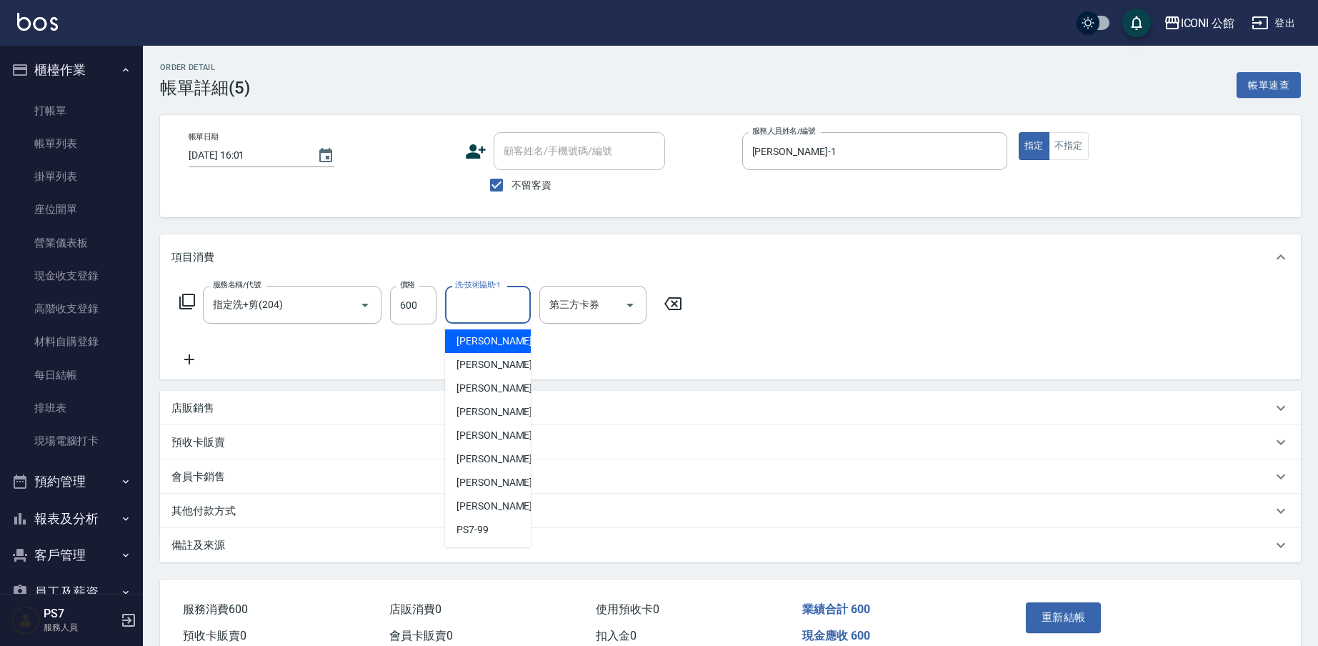
click at [509, 313] on input "洗-技術協助-1" at bounding box center [488, 304] width 73 height 25
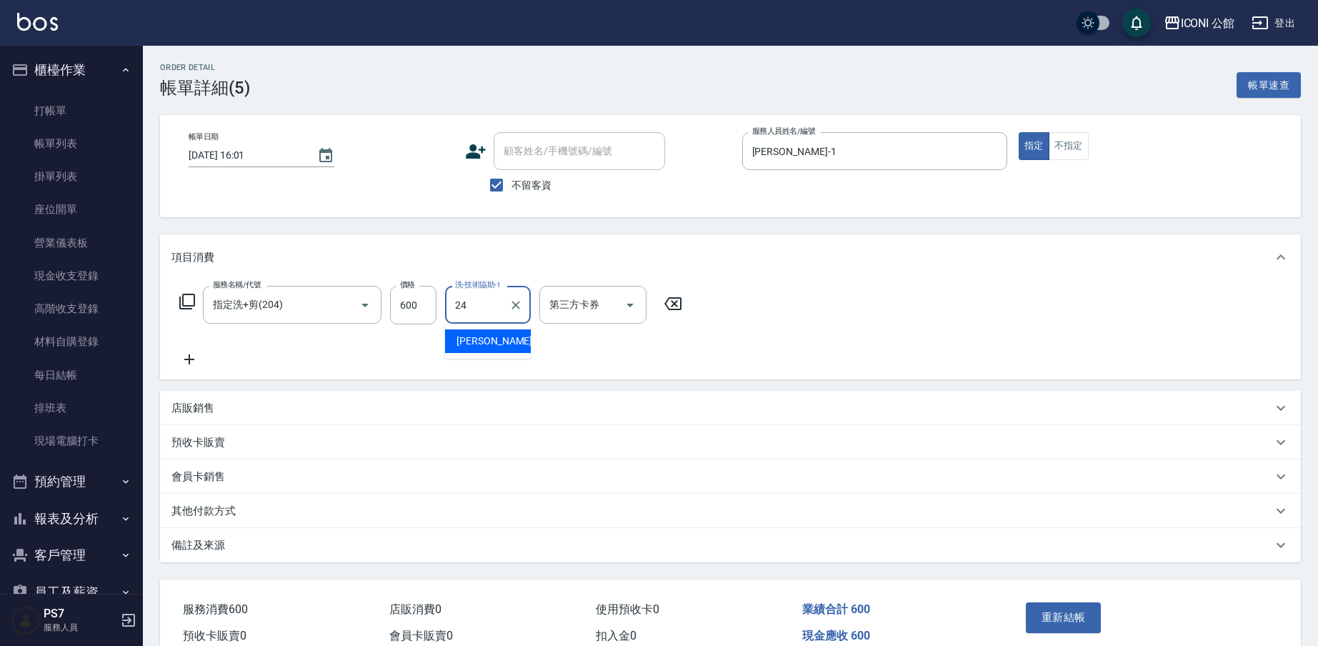
type input "[PERSON_NAME]-24"
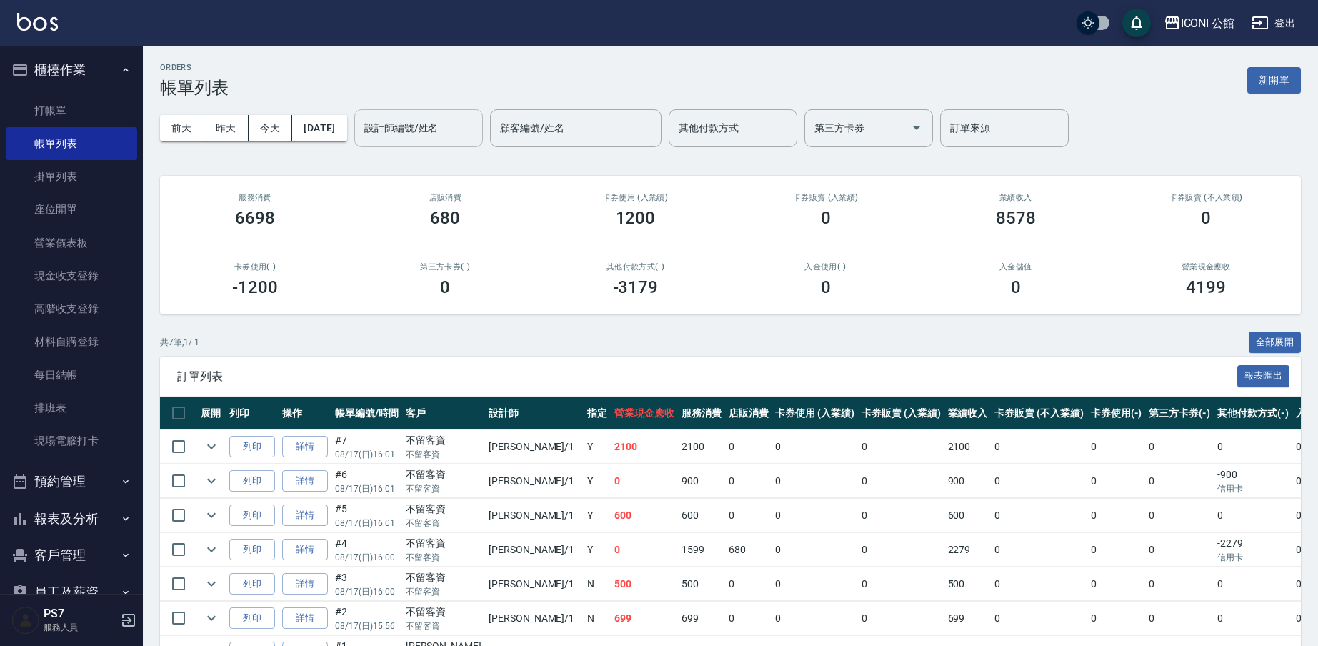
click at [451, 134] on input "設計師編號/姓名" at bounding box center [419, 128] width 116 height 25
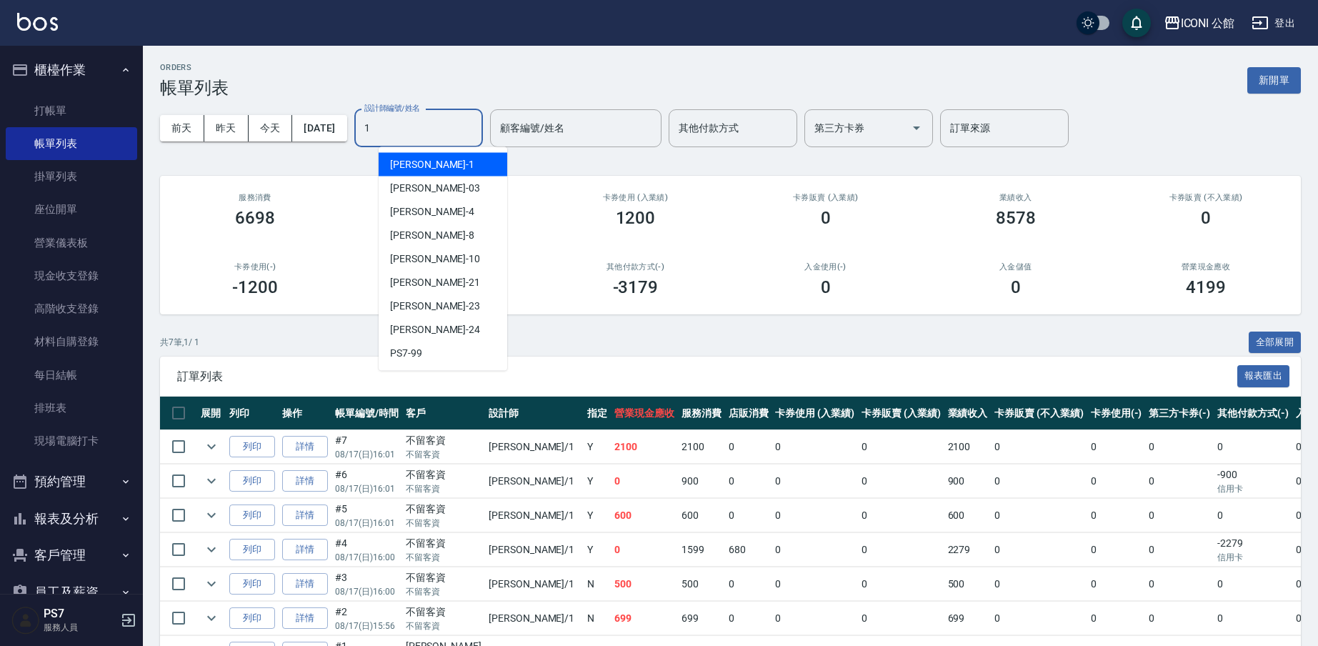
type input "[PERSON_NAME]-1"
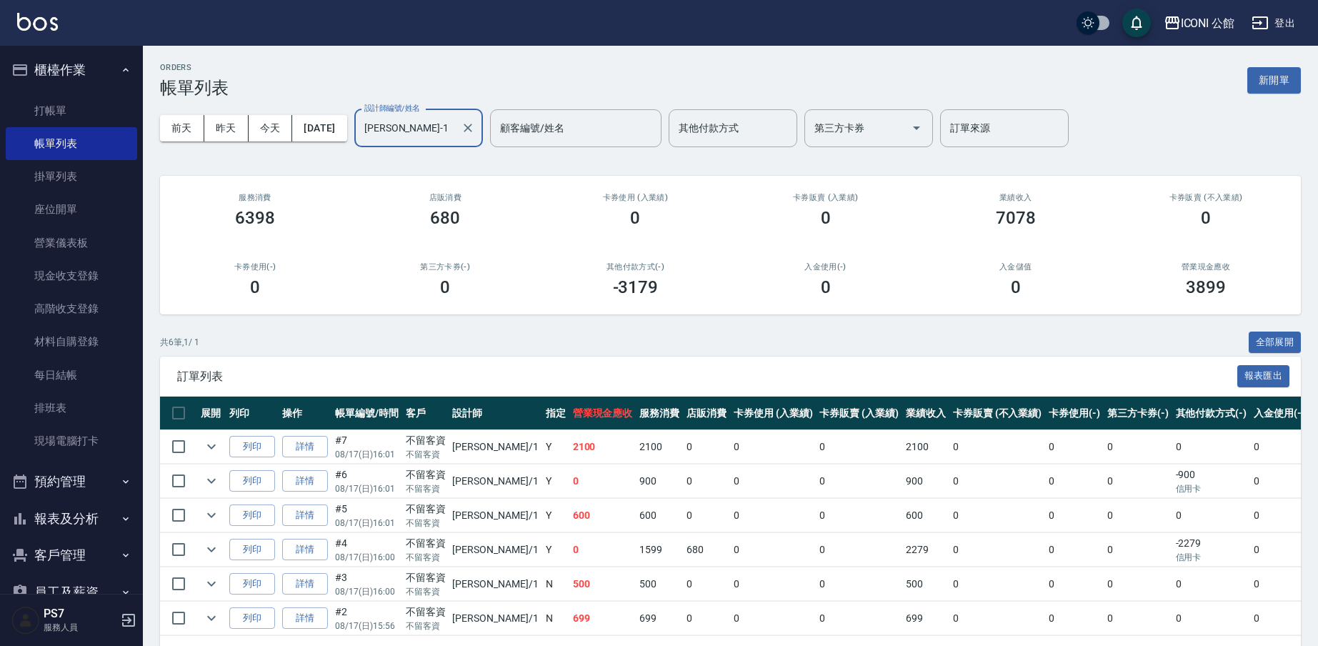
scroll to position [55, 0]
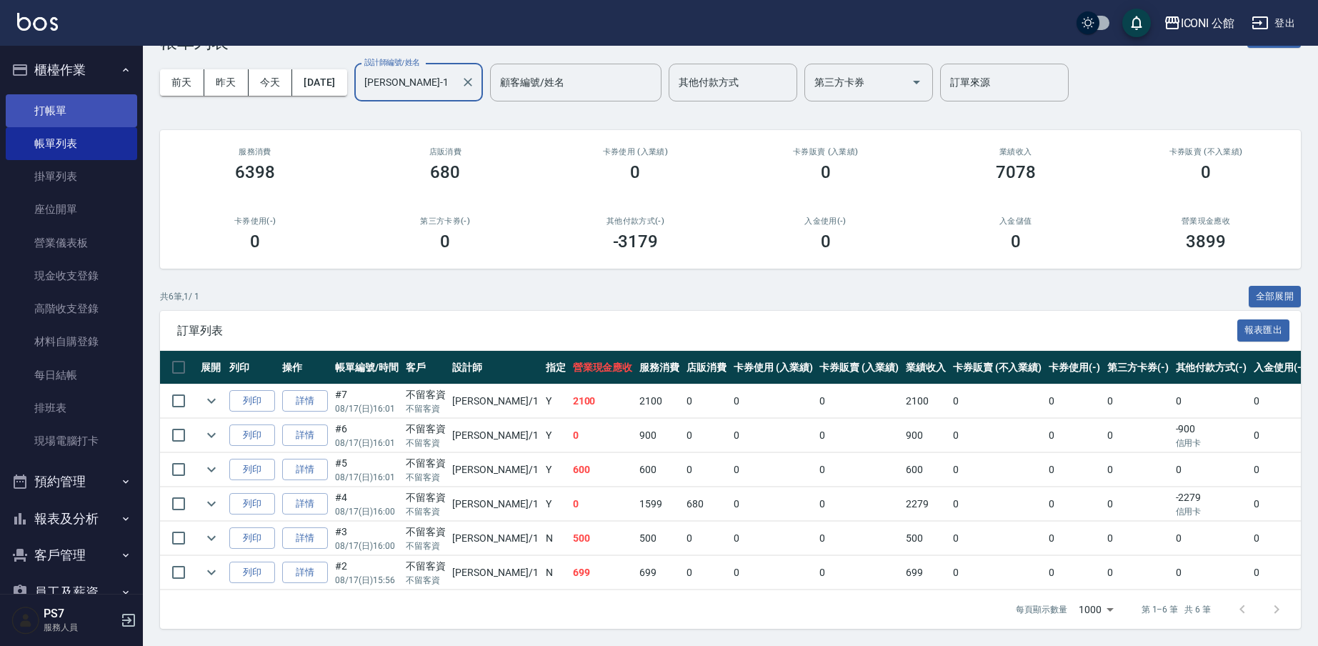
click at [62, 119] on link "打帳單" at bounding box center [71, 110] width 131 height 33
